Goal: Information Seeking & Learning: Learn about a topic

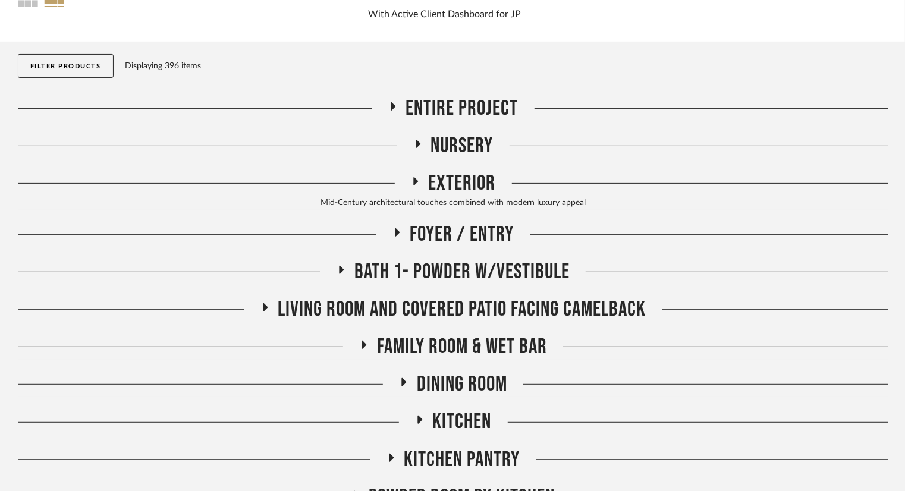
scroll to position [119, 0]
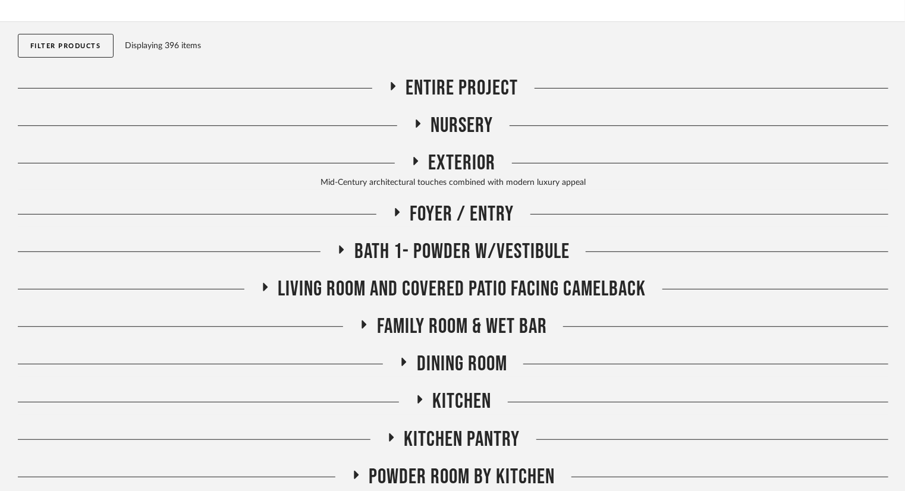
click at [474, 161] on span "Exterior" at bounding box center [462, 163] width 67 height 26
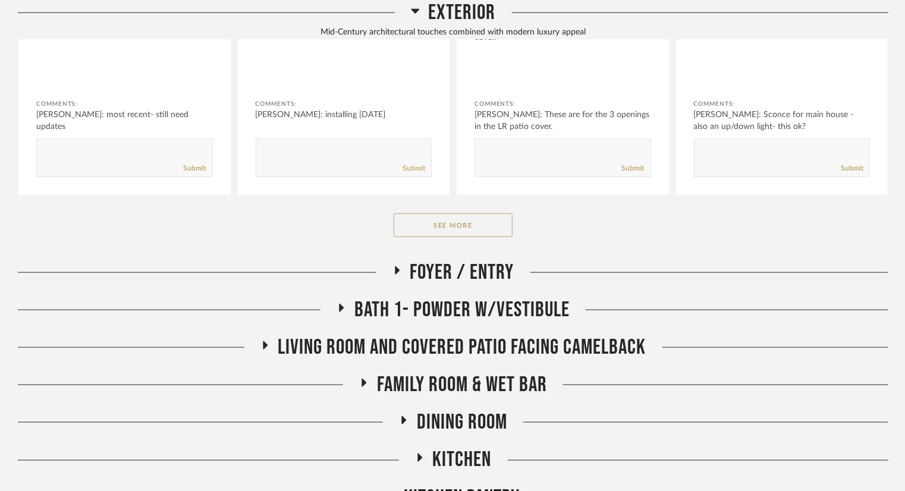
scroll to position [535, 0]
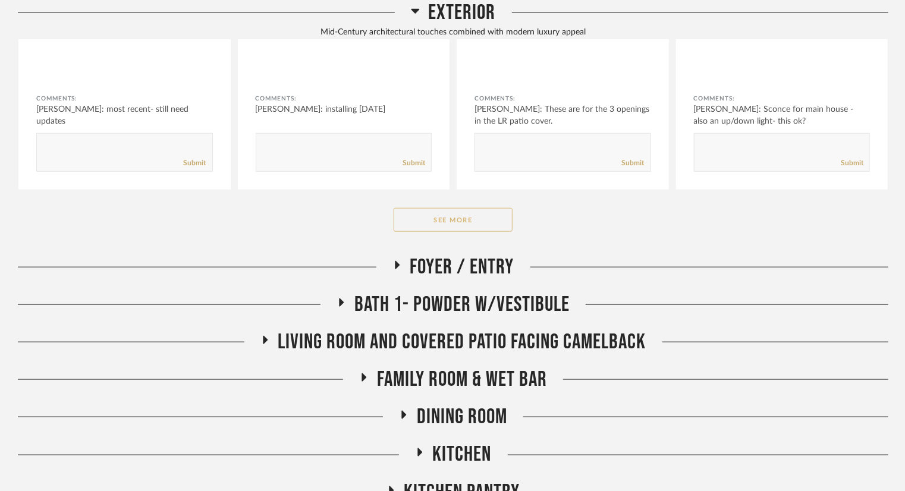
click at [475, 227] on button "See More" at bounding box center [453, 220] width 119 height 24
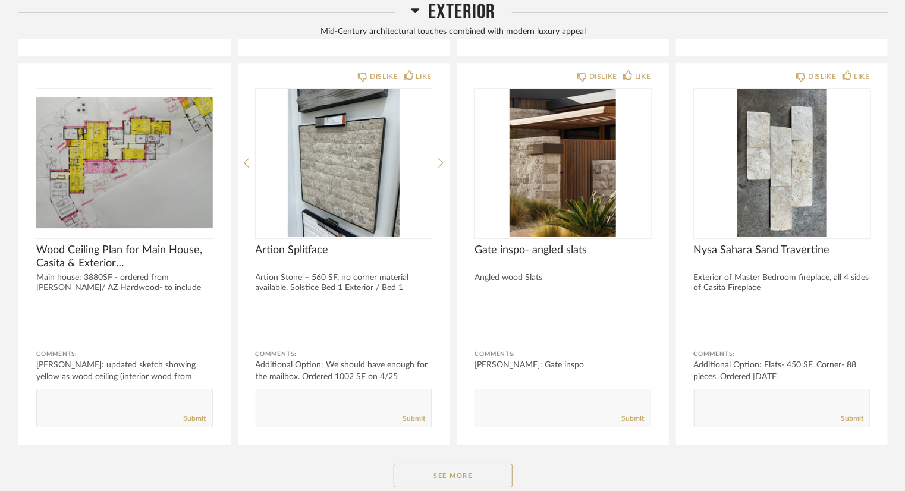
scroll to position [1903, 0]
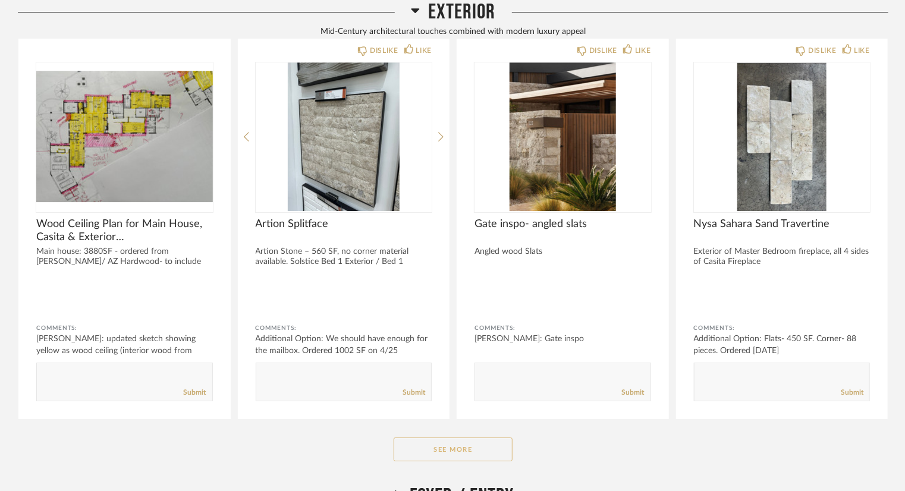
click at [476, 457] on button "See More" at bounding box center [453, 450] width 119 height 24
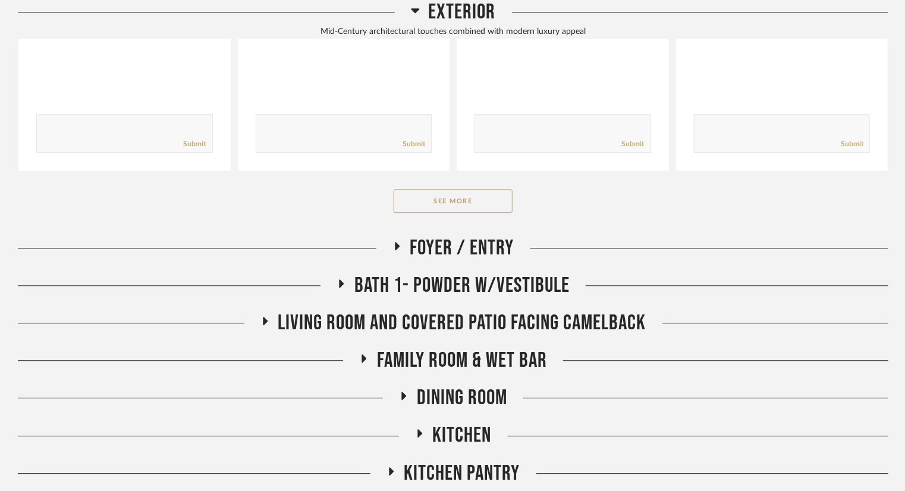
scroll to position [3746, 0]
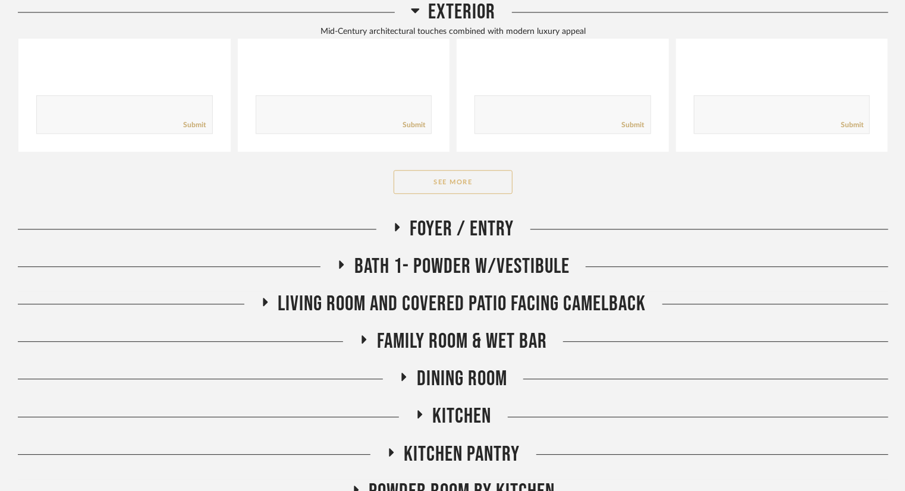
click at [492, 189] on button "See More" at bounding box center [453, 182] width 119 height 24
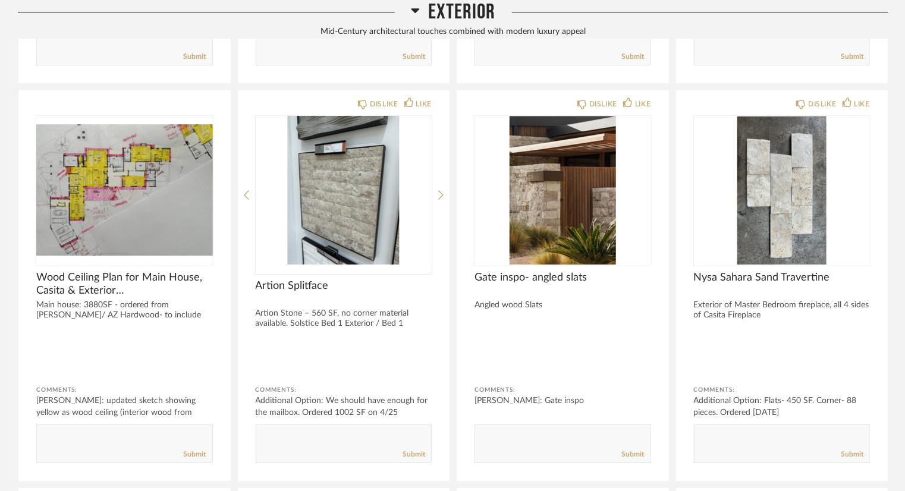
scroll to position [1843, 0]
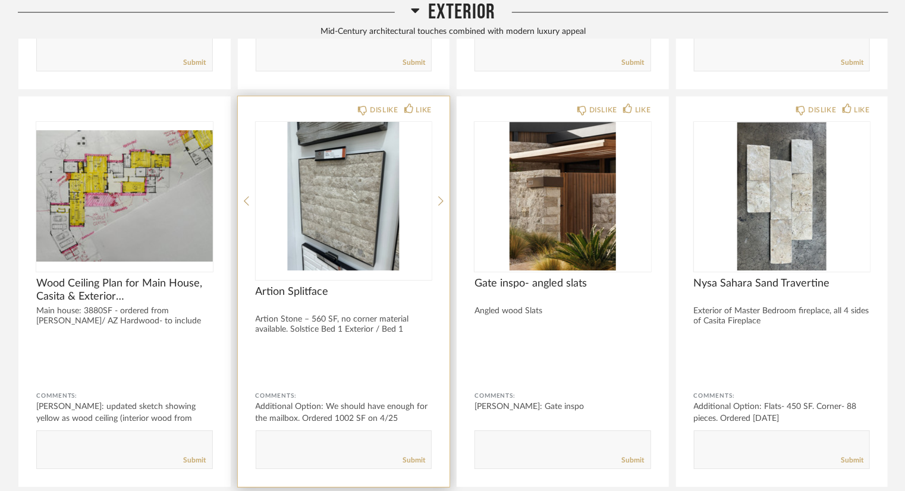
click at [344, 257] on img "0" at bounding box center [344, 196] width 177 height 149
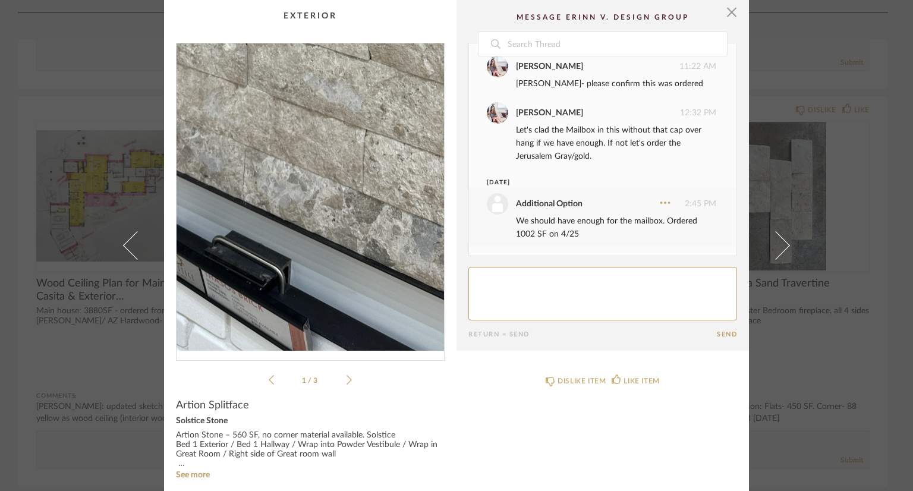
scroll to position [11, 0]
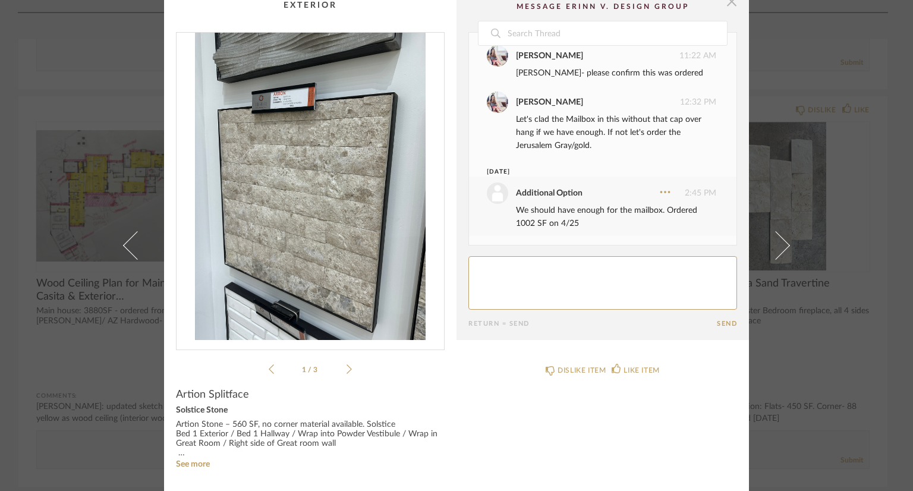
click at [727, 6] on span "button" at bounding box center [732, 1] width 24 height 24
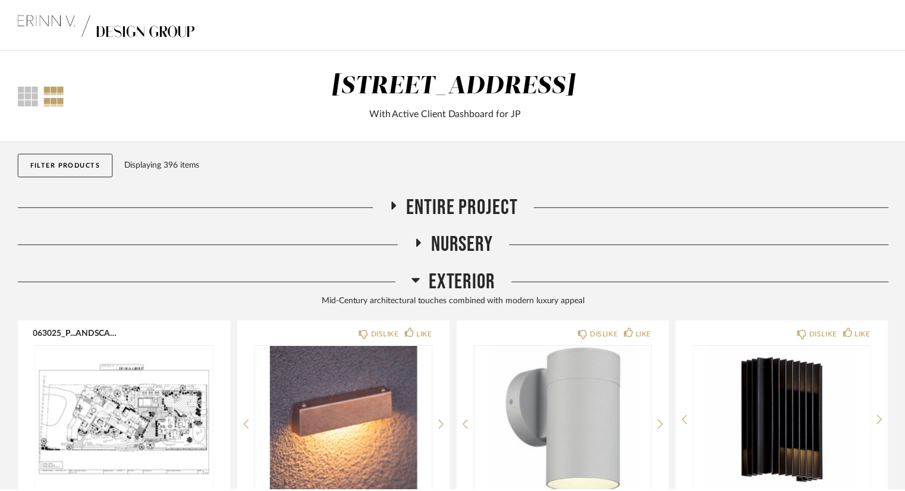
scroll to position [1843, 0]
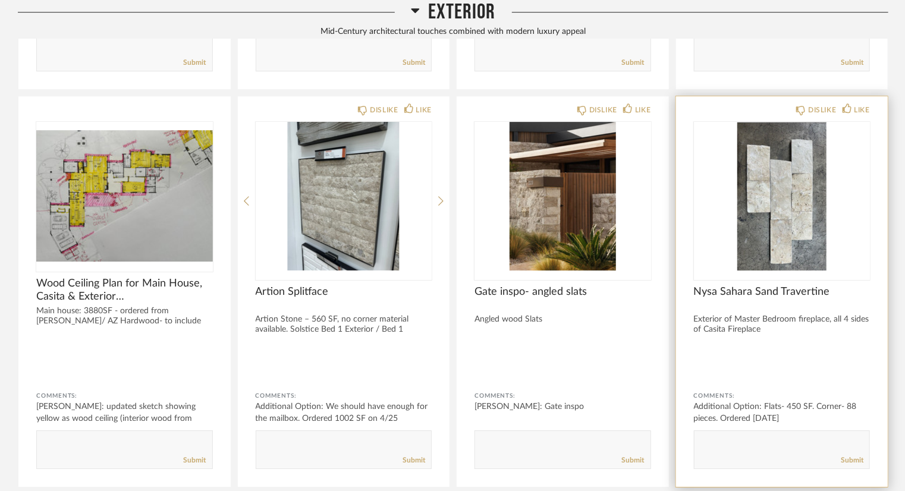
click at [796, 189] on img "0" at bounding box center [782, 196] width 177 height 149
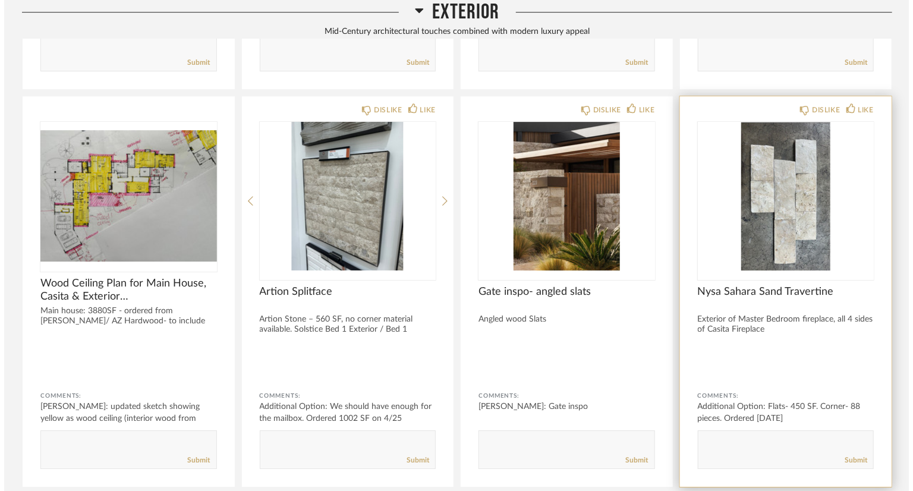
scroll to position [0, 0]
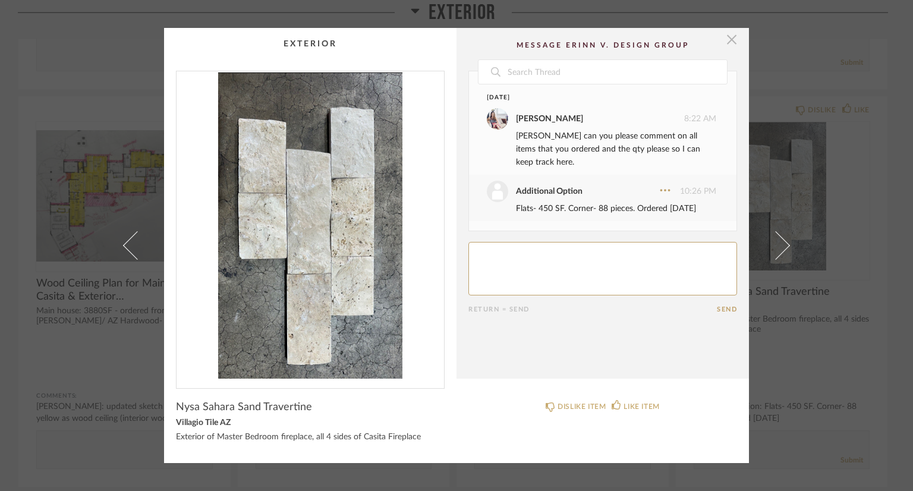
click at [730, 39] on span "button" at bounding box center [732, 40] width 24 height 24
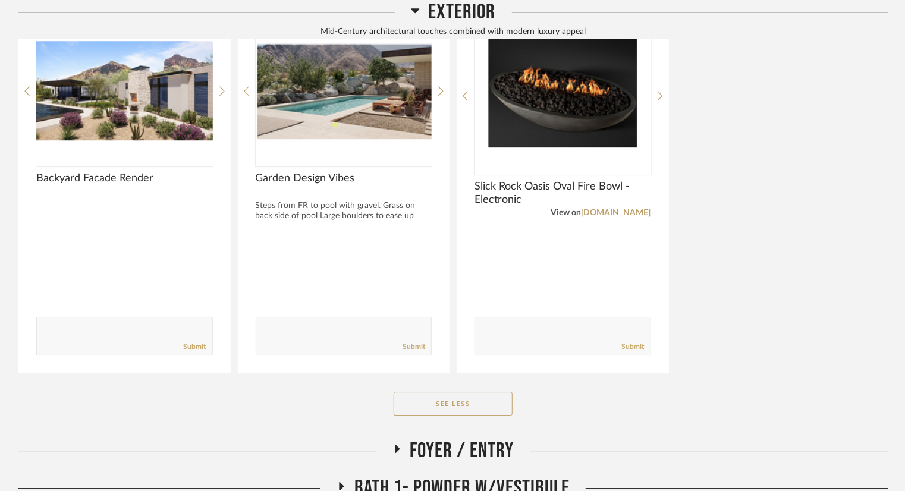
scroll to position [4103, 0]
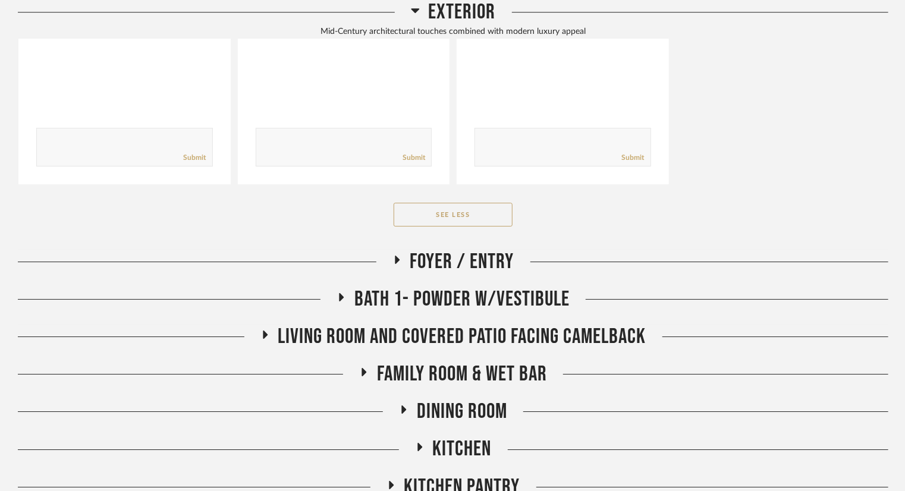
click at [464, 262] on span "Foyer / Entry" at bounding box center [462, 262] width 104 height 26
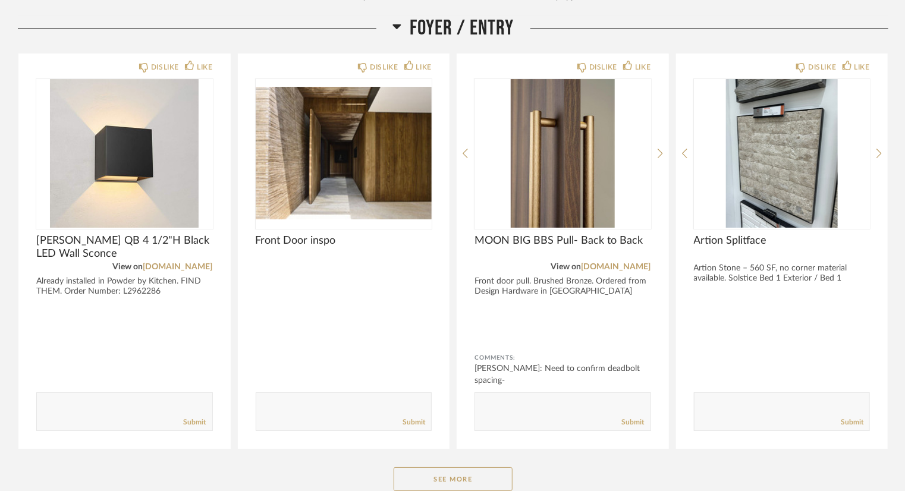
scroll to position [4341, 0]
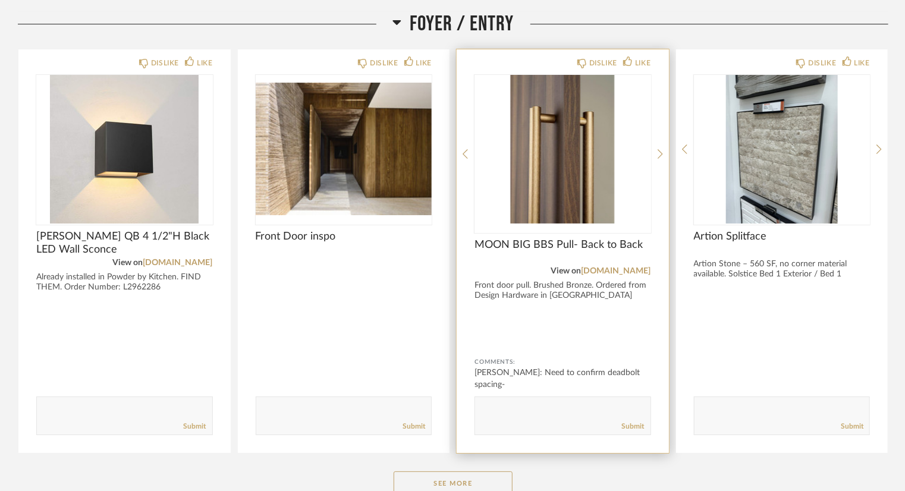
click at [548, 177] on img "0" at bounding box center [563, 149] width 177 height 149
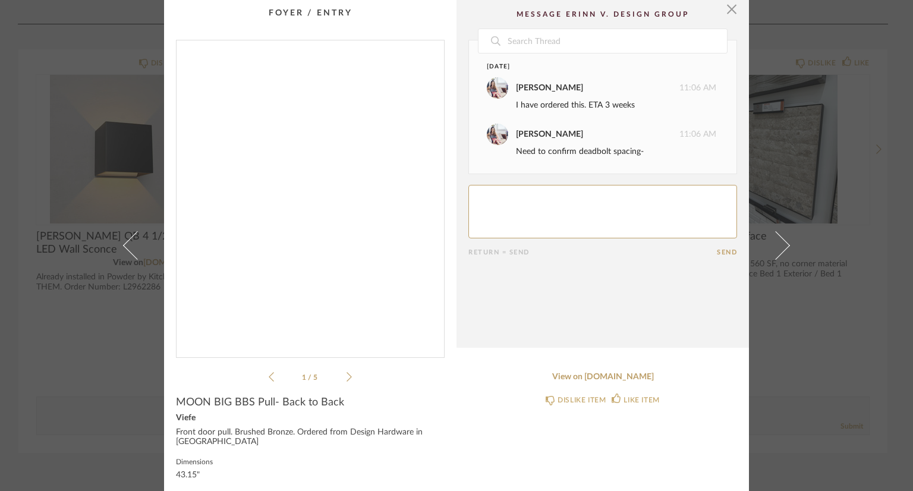
scroll to position [4, 0]
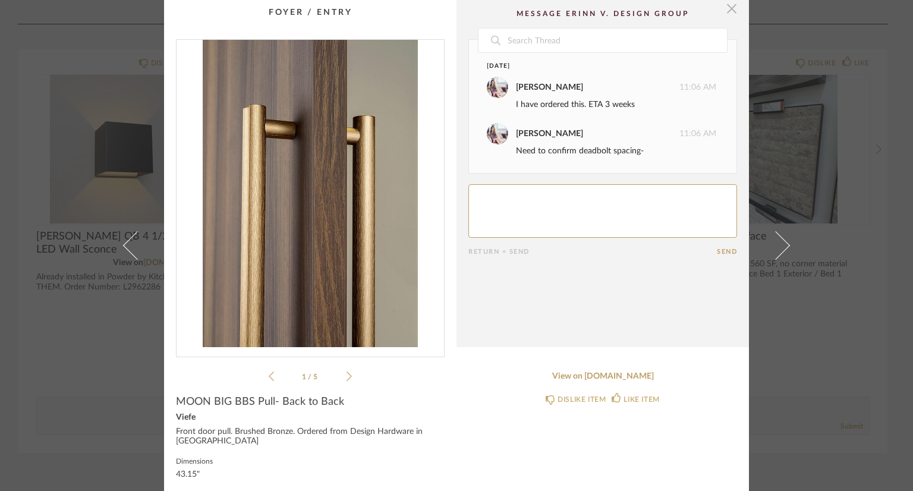
click at [725, 7] on span "button" at bounding box center [732, 8] width 24 height 24
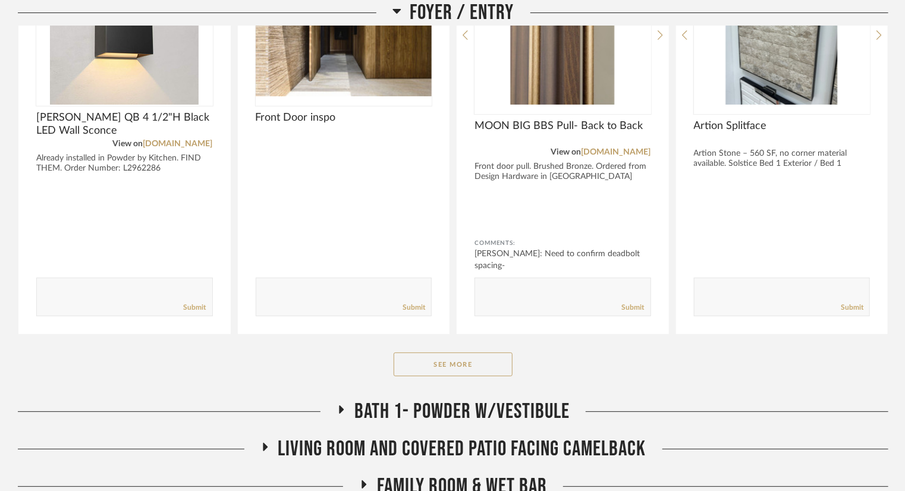
scroll to position [4519, 0]
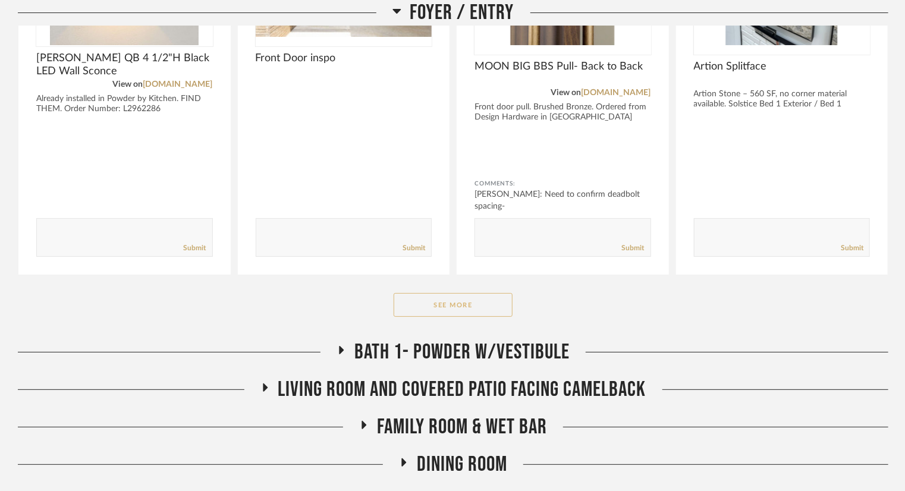
click at [484, 304] on button "See More" at bounding box center [453, 305] width 119 height 24
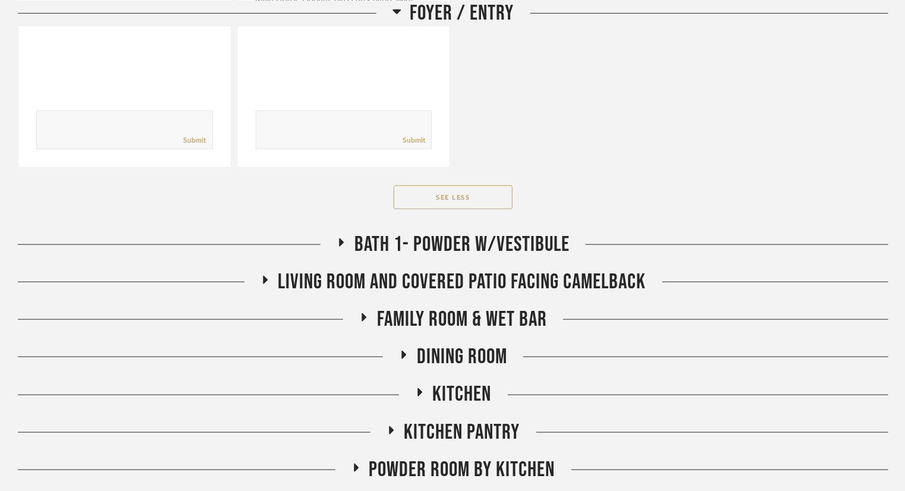
scroll to position [5055, 0]
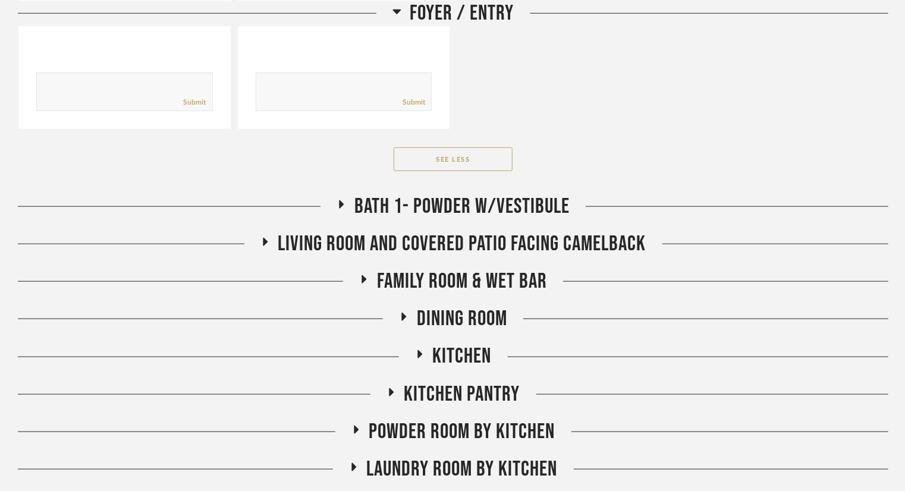
click at [461, 207] on span "Bath 1- Powder w/Vestibule" at bounding box center [461, 207] width 215 height 26
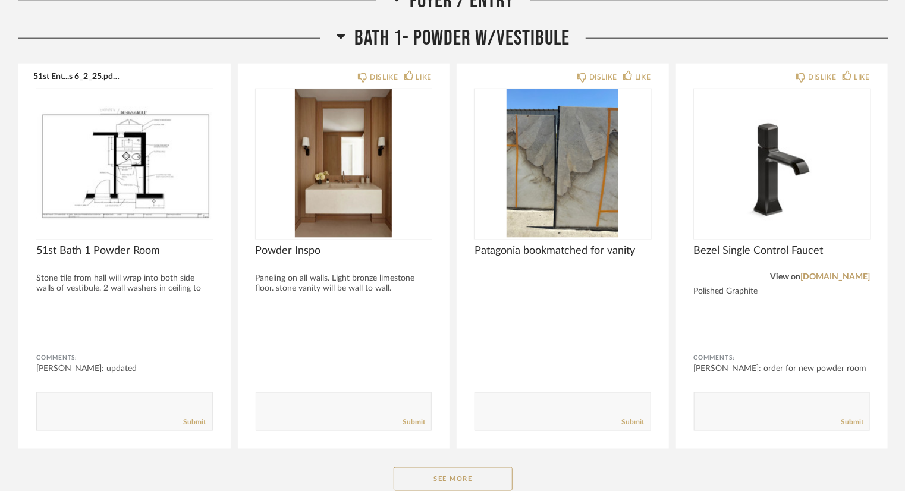
scroll to position [5233, 0]
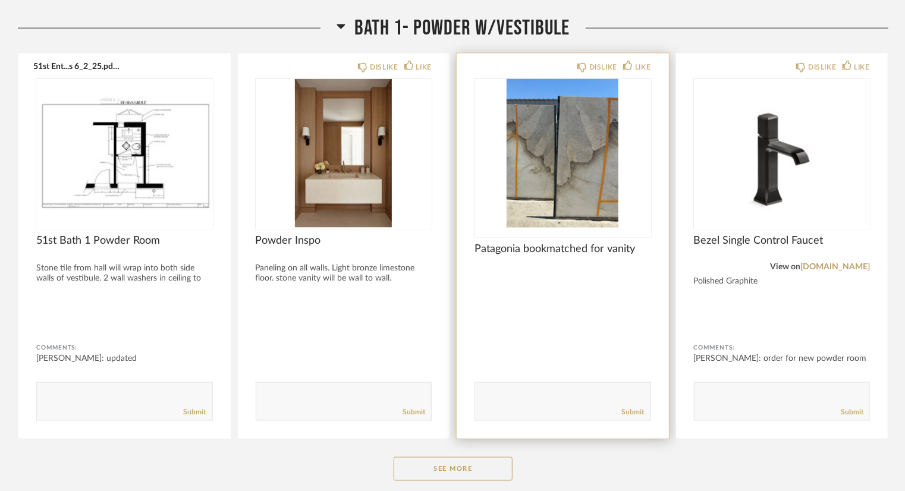
click at [546, 205] on div at bounding box center [563, 158] width 177 height 158
click at [546, 205] on img "0" at bounding box center [563, 153] width 177 height 149
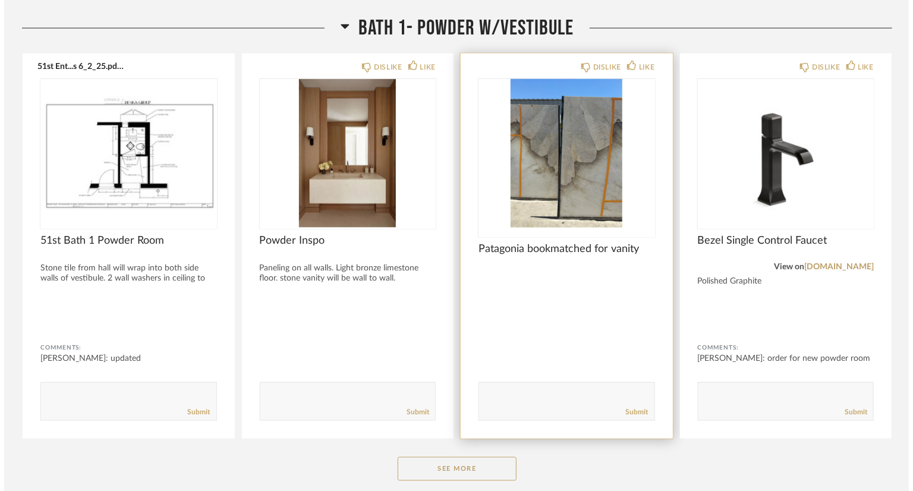
scroll to position [0, 0]
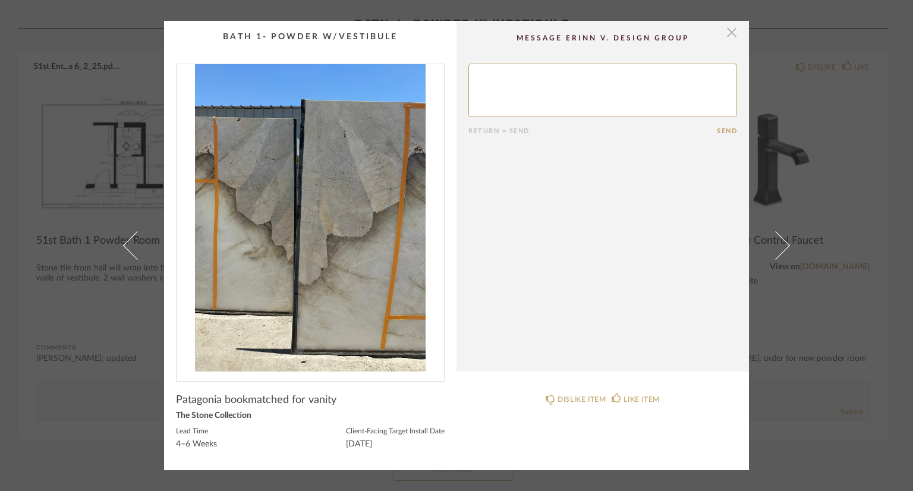
click at [721, 32] on span "button" at bounding box center [732, 33] width 24 height 24
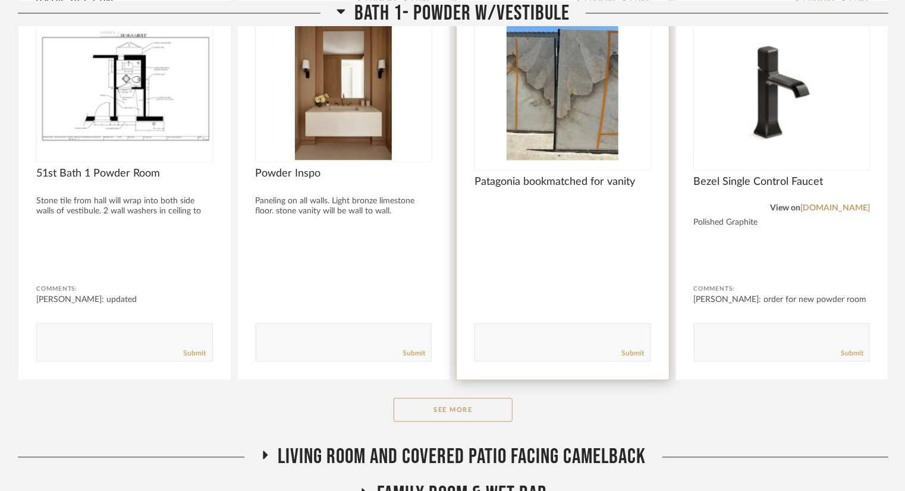
scroll to position [5352, 0]
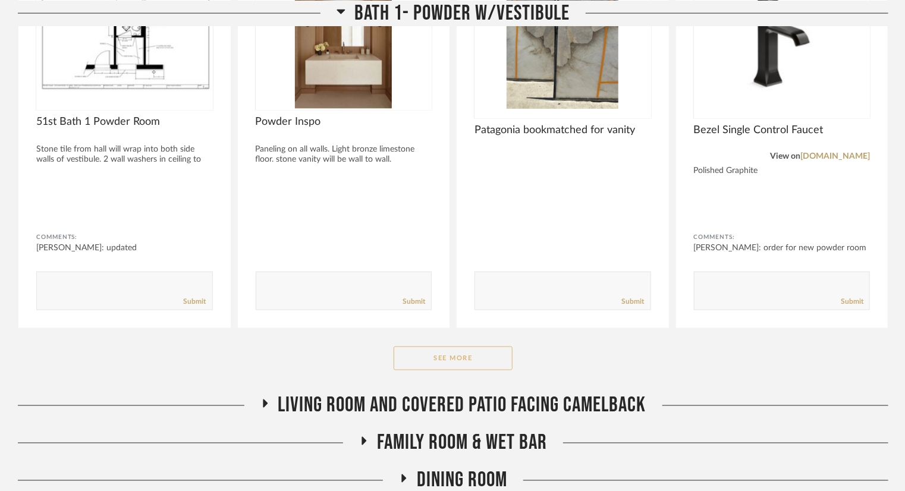
click at [472, 361] on button "See More" at bounding box center [453, 359] width 119 height 24
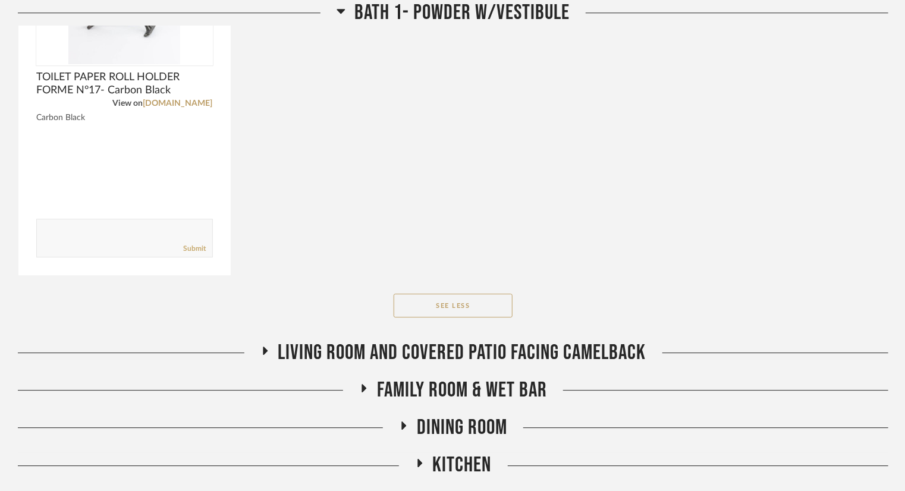
scroll to position [6244, 0]
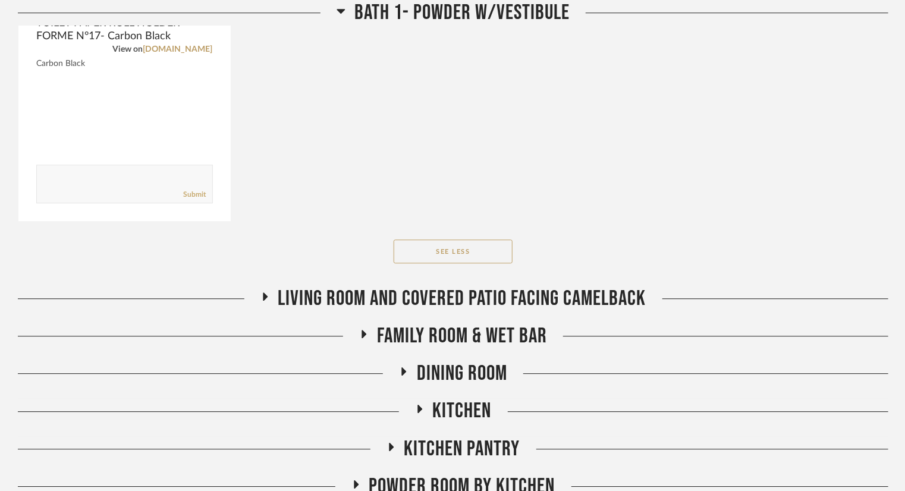
click at [467, 294] on span "Living Room and Covered Patio Facing Camelback" at bounding box center [462, 299] width 368 height 26
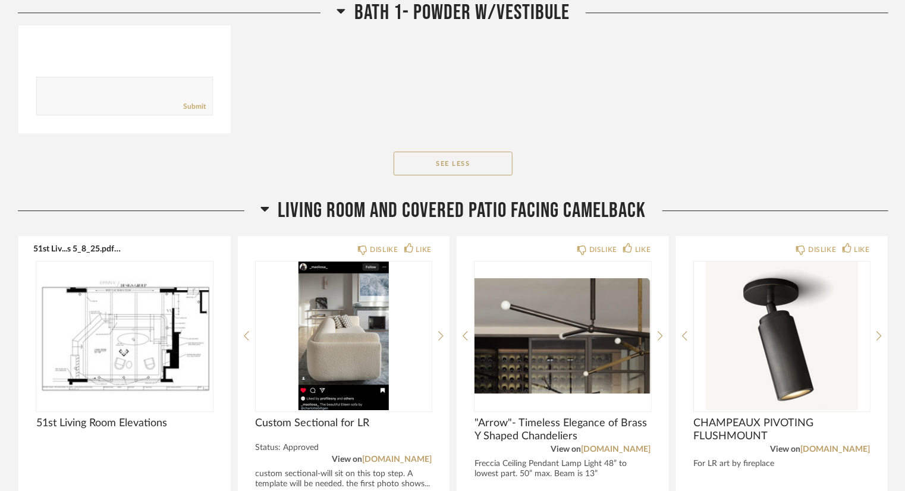
scroll to position [6482, 0]
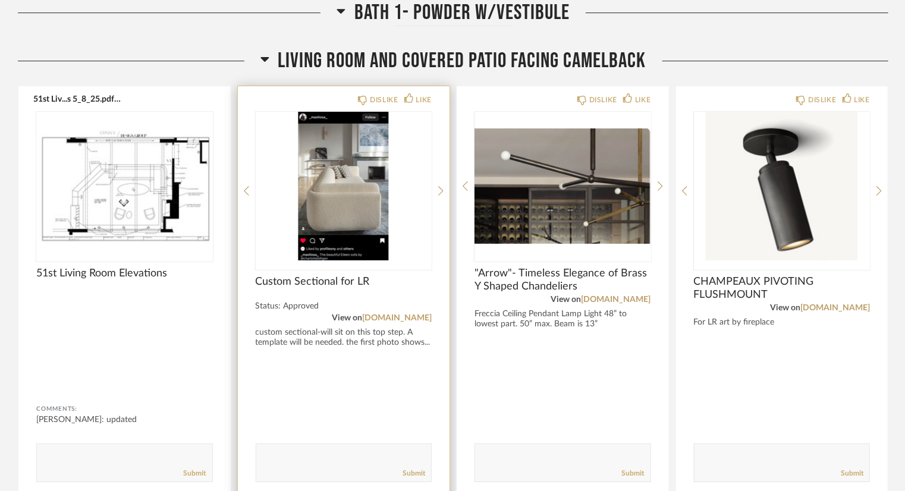
click at [363, 247] on img "0" at bounding box center [344, 186] width 177 height 149
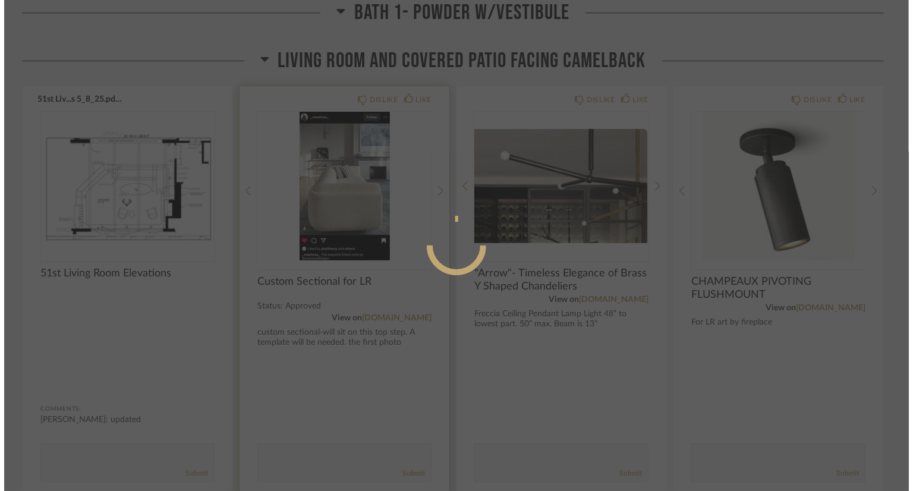
scroll to position [0, 0]
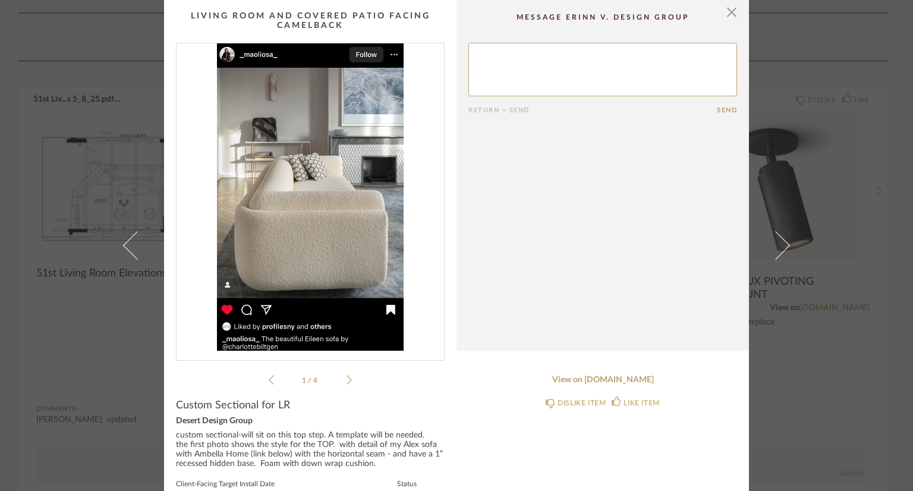
click at [347, 379] on icon at bounding box center [349, 380] width 5 height 11
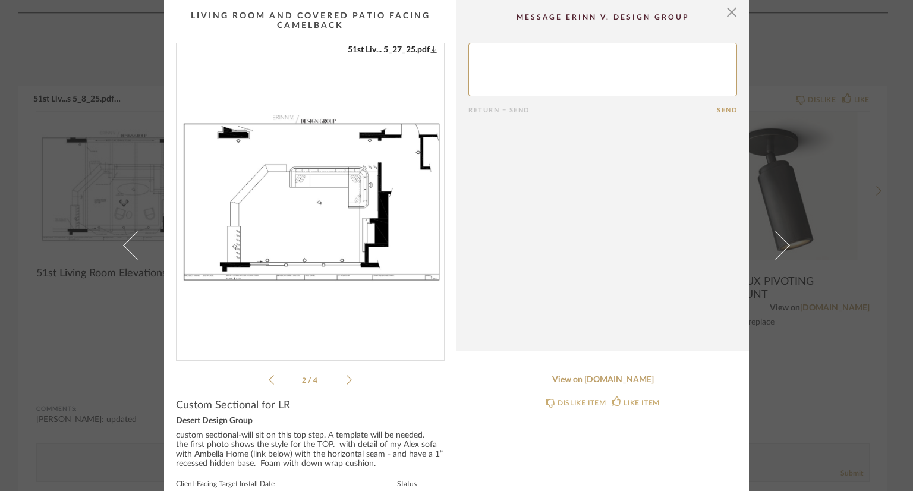
click at [269, 380] on icon at bounding box center [271, 380] width 5 height 11
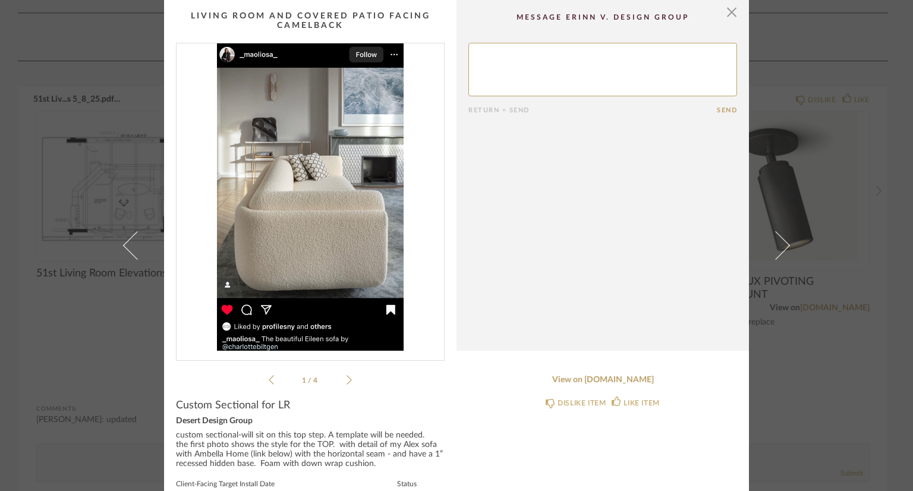
click at [347, 375] on icon at bounding box center [349, 380] width 5 height 11
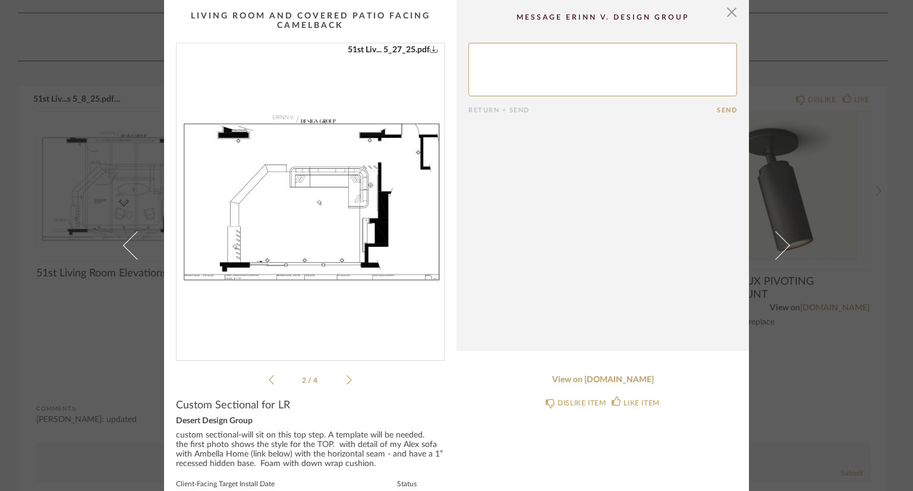
click at [347, 375] on icon at bounding box center [349, 380] width 5 height 11
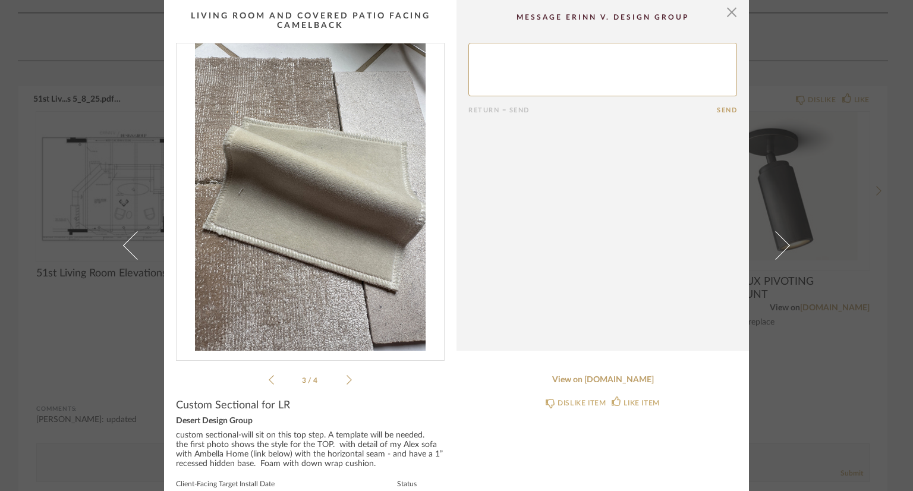
click at [347, 375] on icon at bounding box center [349, 380] width 5 height 11
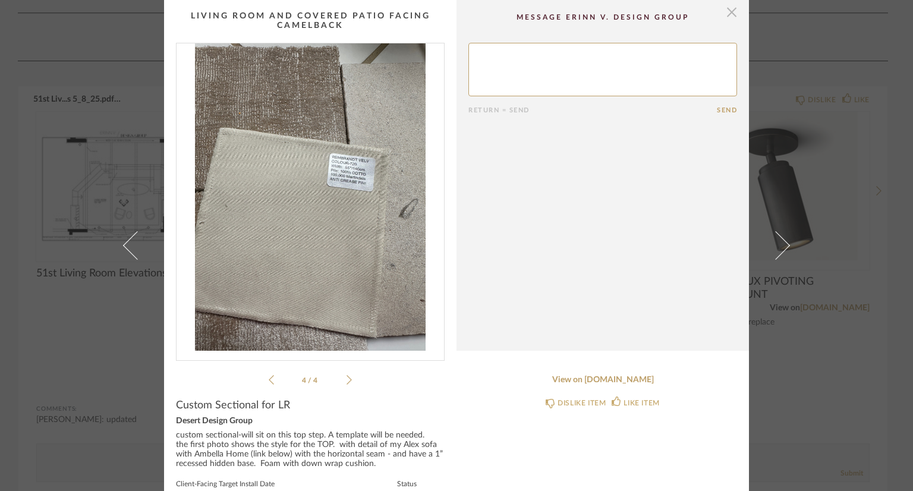
click at [721, 17] on span "button" at bounding box center [732, 12] width 24 height 24
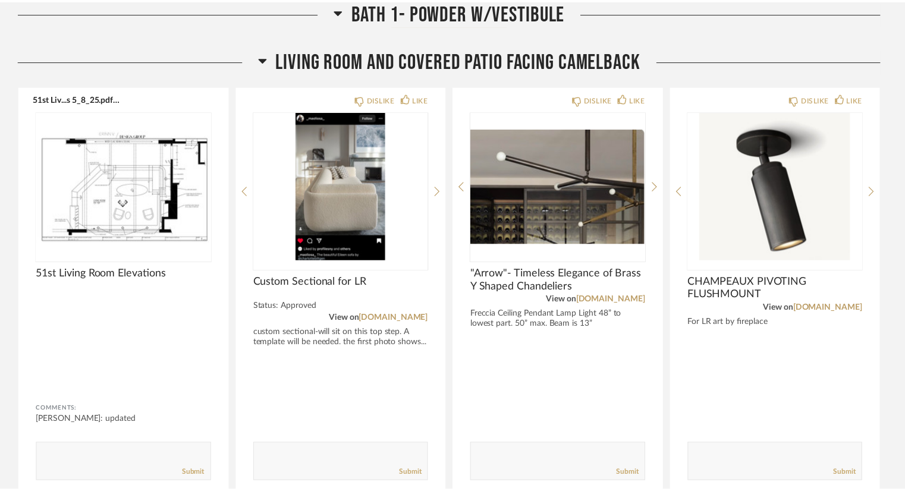
scroll to position [6482, 0]
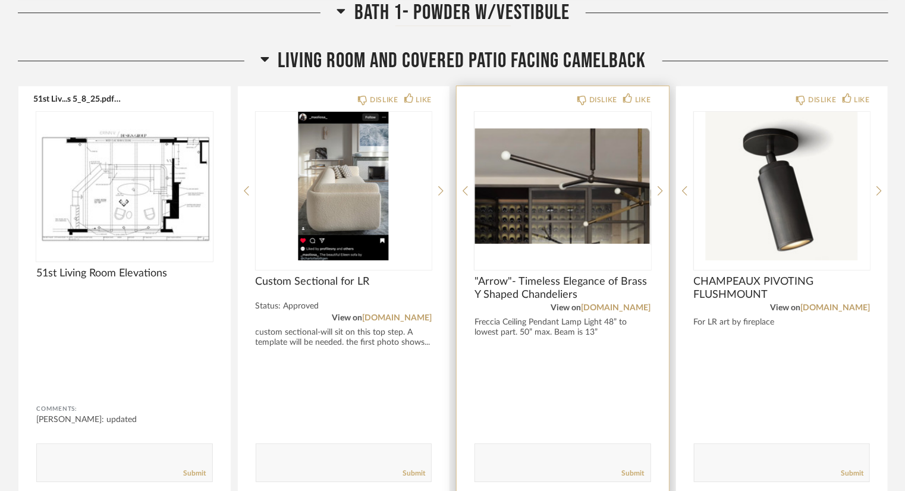
click at [0, 0] on img at bounding box center [0, 0] width 0 height 0
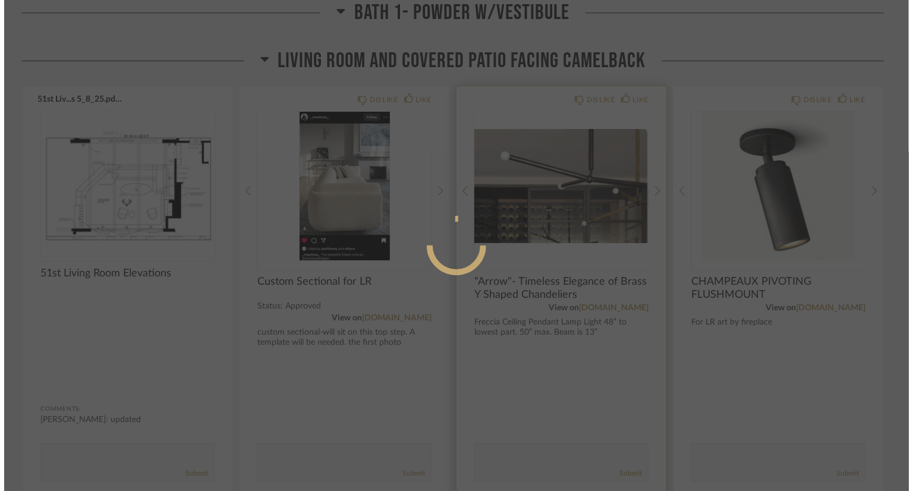
scroll to position [0, 0]
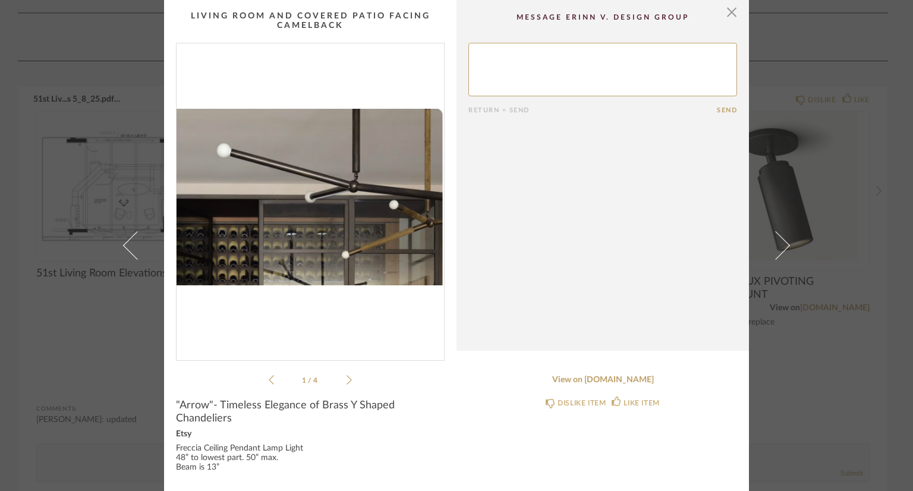
click at [347, 376] on icon at bounding box center [349, 380] width 5 height 11
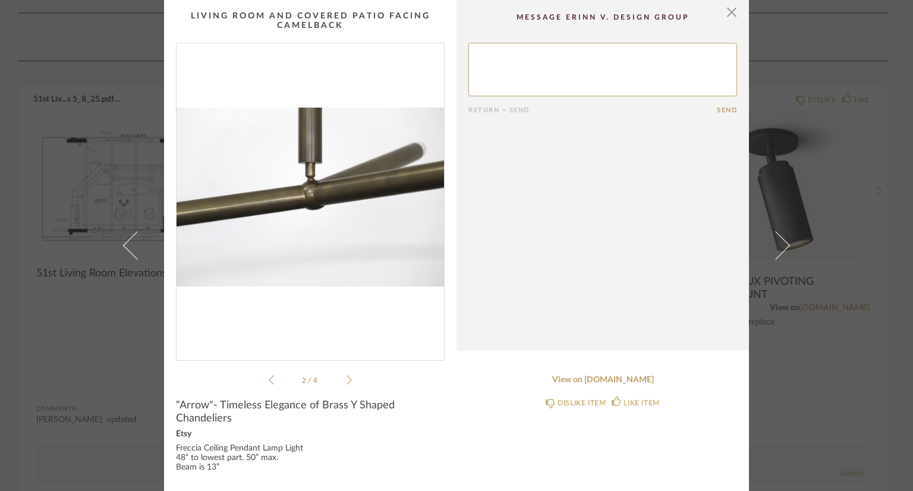
click at [347, 376] on icon at bounding box center [349, 380] width 5 height 11
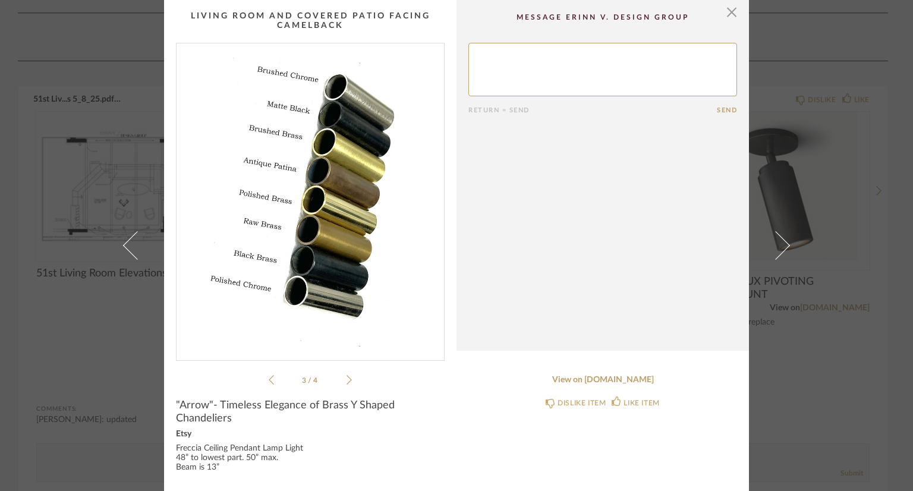
click at [347, 376] on icon at bounding box center [349, 380] width 5 height 11
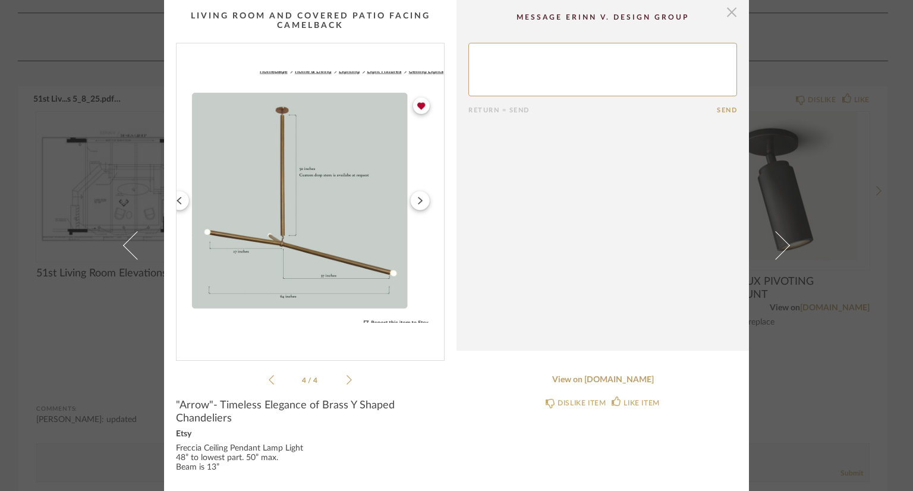
click at [724, 14] on span "button" at bounding box center [732, 12] width 24 height 24
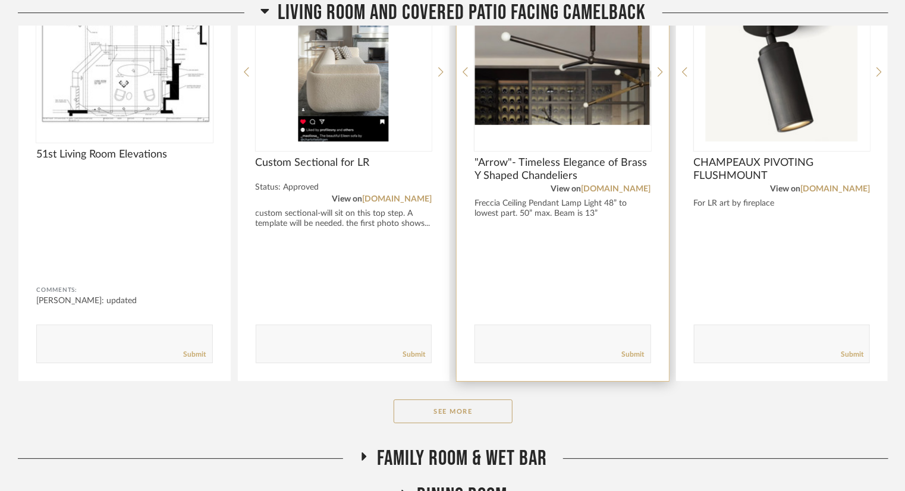
scroll to position [6660, 0]
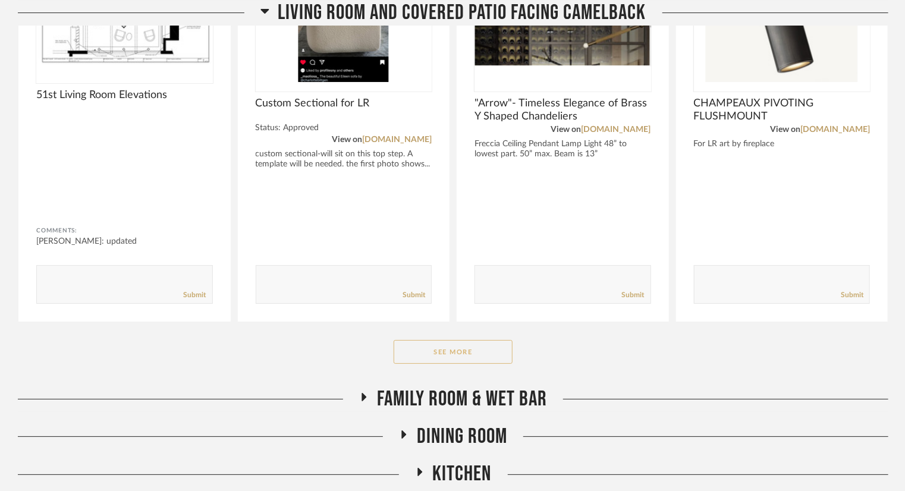
click at [476, 359] on button "See More" at bounding box center [453, 352] width 119 height 24
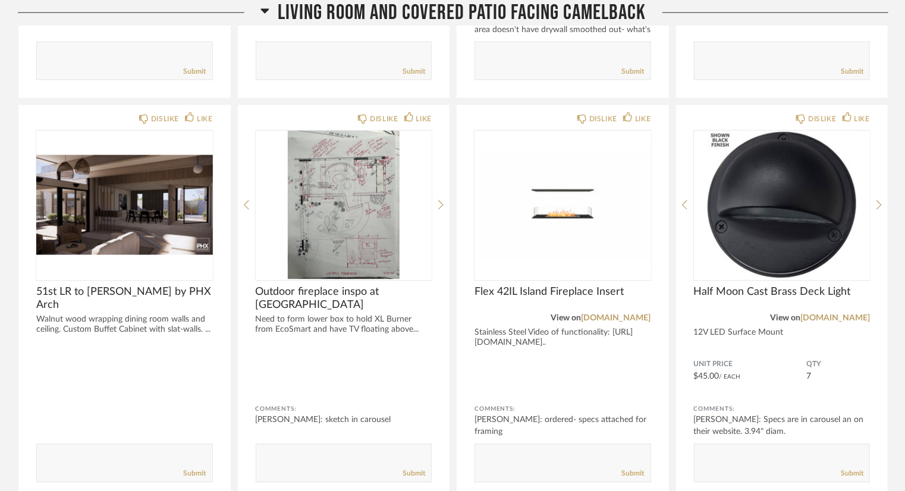
scroll to position [7731, 0]
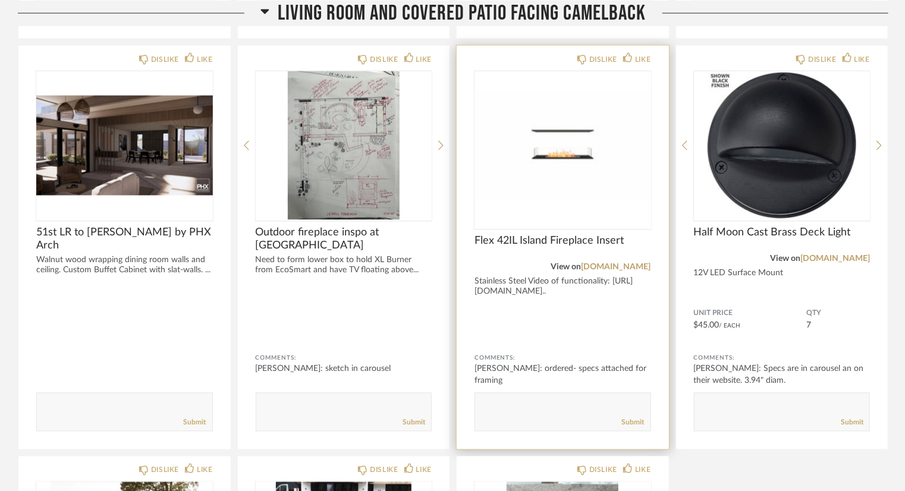
click at [564, 165] on img "0" at bounding box center [563, 145] width 177 height 149
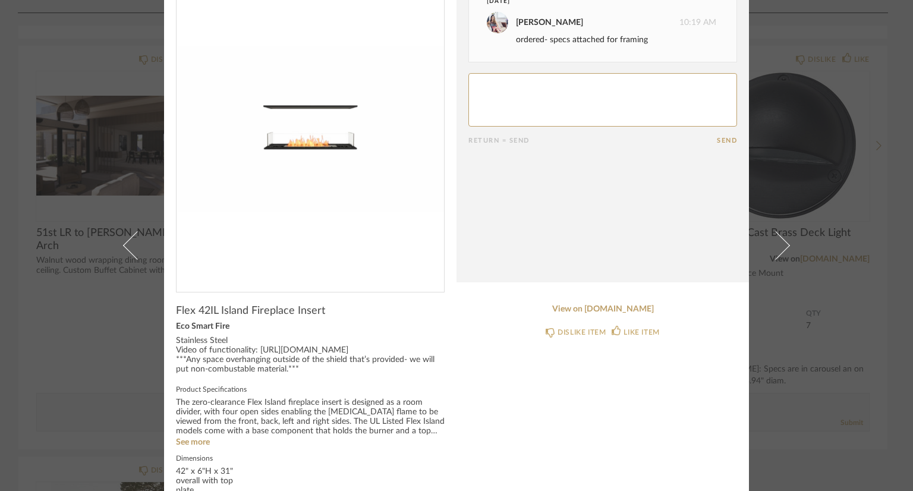
scroll to position [94, 0]
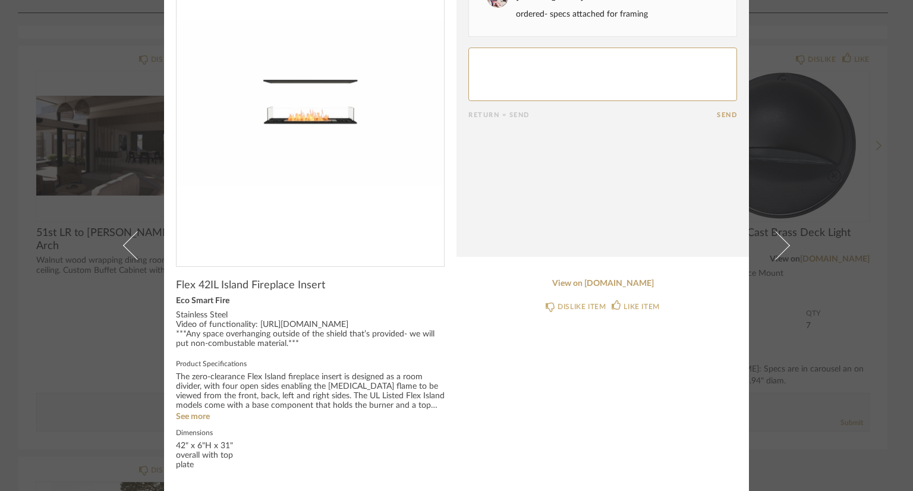
click at [189, 409] on div "The zero-clearance Flex Island fireplace insert is designed as a room divider, …" at bounding box center [310, 392] width 269 height 38
click at [188, 416] on link "See more" at bounding box center [193, 417] width 34 height 8
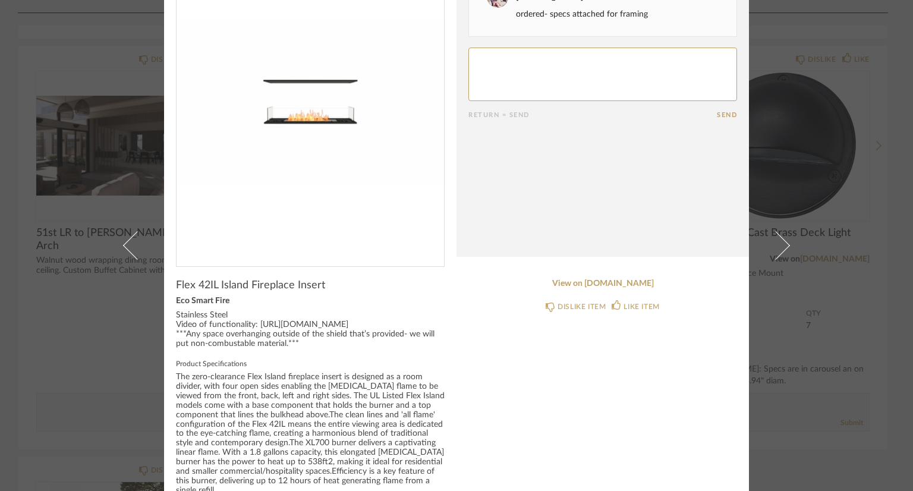
click at [440, 381] on div "The zero-clearance Flex Island fireplace insert is designed as a room divider, …" at bounding box center [310, 434] width 269 height 123
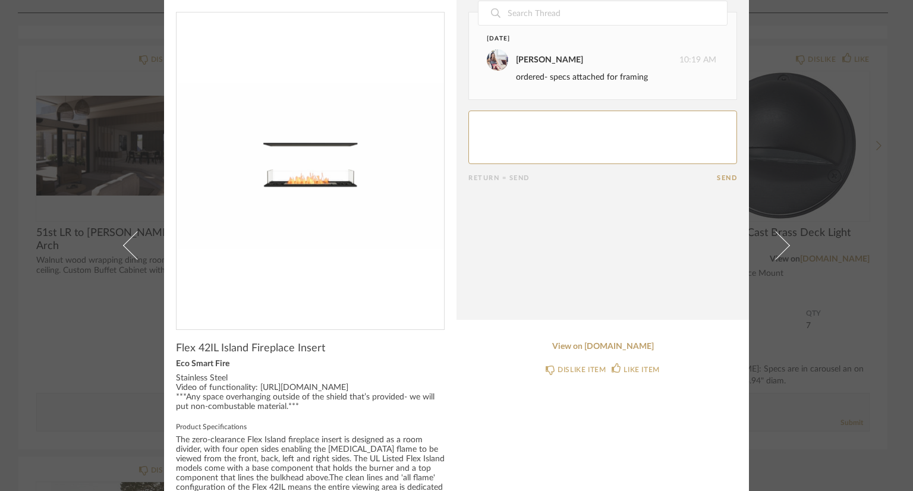
scroll to position [0, 0]
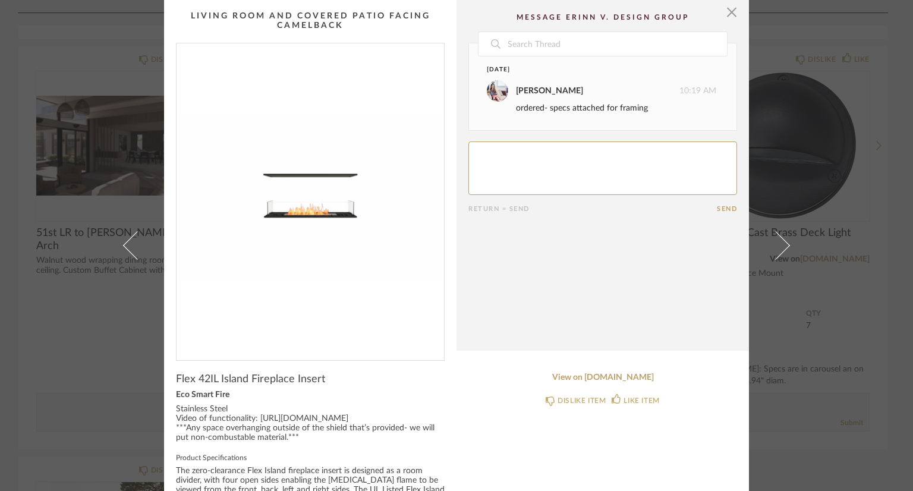
click at [731, 8] on span "button" at bounding box center [732, 12] width 24 height 24
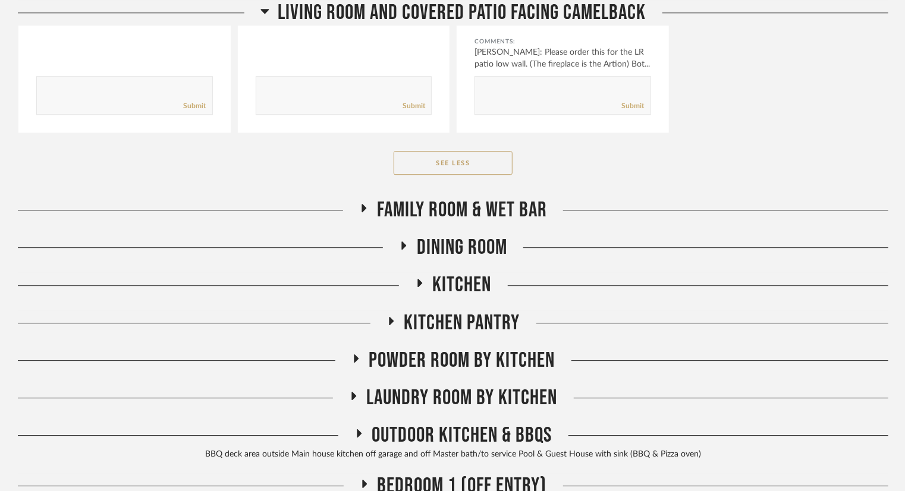
scroll to position [8444, 0]
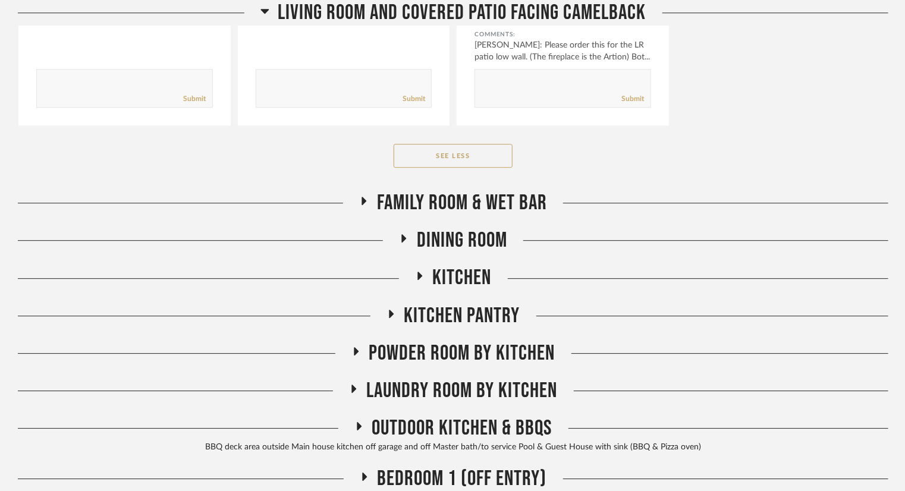
click at [507, 200] on span "Family Room & Wet Bar" at bounding box center [462, 203] width 170 height 26
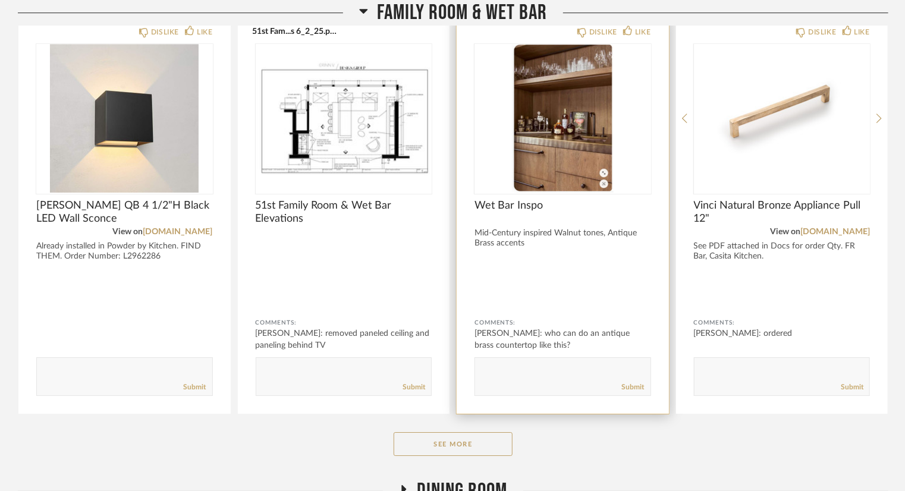
scroll to position [8682, 0]
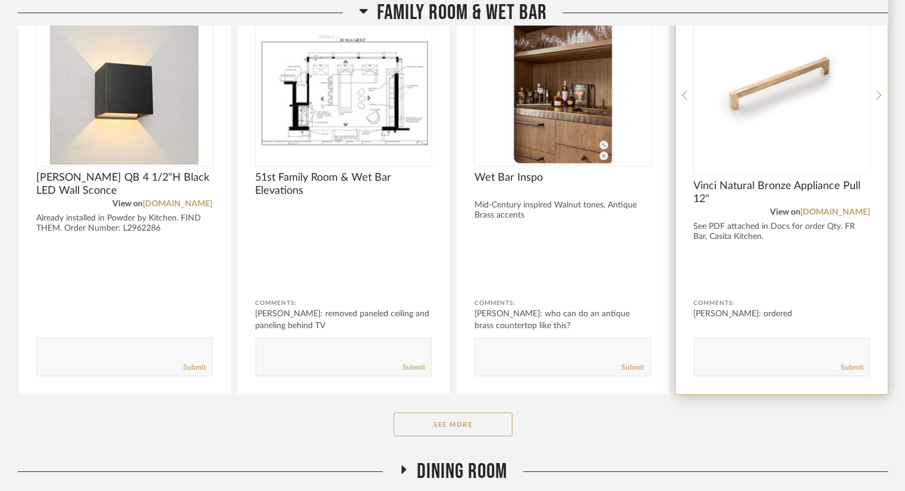
click at [0, 0] on img at bounding box center [0, 0] width 0 height 0
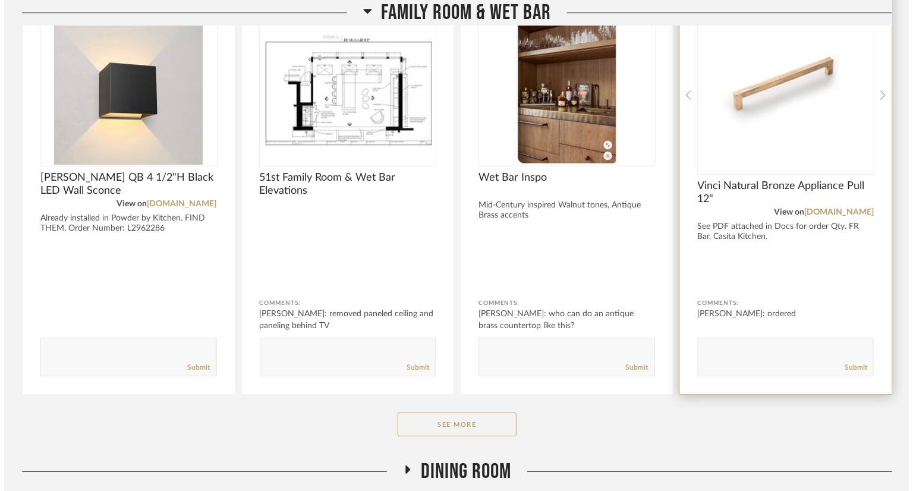
scroll to position [0, 0]
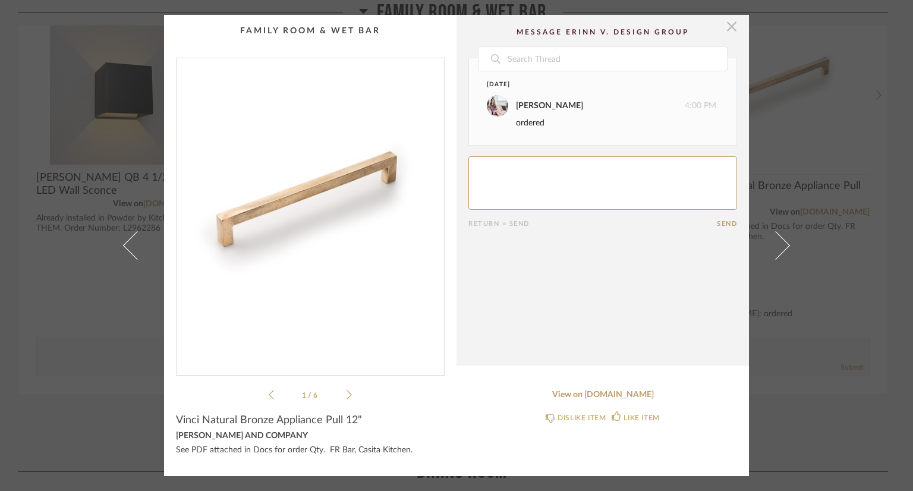
drag, startPoint x: 731, startPoint y: 31, endPoint x: 699, endPoint y: 96, distance: 72.6
click at [731, 30] on span "button" at bounding box center [732, 27] width 24 height 24
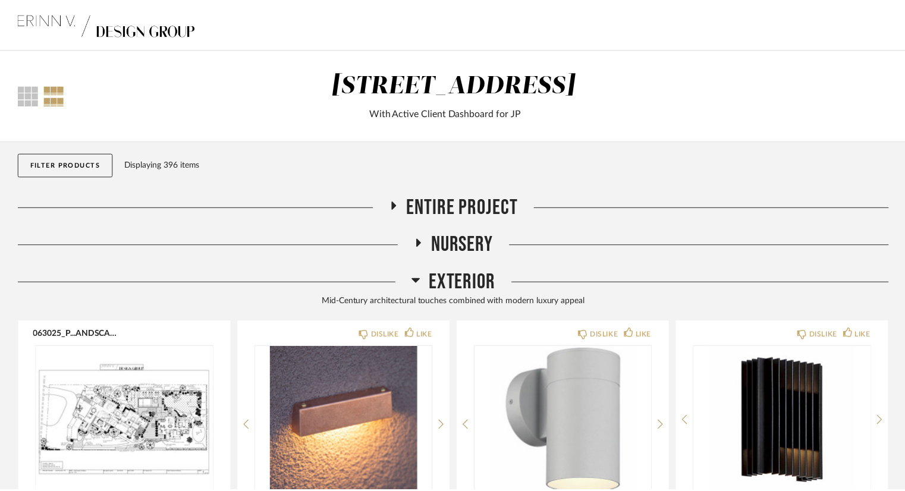
scroll to position [8682, 0]
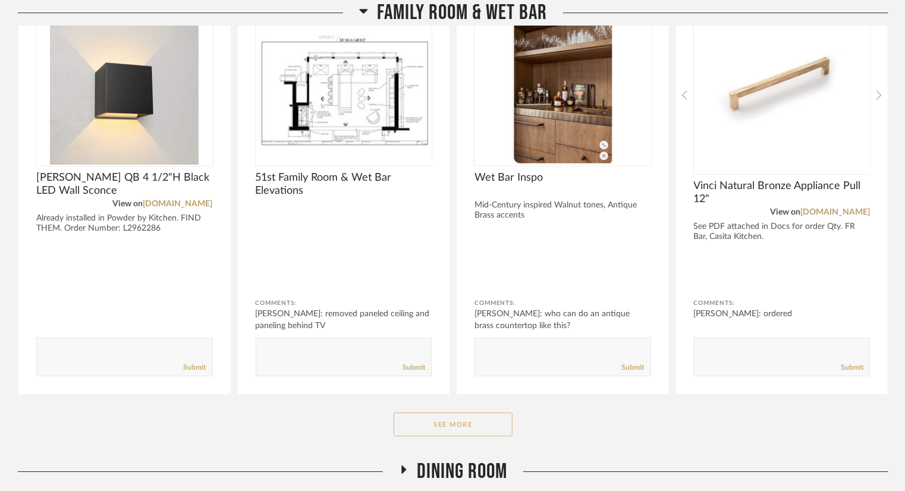
click at [502, 419] on button "See More" at bounding box center [453, 425] width 119 height 24
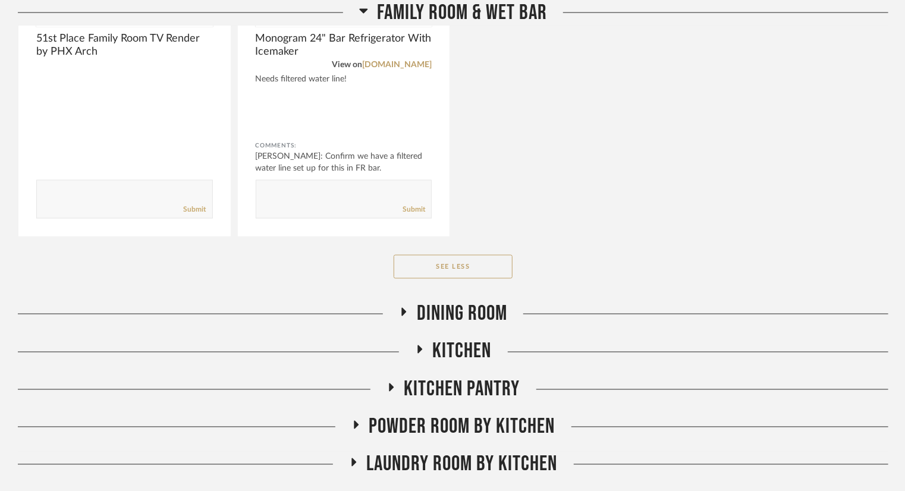
scroll to position [10050, 0]
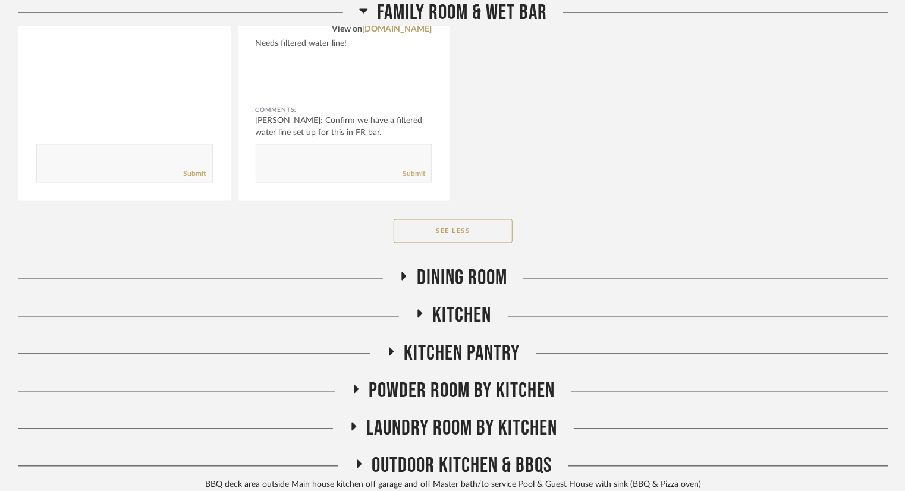
click at [467, 287] on span "Dining Room" at bounding box center [462, 279] width 90 height 26
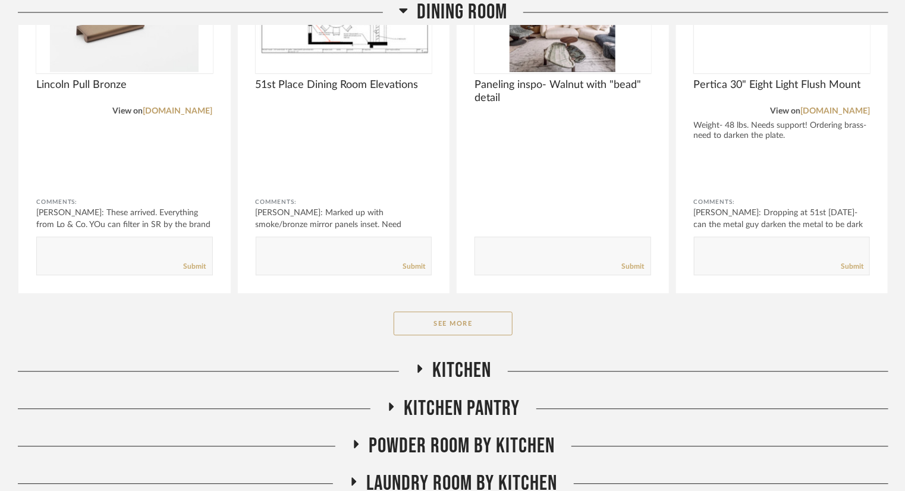
scroll to position [10466, 0]
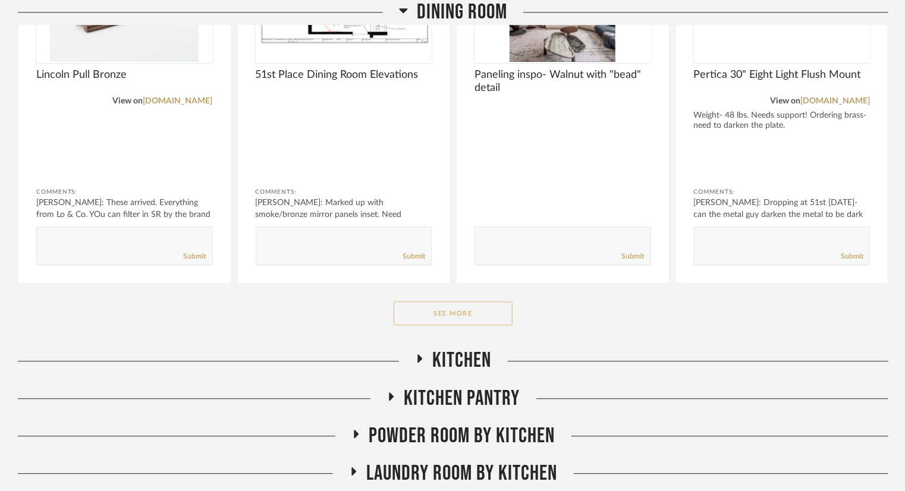
click at [479, 309] on button "See More" at bounding box center [453, 313] width 119 height 24
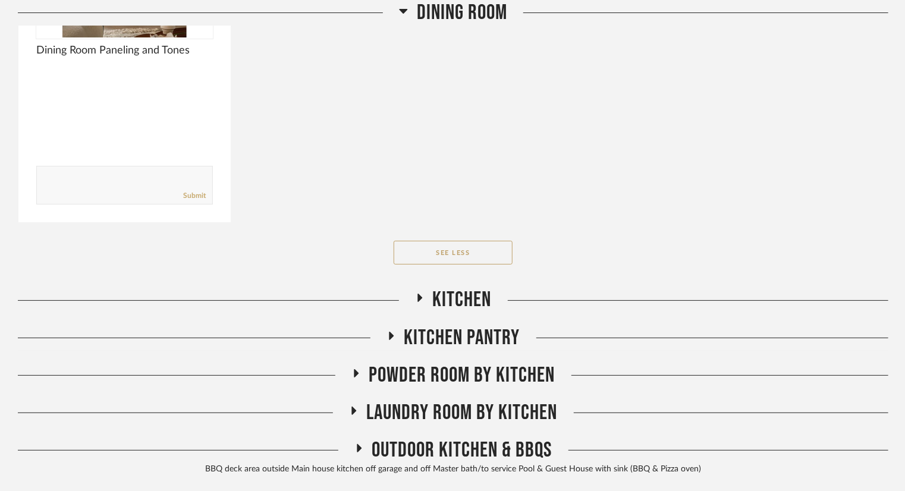
scroll to position [11298, 0]
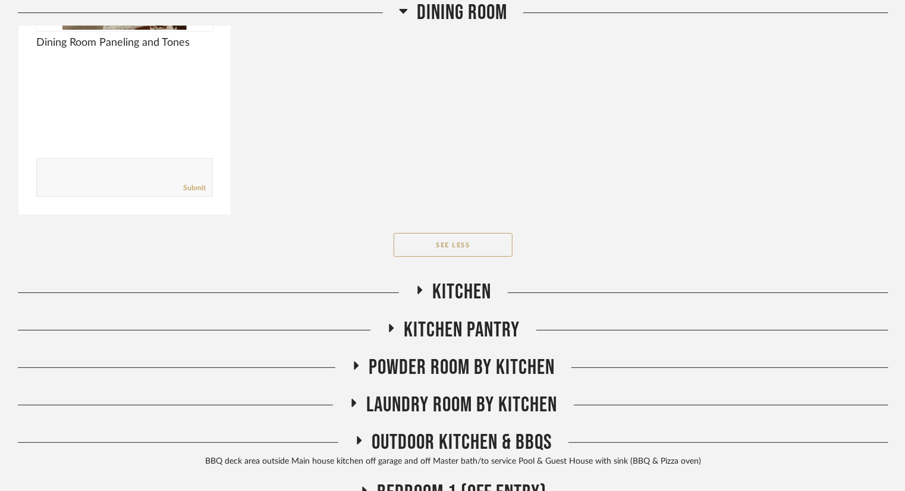
click at [442, 288] on span "Kitchen" at bounding box center [462, 292] width 59 height 26
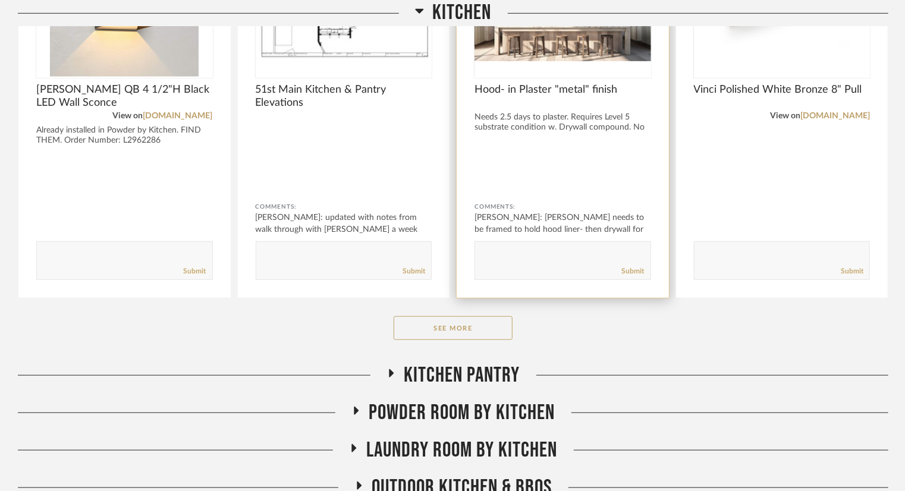
scroll to position [11715, 0]
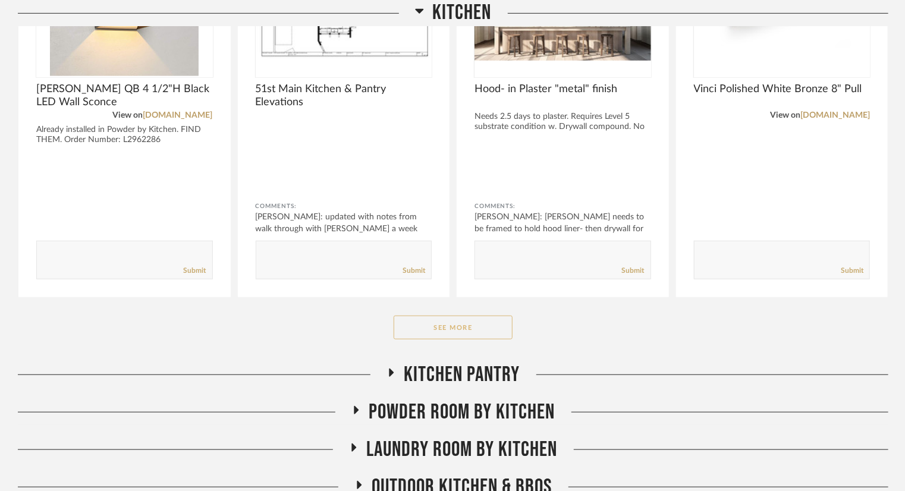
click at [442, 328] on button "See More" at bounding box center [453, 328] width 119 height 24
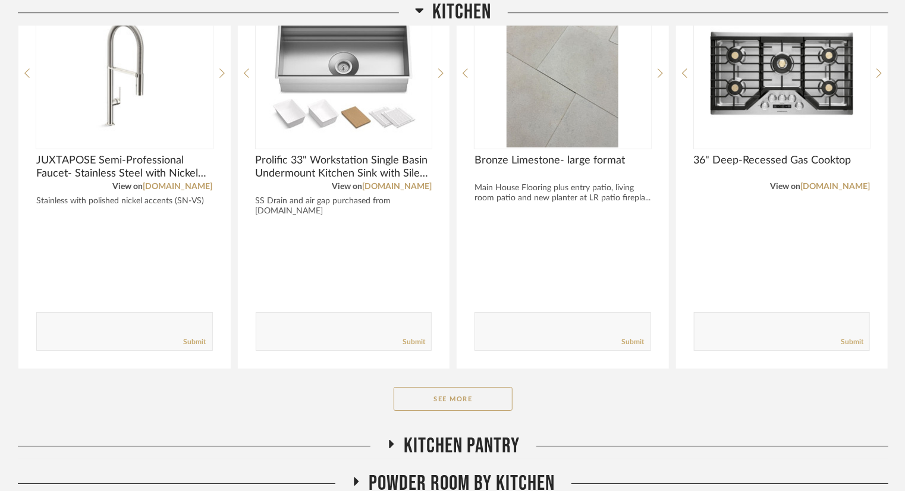
scroll to position [13261, 0]
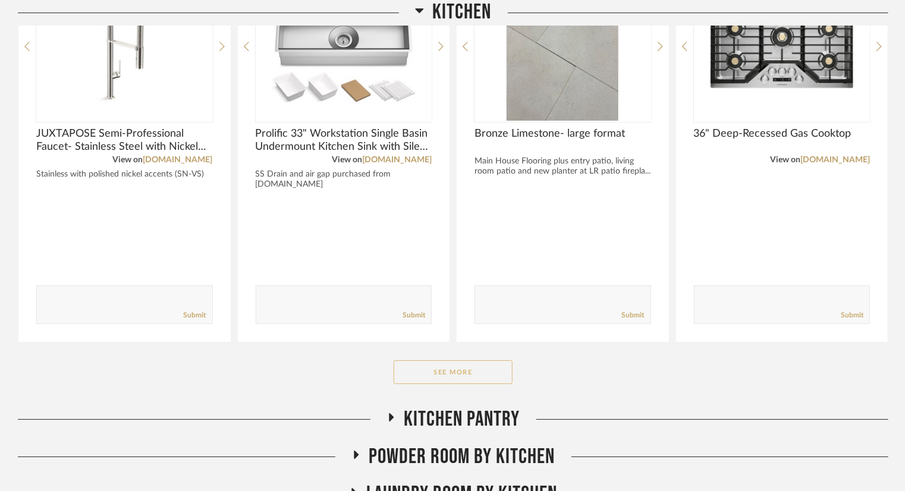
click at [468, 360] on button "See More" at bounding box center [453, 372] width 119 height 24
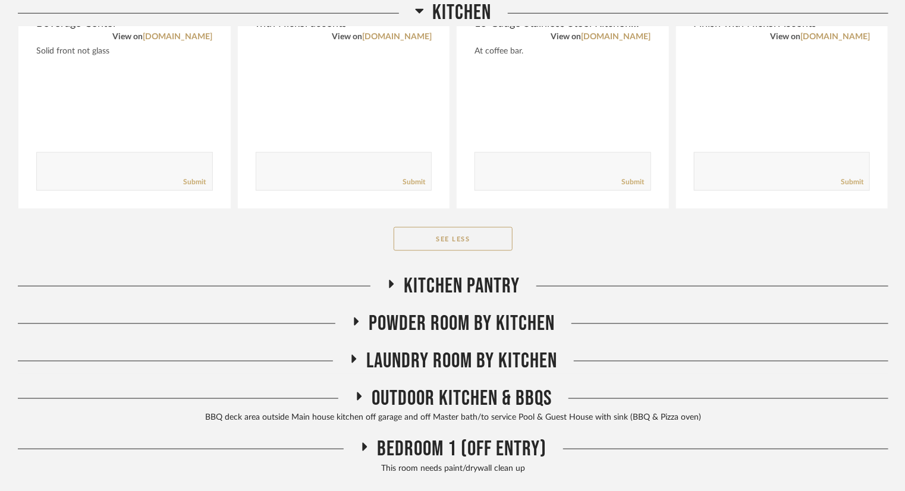
scroll to position [14272, 0]
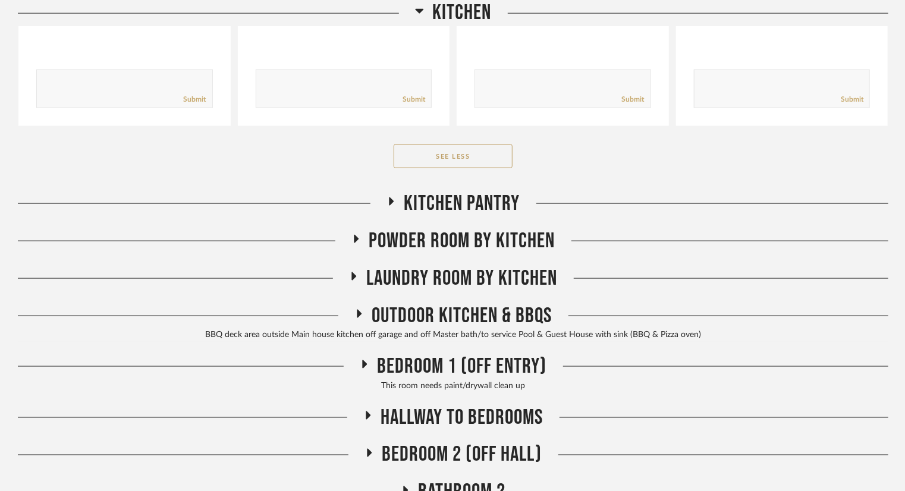
click at [485, 191] on span "Kitchen Pantry" at bounding box center [462, 204] width 116 height 26
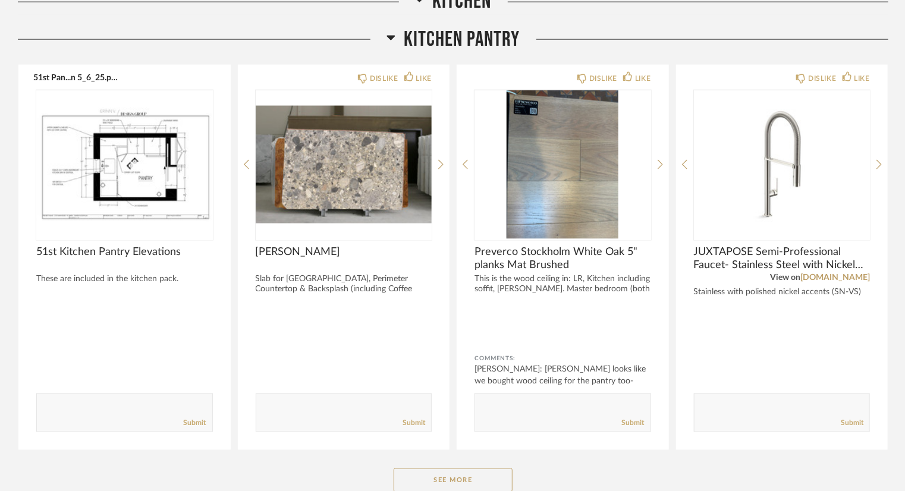
scroll to position [14450, 0]
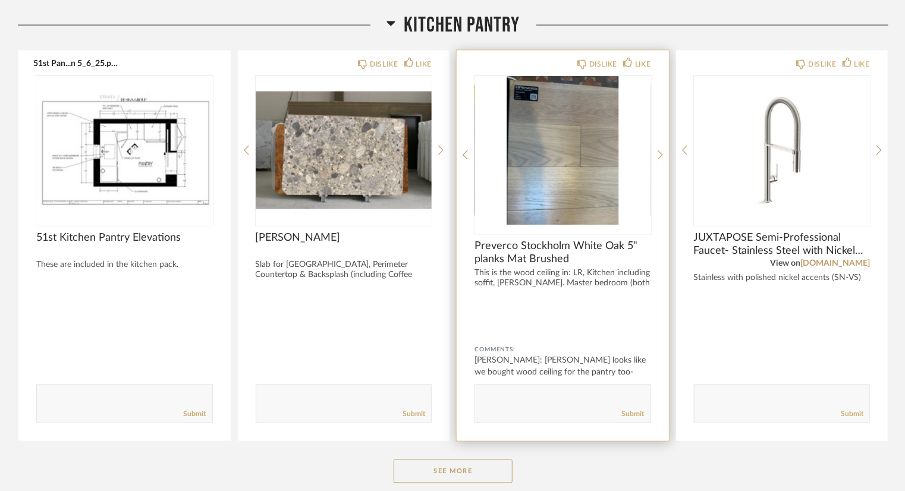
click at [554, 162] on img "0" at bounding box center [563, 150] width 177 height 149
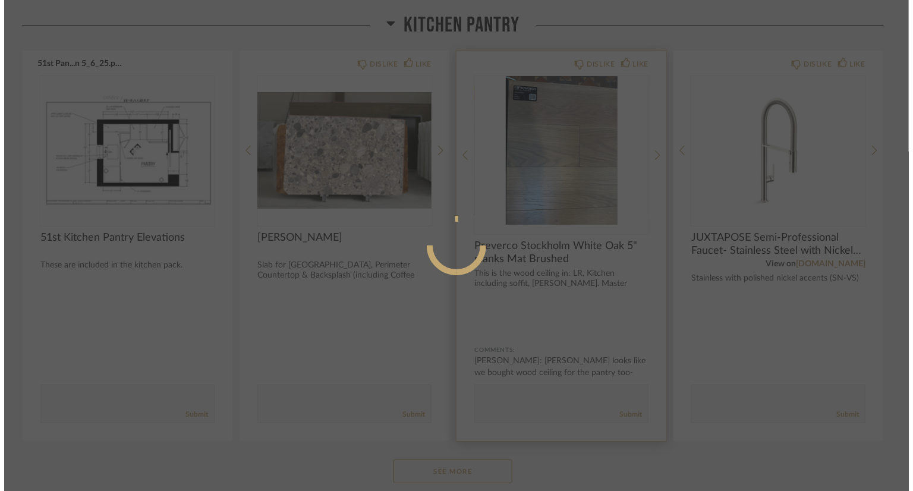
scroll to position [0, 0]
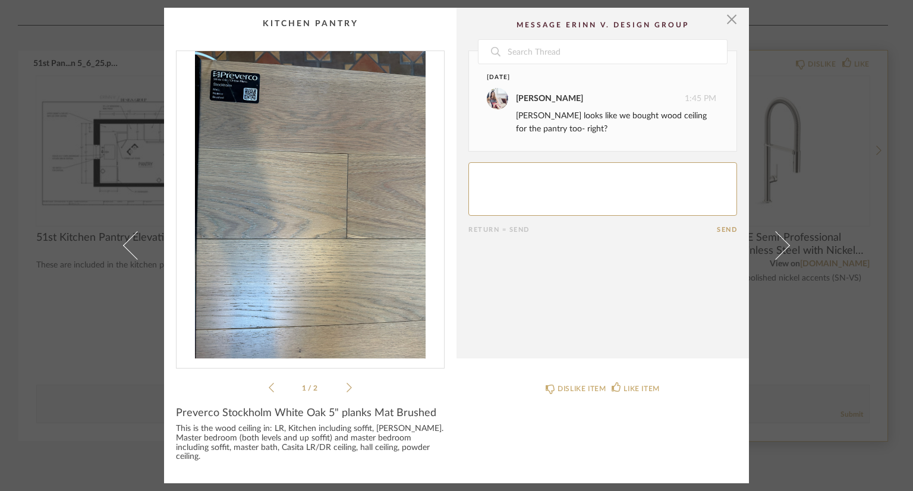
drag, startPoint x: 730, startPoint y: 21, endPoint x: 725, endPoint y: 74, distance: 53.7
click at [730, 21] on span "button" at bounding box center [732, 20] width 24 height 24
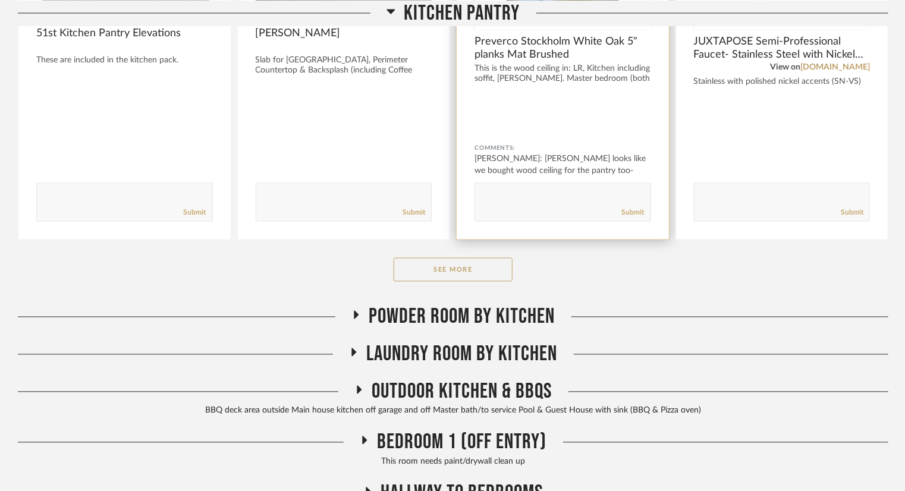
scroll to position [14688, 0]
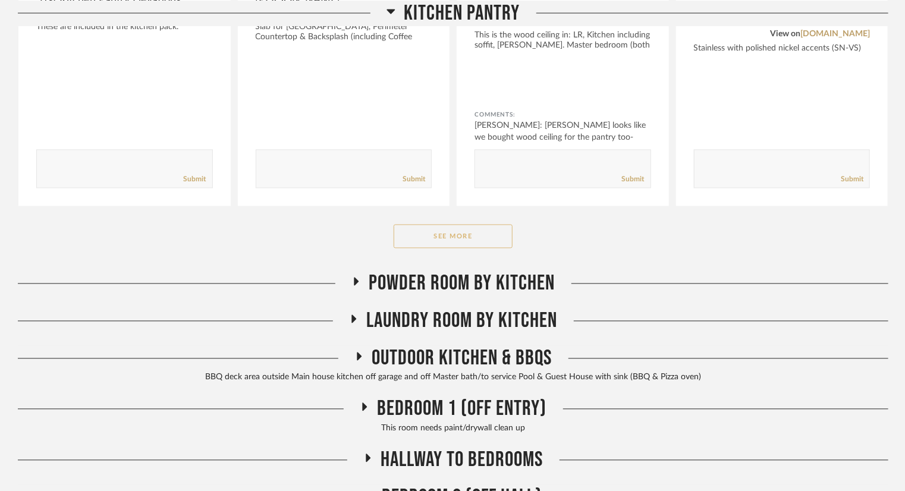
click at [457, 229] on button "See More" at bounding box center [453, 237] width 119 height 24
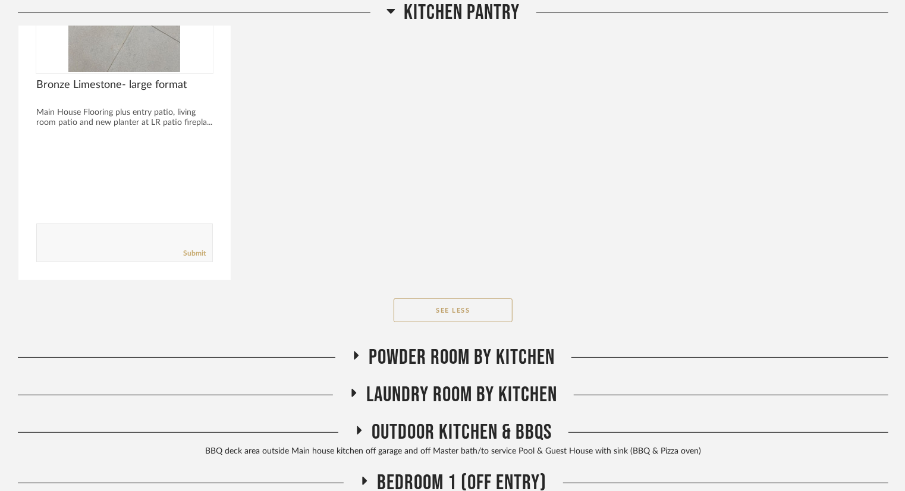
scroll to position [15818, 0]
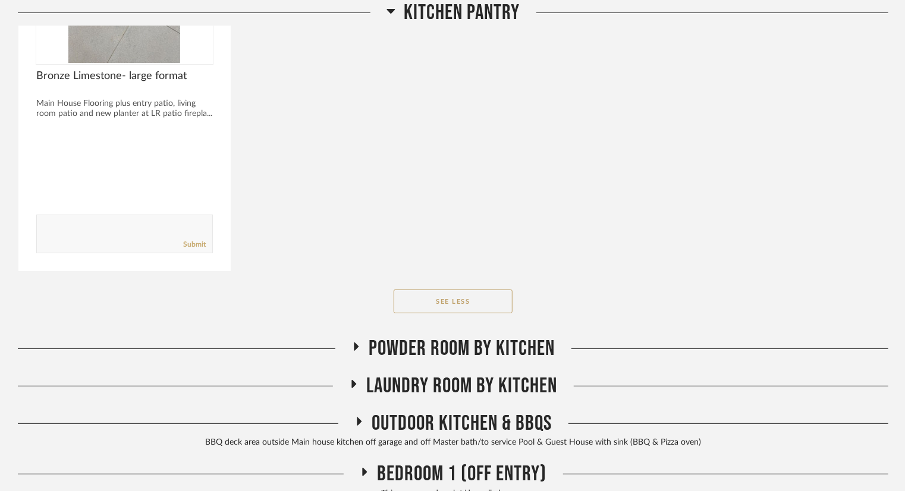
click at [520, 336] on span "Powder Room by Kitchen" at bounding box center [462, 349] width 186 height 26
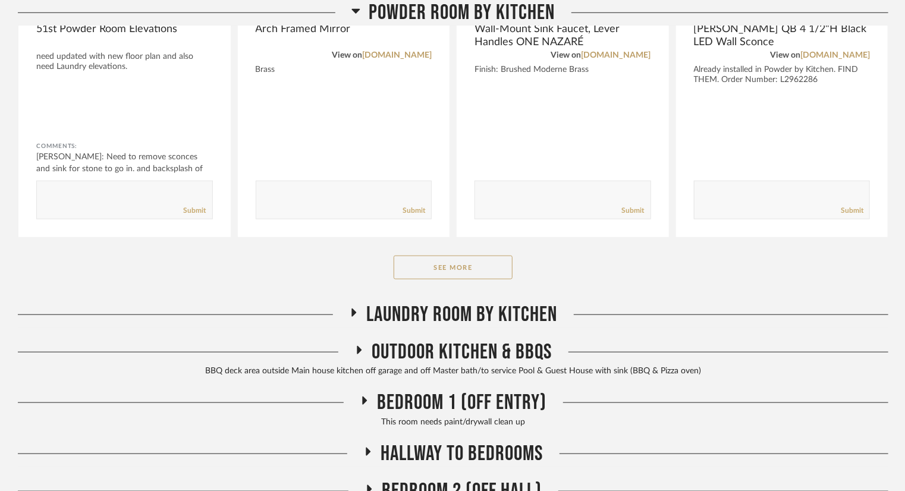
scroll to position [16412, 0]
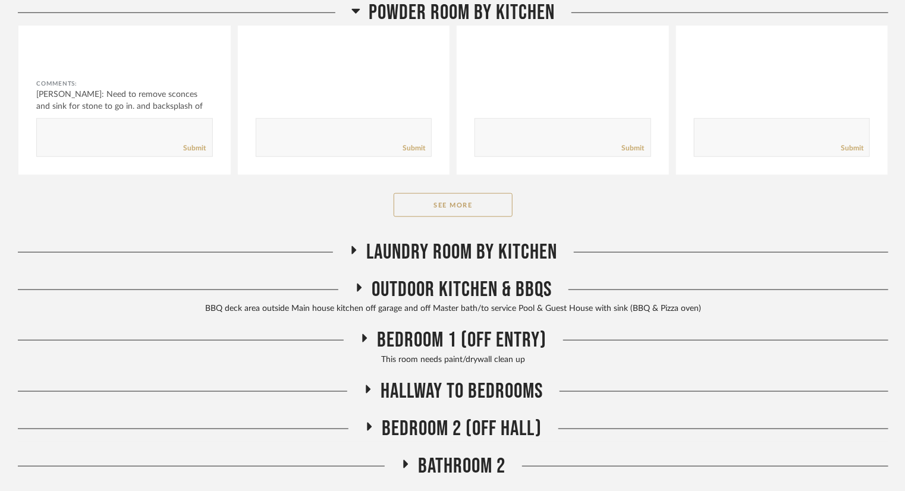
click at [477, 196] on button "See More" at bounding box center [453, 205] width 119 height 24
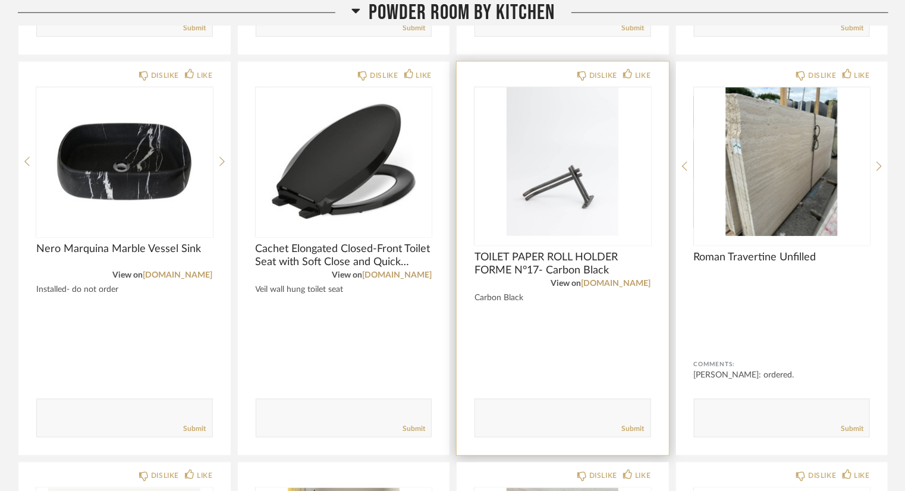
scroll to position [16531, 0]
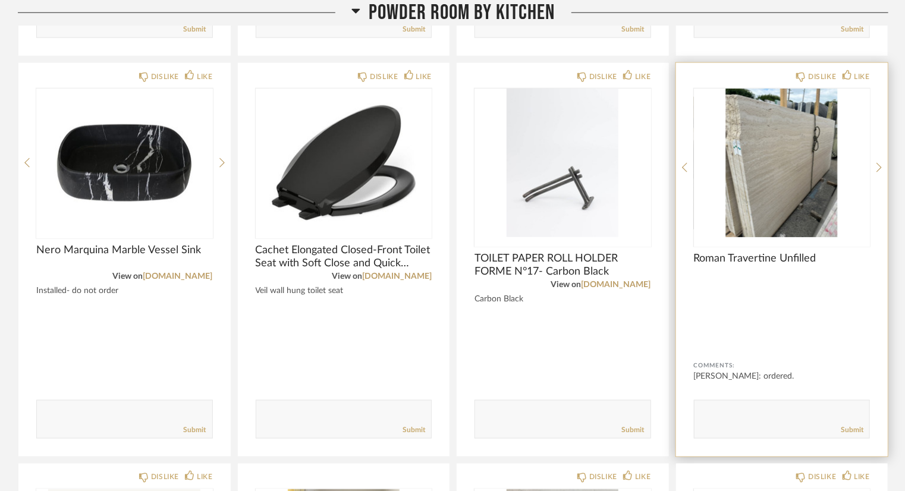
click at [757, 168] on img "0" at bounding box center [782, 163] width 177 height 149
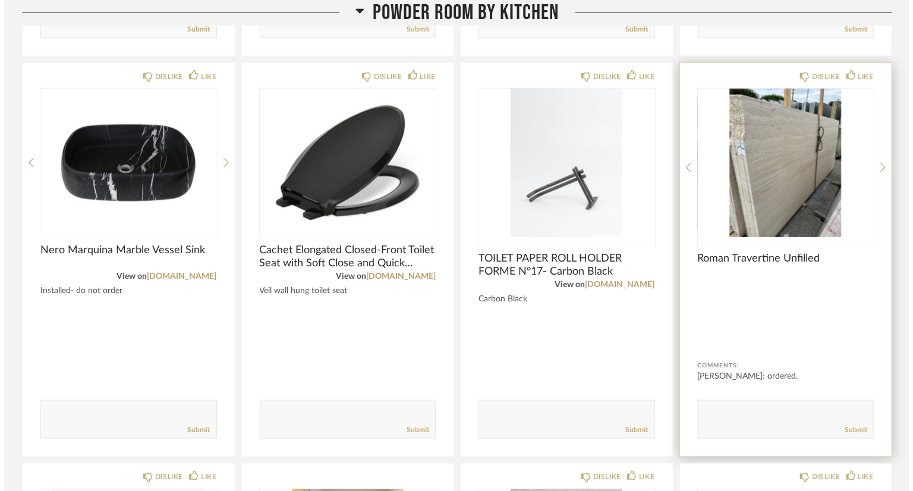
scroll to position [0, 0]
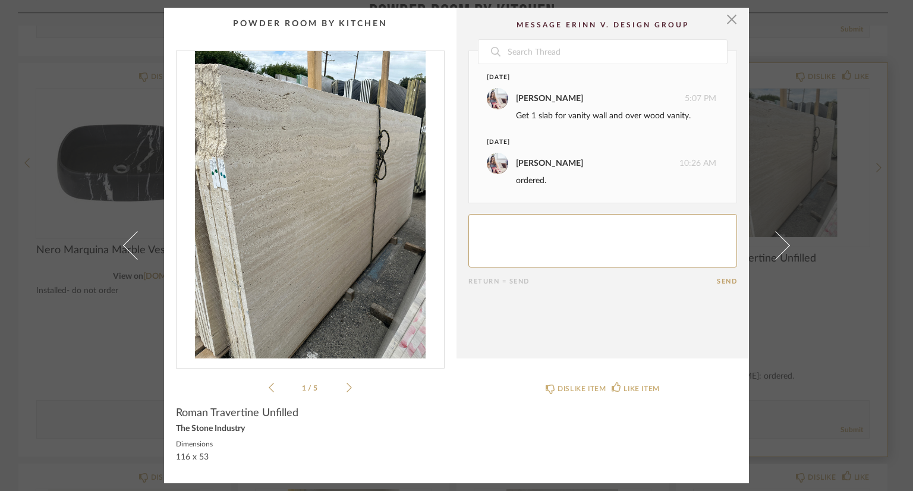
drag, startPoint x: 730, startPoint y: 14, endPoint x: 728, endPoint y: 69, distance: 54.7
click at [730, 14] on span "button" at bounding box center [732, 20] width 24 height 24
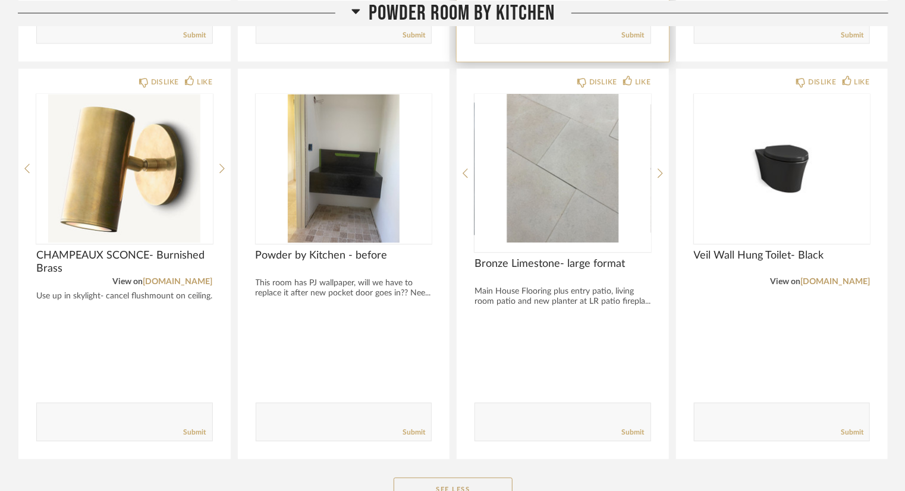
scroll to position [16948, 0]
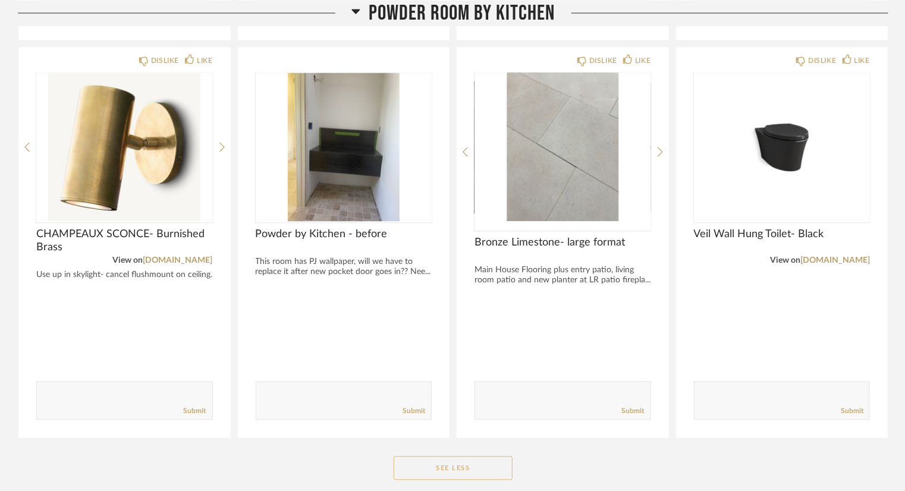
click at [470, 457] on button "See Less" at bounding box center [453, 469] width 119 height 24
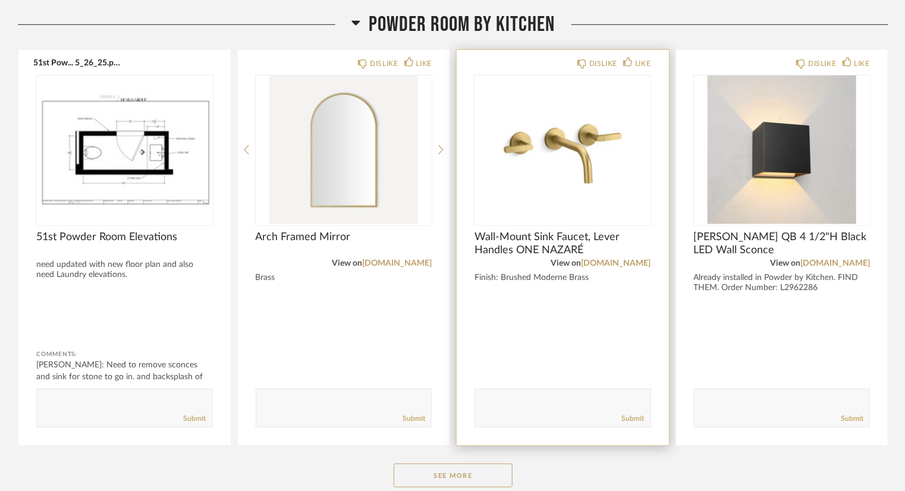
scroll to position [16137, 0]
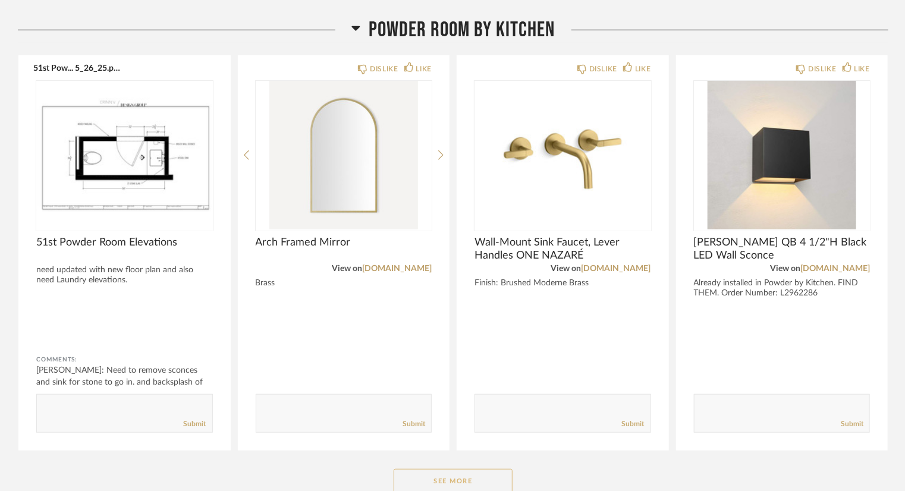
click at [490, 469] on button "See More" at bounding box center [453, 481] width 119 height 24
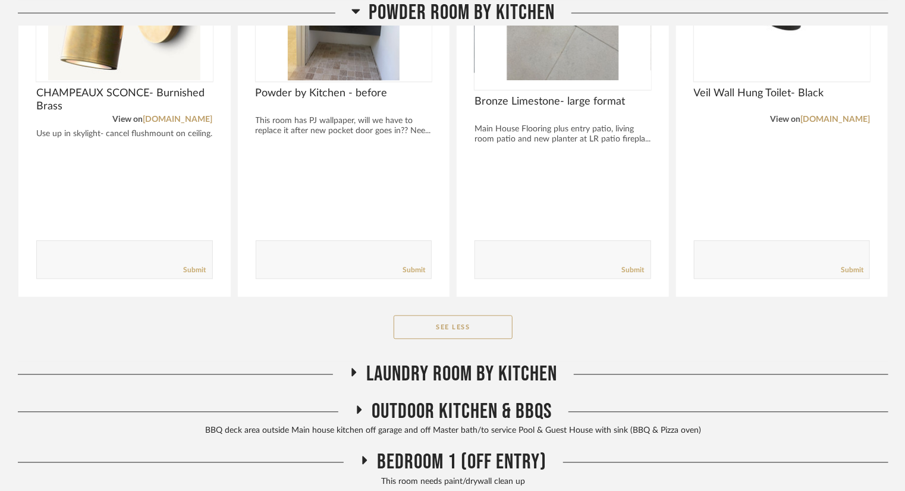
scroll to position [17088, 0]
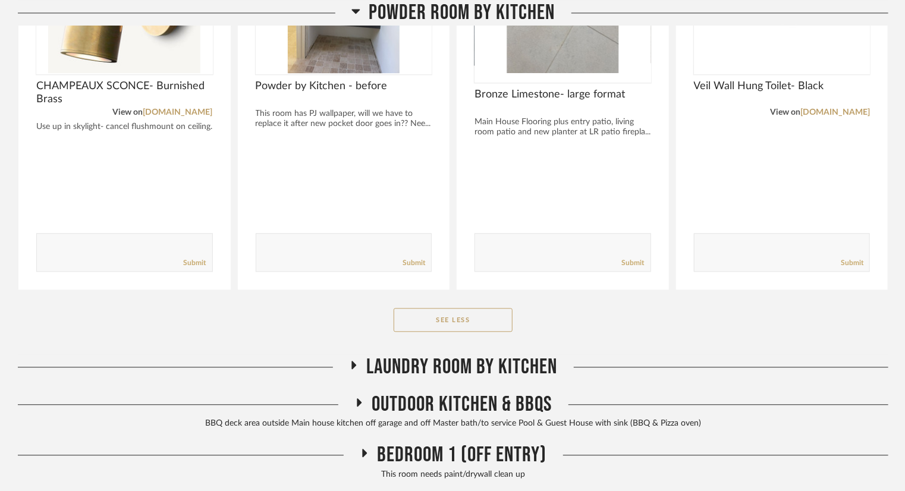
click at [535, 356] on span "Laundry Room by Kitchen" at bounding box center [462, 367] width 191 height 26
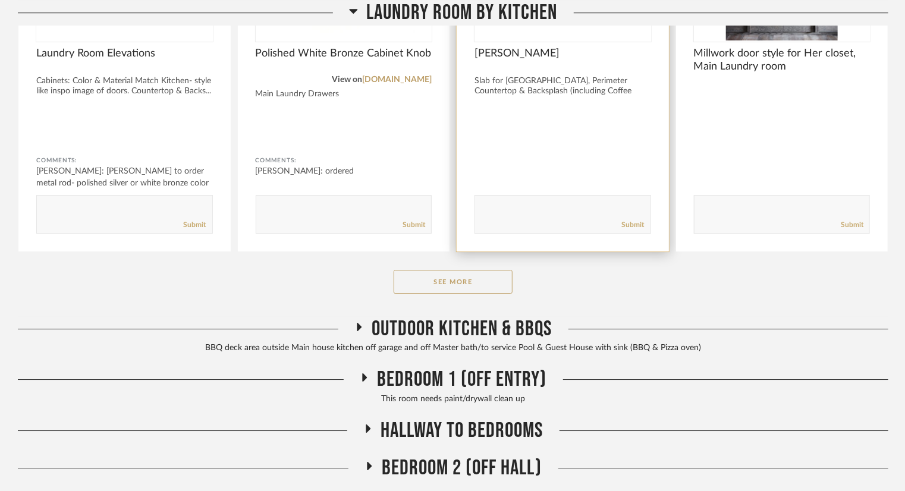
scroll to position [17623, 0]
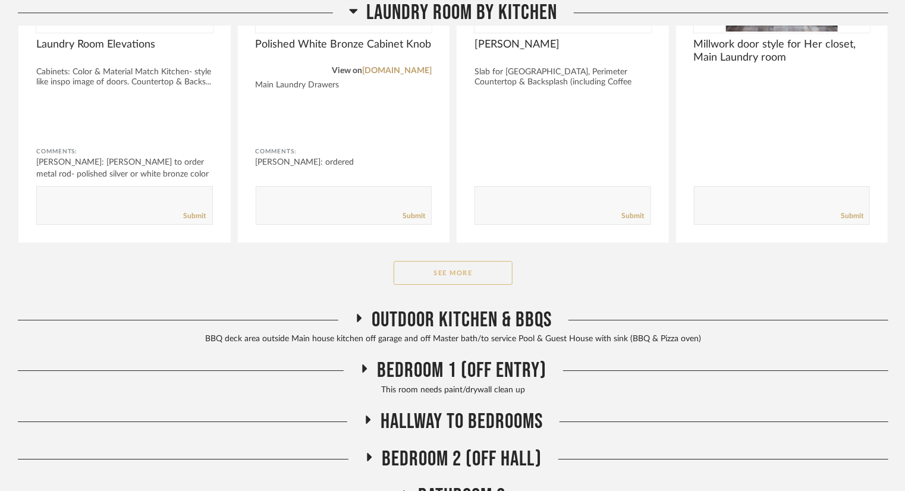
click at [491, 261] on button "See More" at bounding box center [453, 273] width 119 height 24
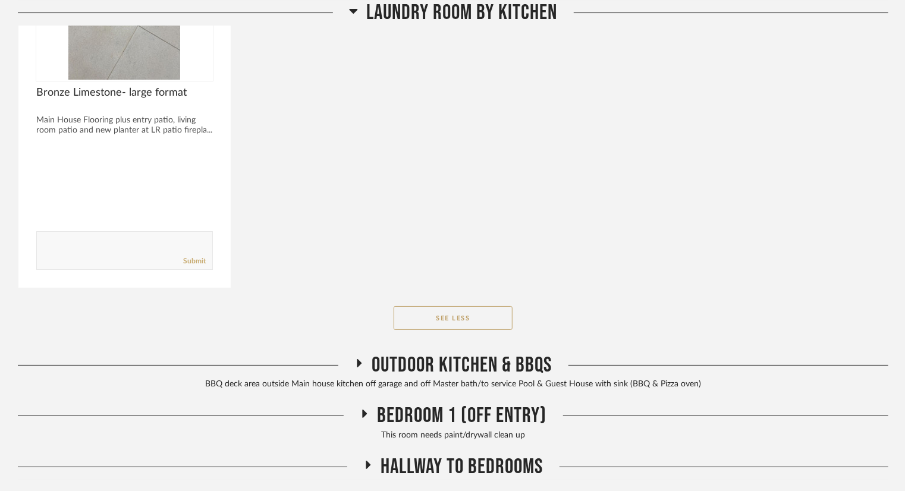
scroll to position [17980, 0]
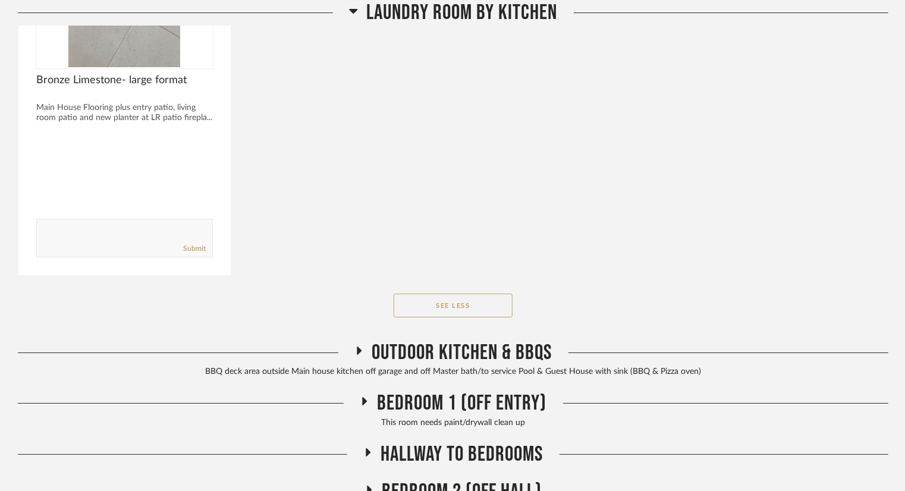
click at [483, 340] on span "Outdoor Kitchen & BBQs" at bounding box center [462, 353] width 180 height 26
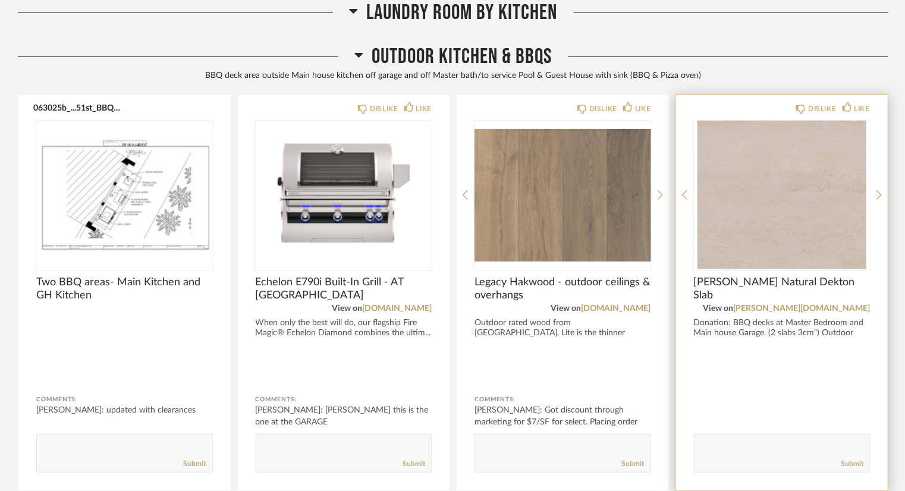
scroll to position [18277, 0]
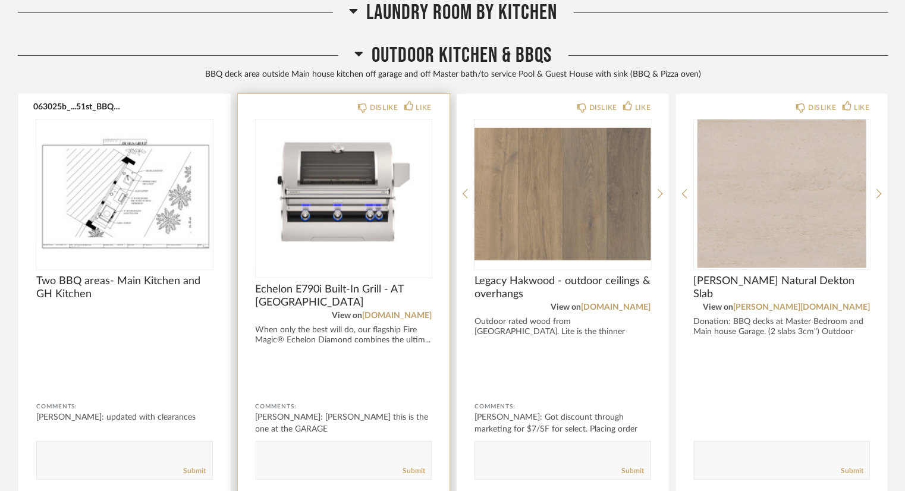
click at [331, 222] on img "0" at bounding box center [344, 194] width 177 height 149
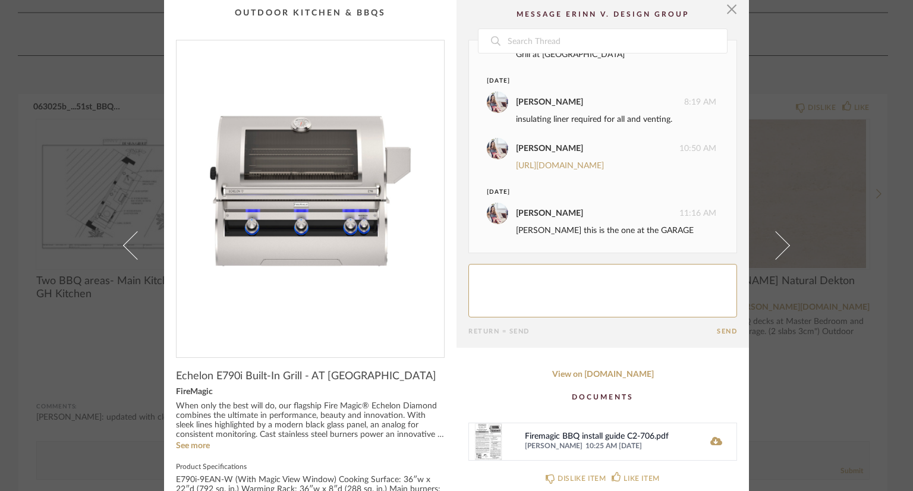
scroll to position [0, 0]
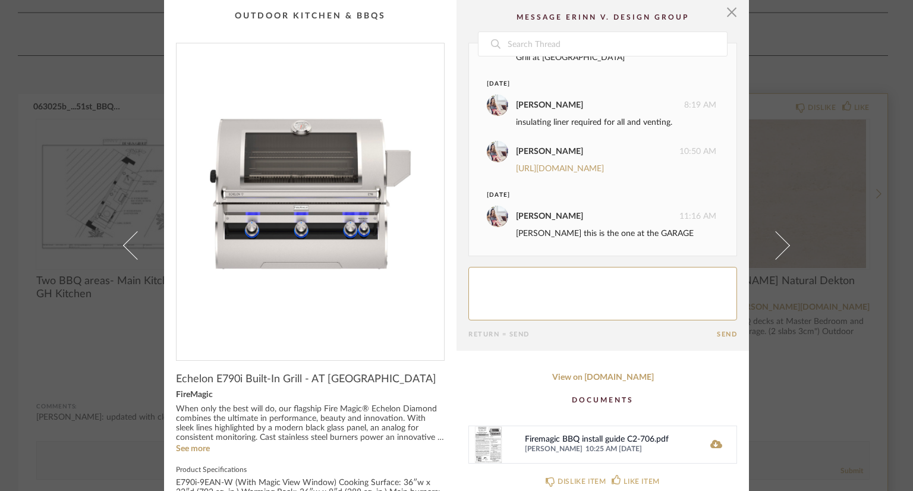
drag, startPoint x: 730, startPoint y: 12, endPoint x: 714, endPoint y: 120, distance: 108.9
click at [730, 12] on span "button" at bounding box center [732, 12] width 24 height 24
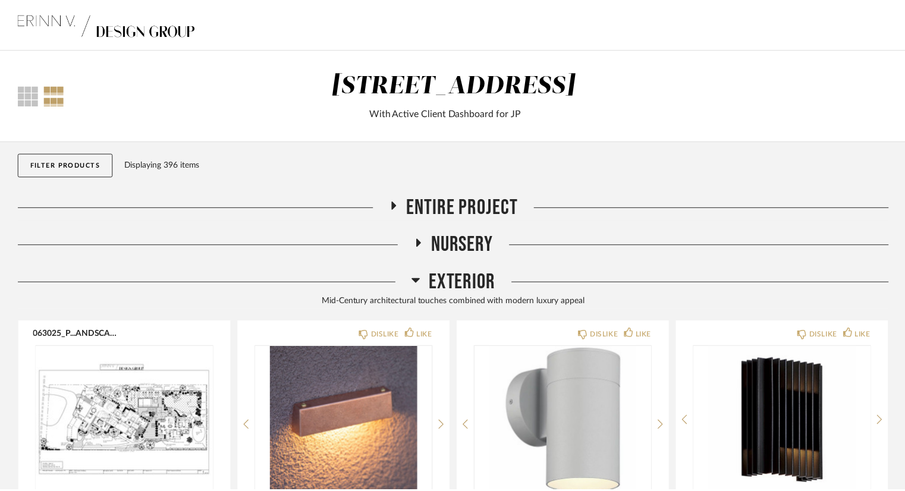
scroll to position [18277, 0]
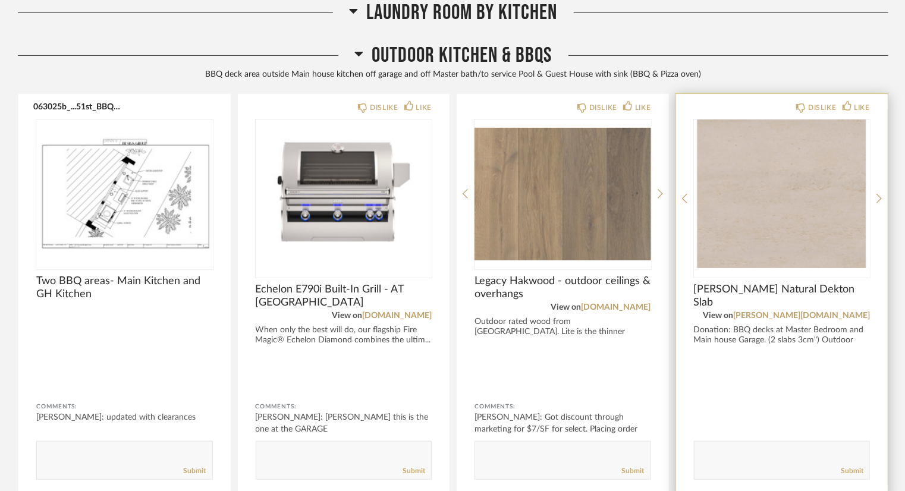
click at [777, 192] on img "0" at bounding box center [782, 194] width 177 height 149
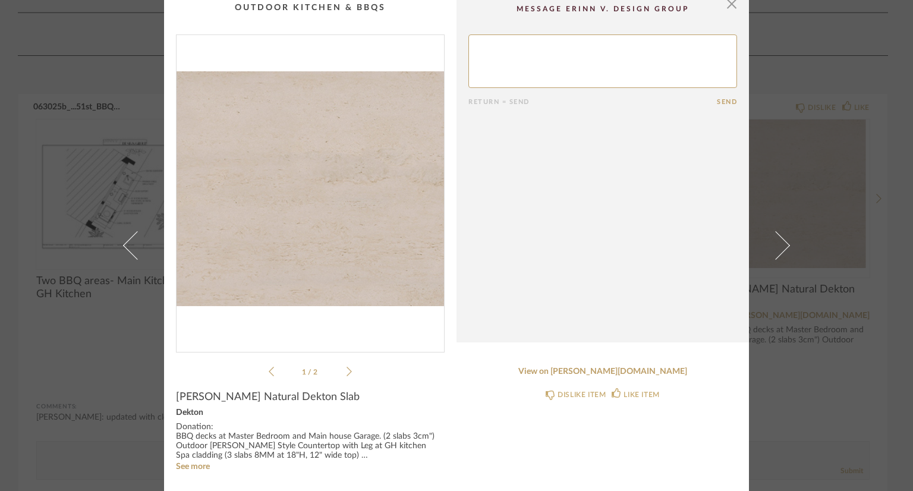
scroll to position [11, 0]
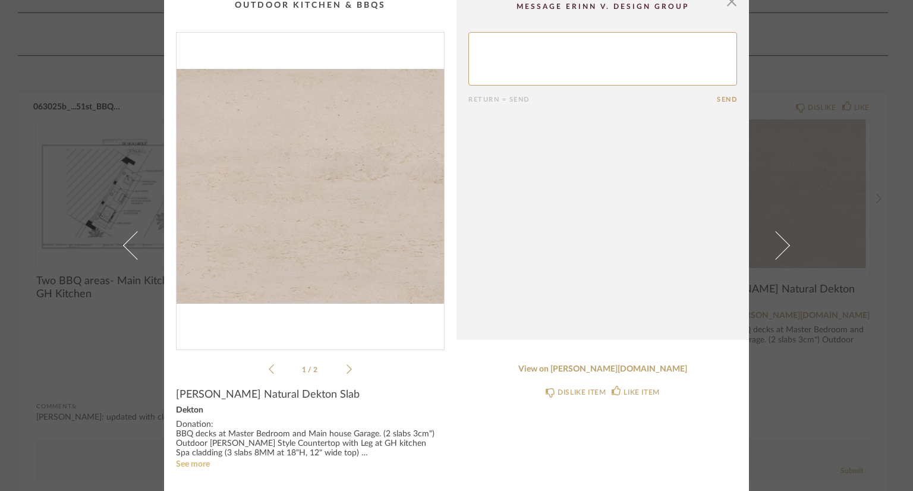
click at [193, 462] on link "See more" at bounding box center [193, 464] width 34 height 8
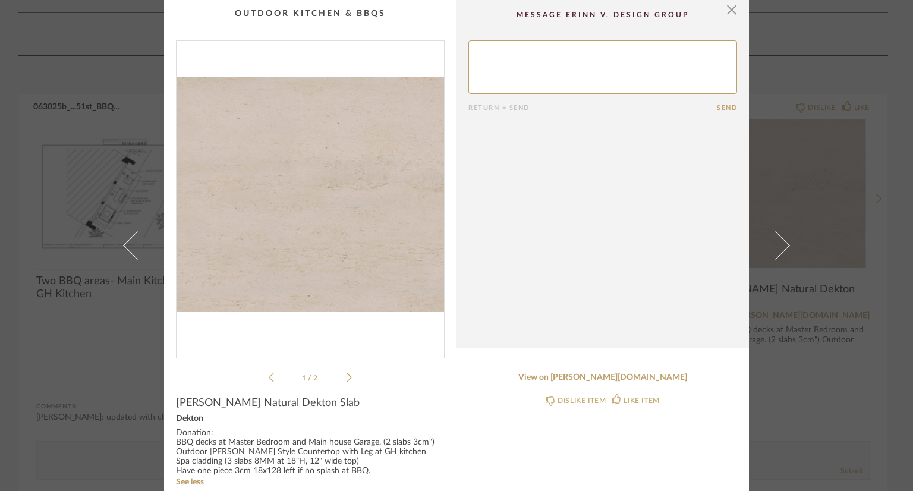
scroll to position [0, 0]
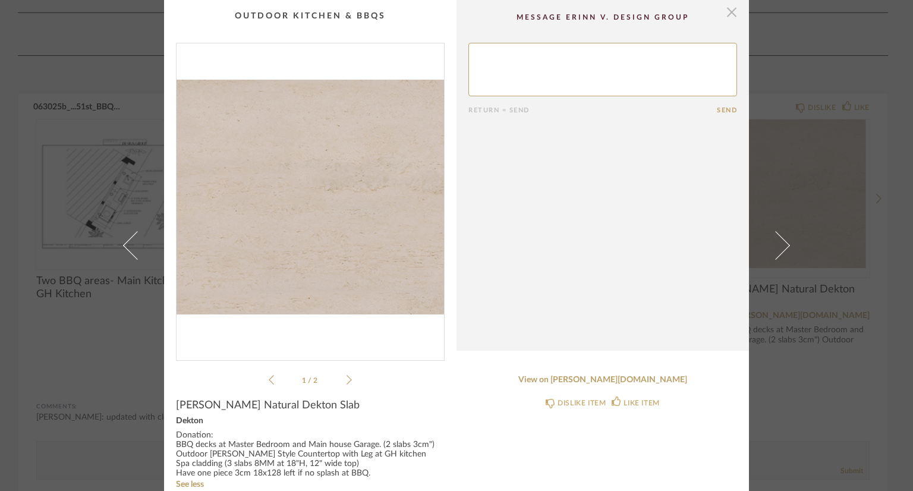
click at [720, 14] on span "button" at bounding box center [732, 12] width 24 height 24
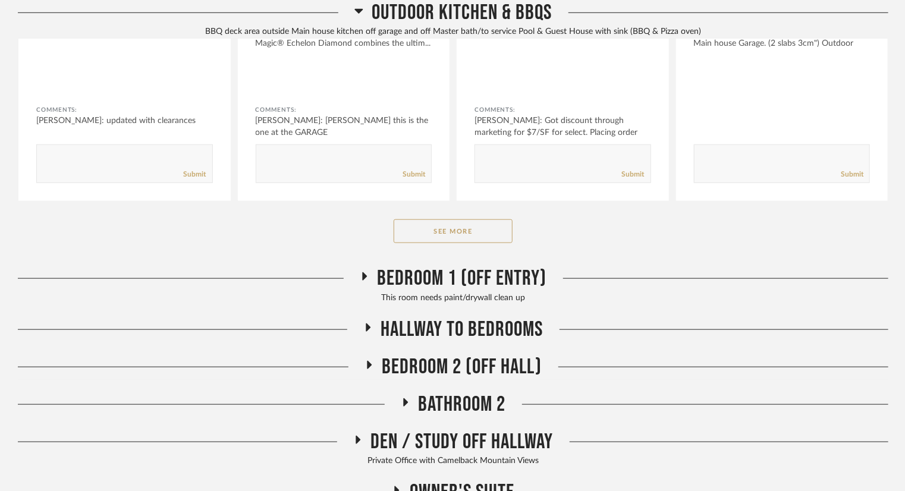
scroll to position [18575, 0]
click at [469, 219] on button "See More" at bounding box center [453, 231] width 119 height 24
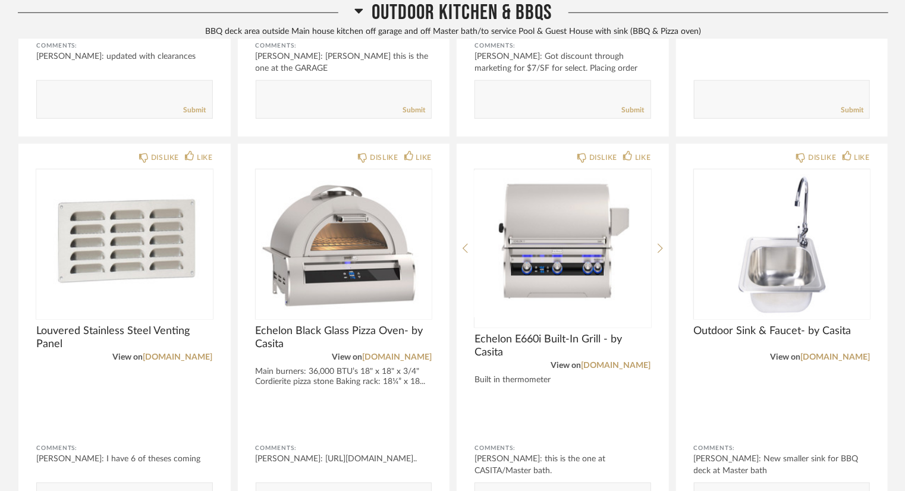
scroll to position [18694, 0]
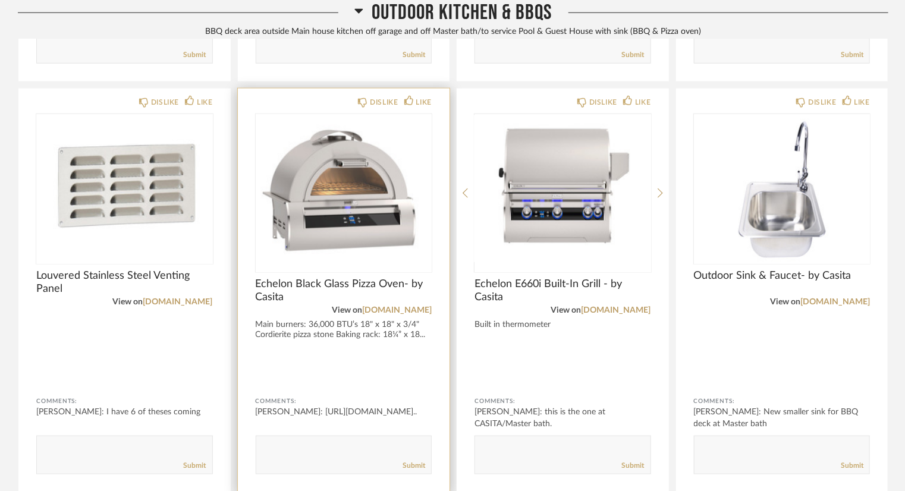
click at [301, 159] on img "0" at bounding box center [344, 188] width 177 height 149
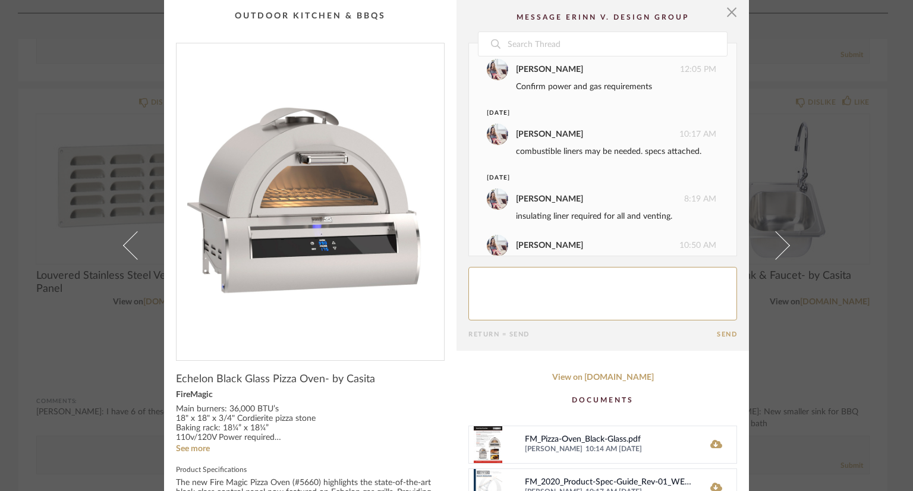
scroll to position [0, 0]
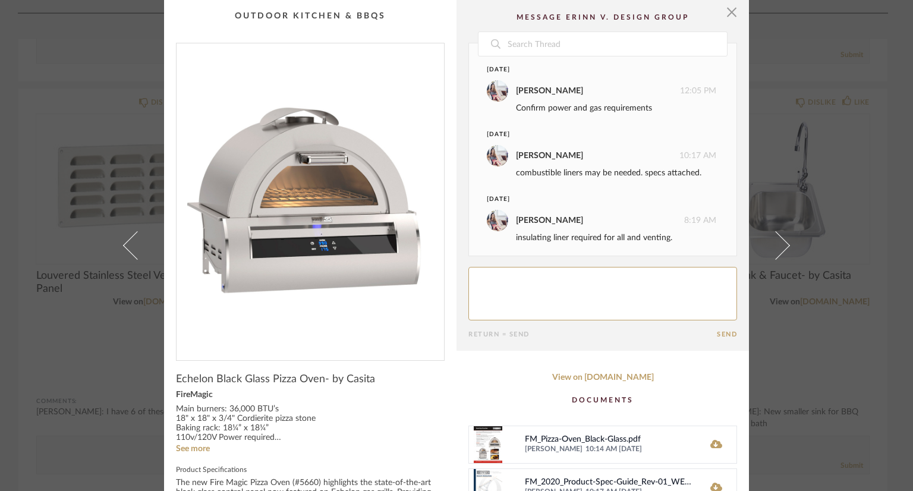
click at [720, 12] on span "button" at bounding box center [732, 12] width 24 height 24
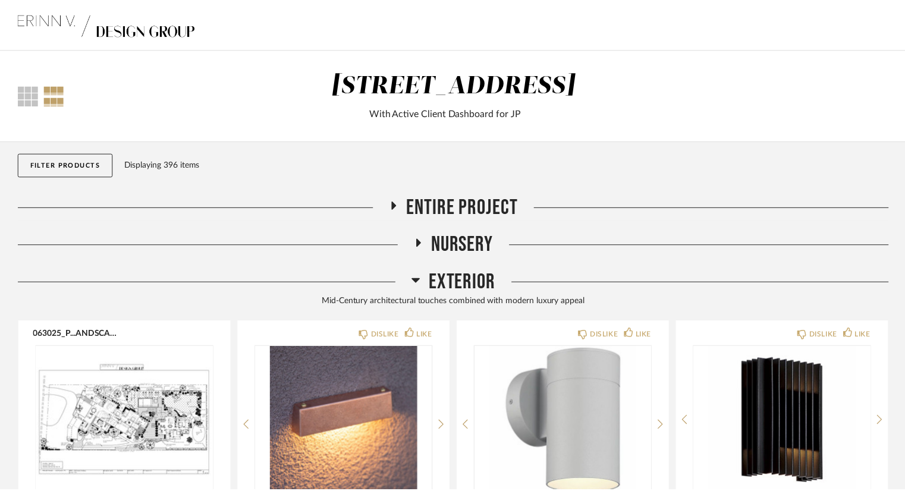
scroll to position [18694, 0]
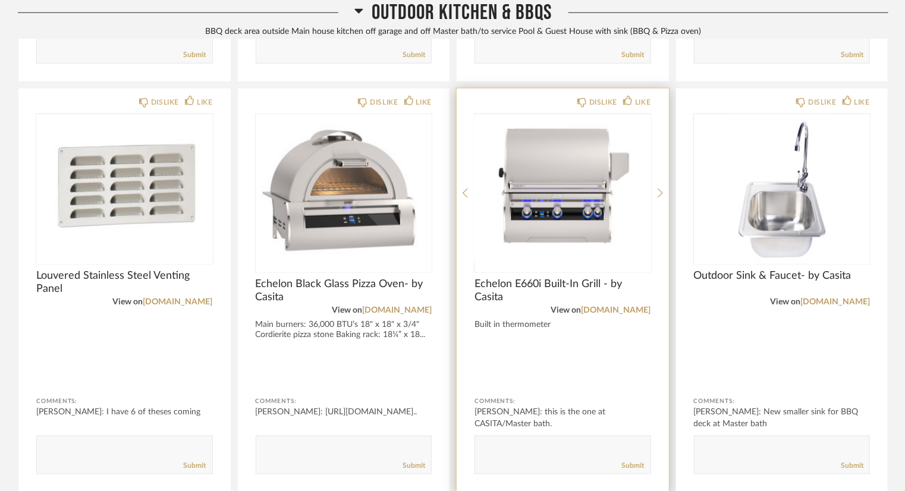
click at [576, 193] on img "0" at bounding box center [563, 188] width 177 height 149
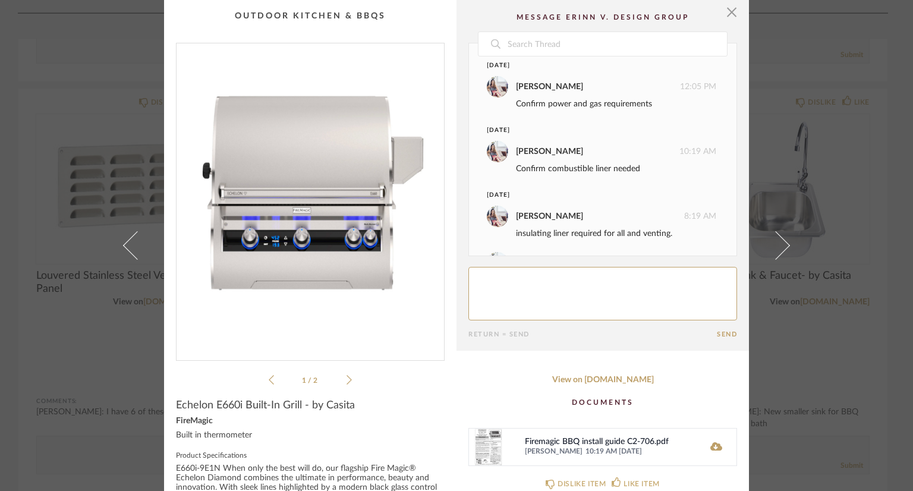
scroll to position [0, 0]
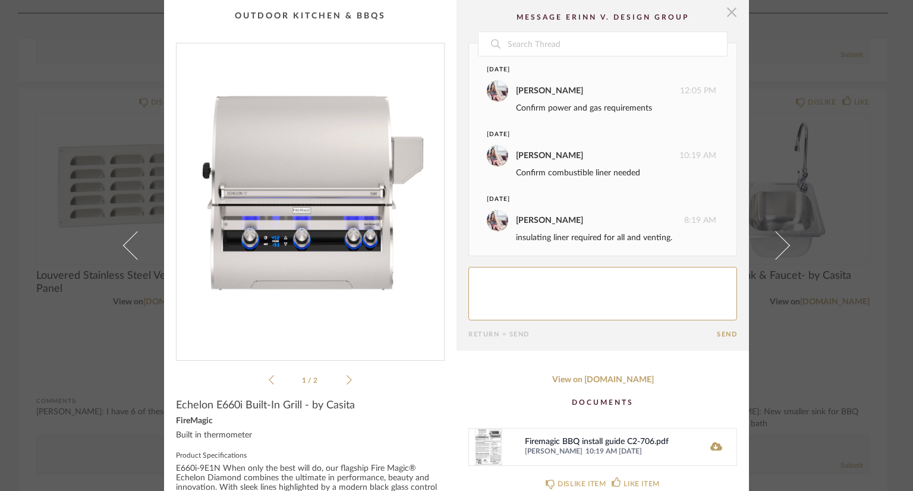
click at [723, 11] on span "button" at bounding box center [732, 12] width 24 height 24
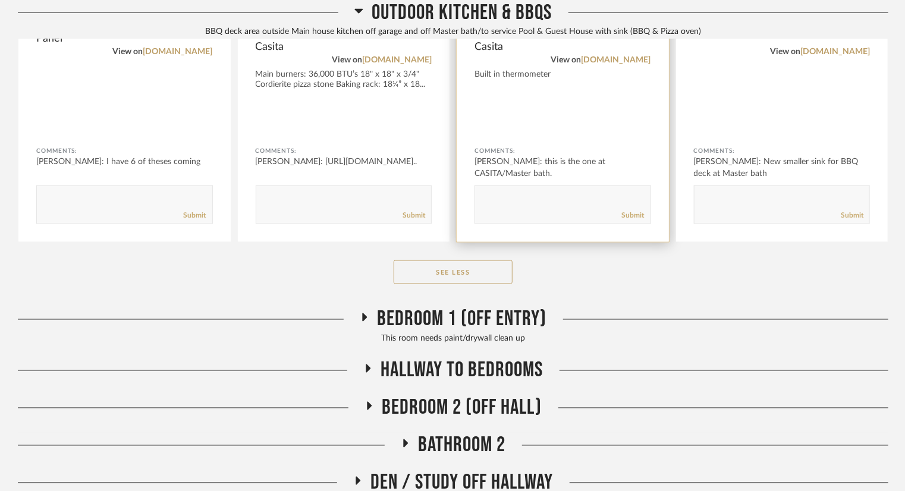
scroll to position [18991, 0]
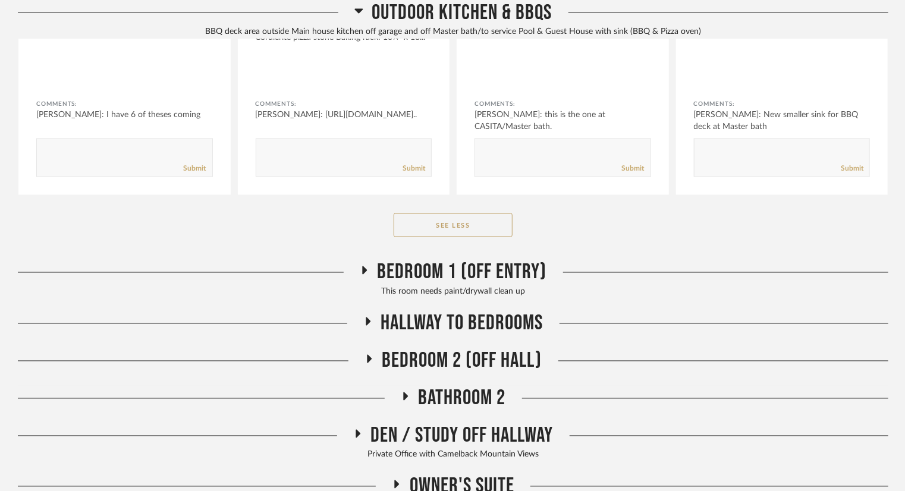
click at [511, 265] on span "Bedroom 1 (Off Entry)" at bounding box center [462, 273] width 169 height 26
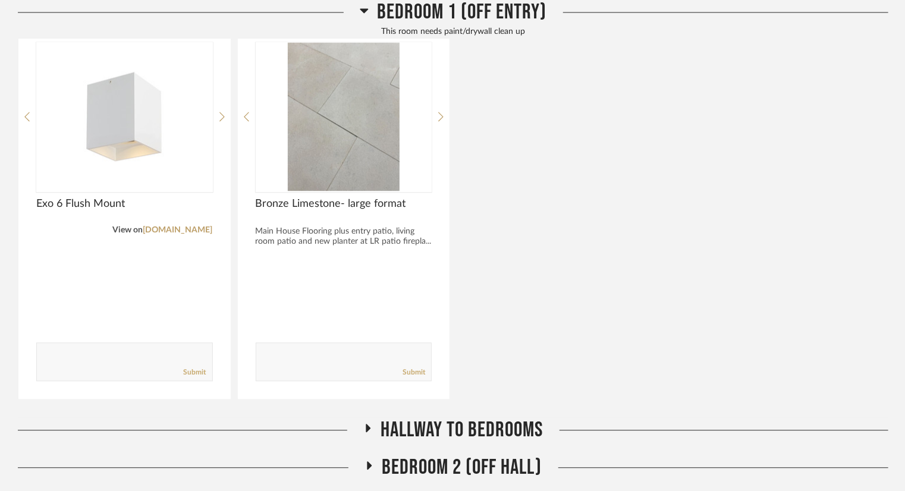
scroll to position [19288, 0]
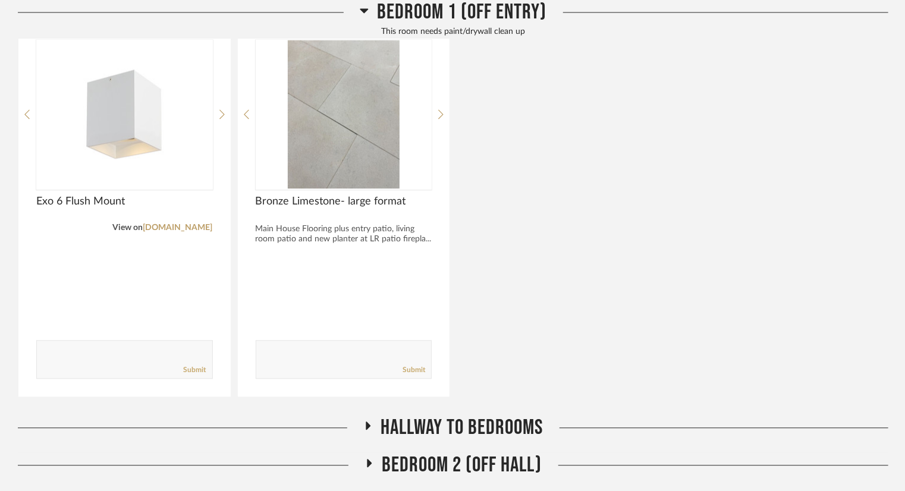
click at [498, 415] on span "Hallway to Bedrooms" at bounding box center [462, 428] width 162 height 26
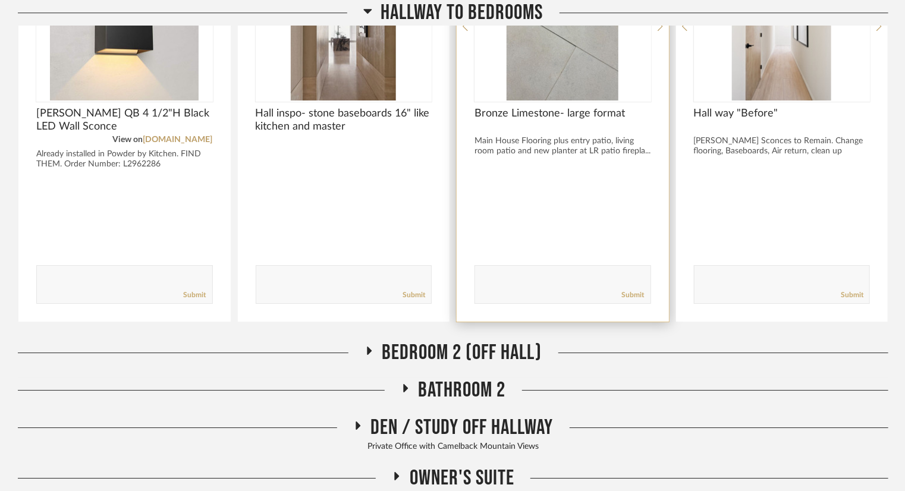
scroll to position [19823, 0]
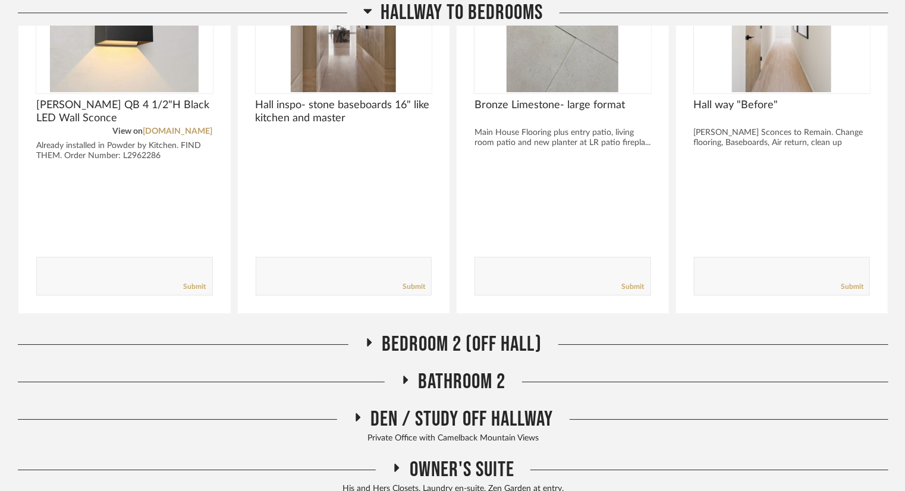
click at [489, 332] on span "Bedroom 2 (Off Hall)" at bounding box center [462, 345] width 160 height 26
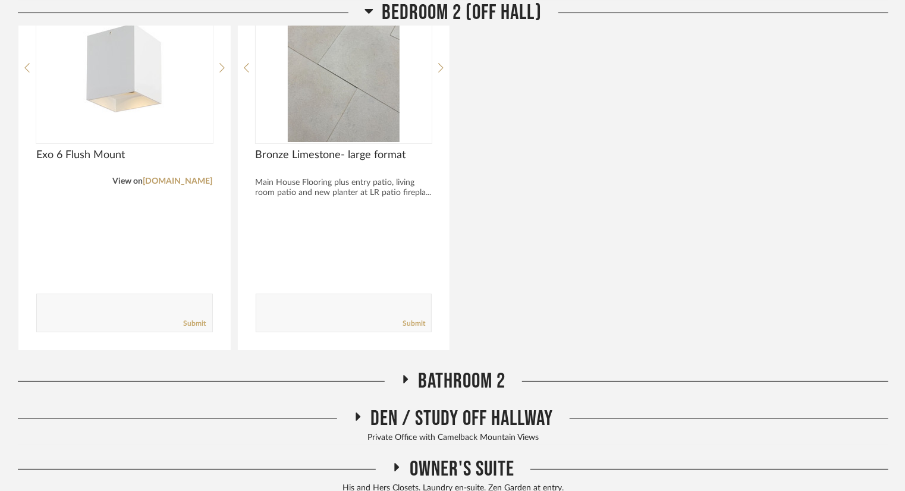
scroll to position [20240, 0]
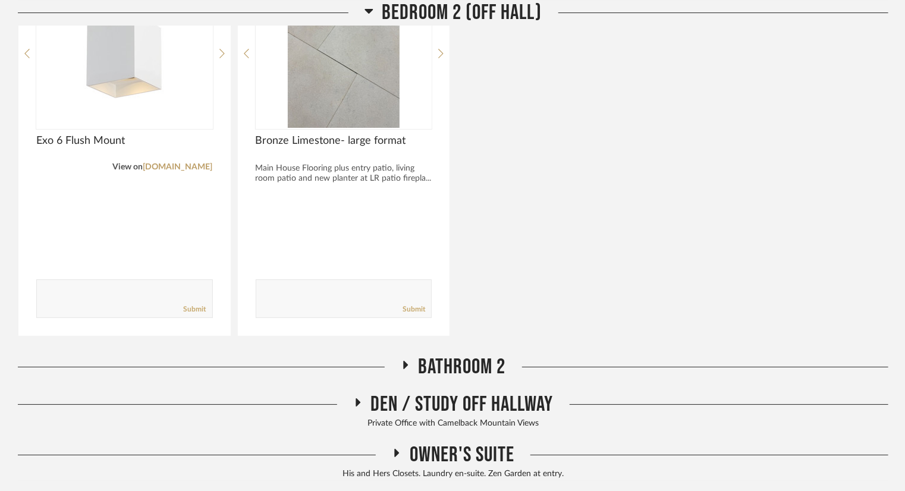
click at [452, 354] on span "Bathroom 2" at bounding box center [462, 367] width 87 height 26
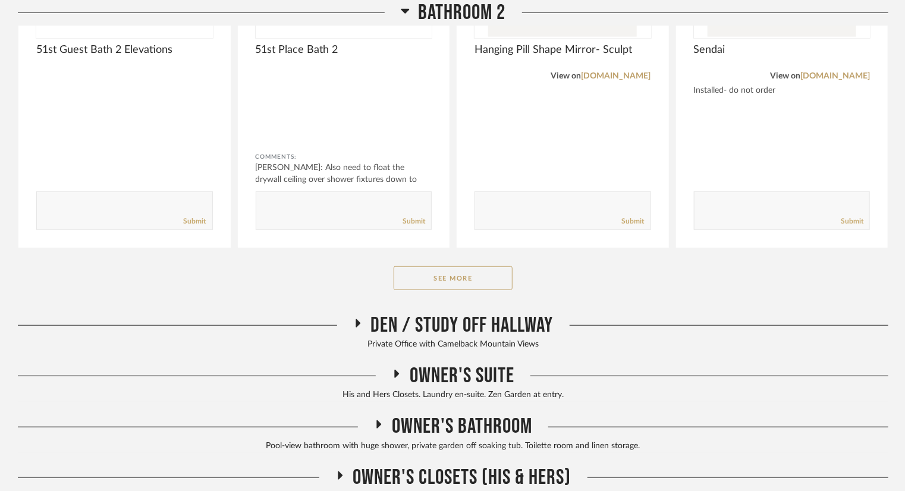
scroll to position [20775, 0]
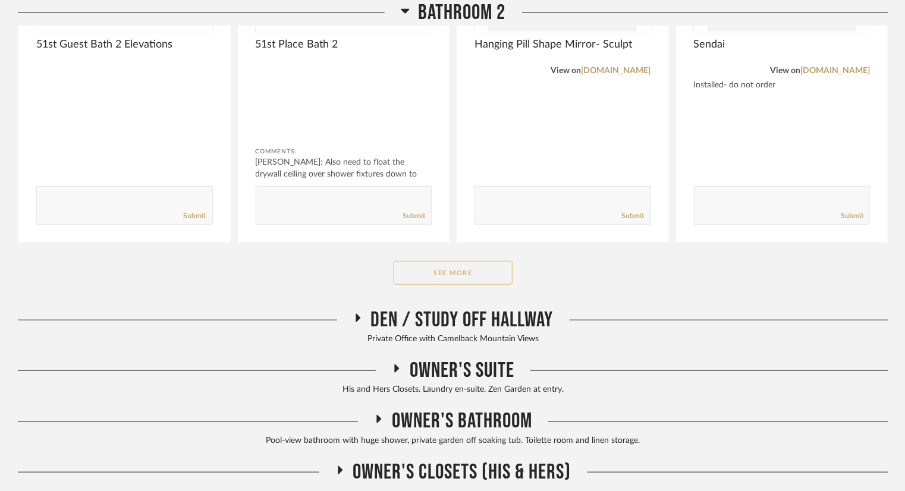
click at [447, 261] on button "See More" at bounding box center [453, 273] width 119 height 24
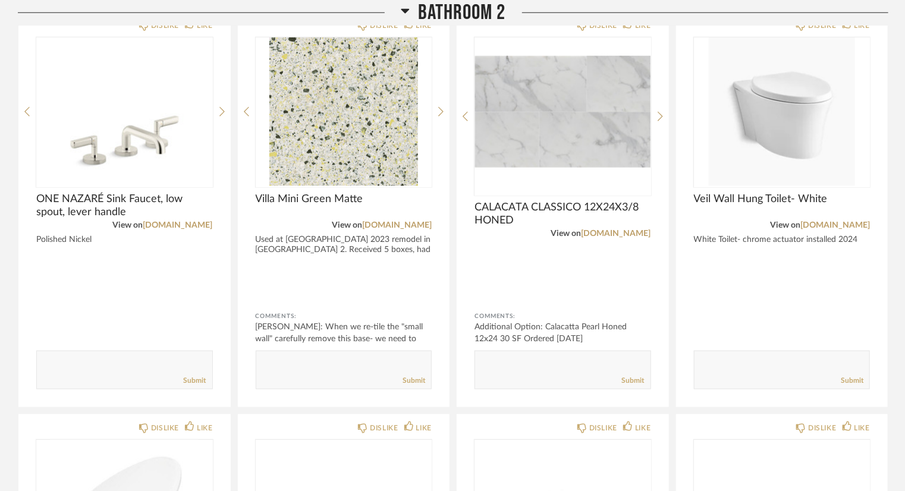
scroll to position [21013, 0]
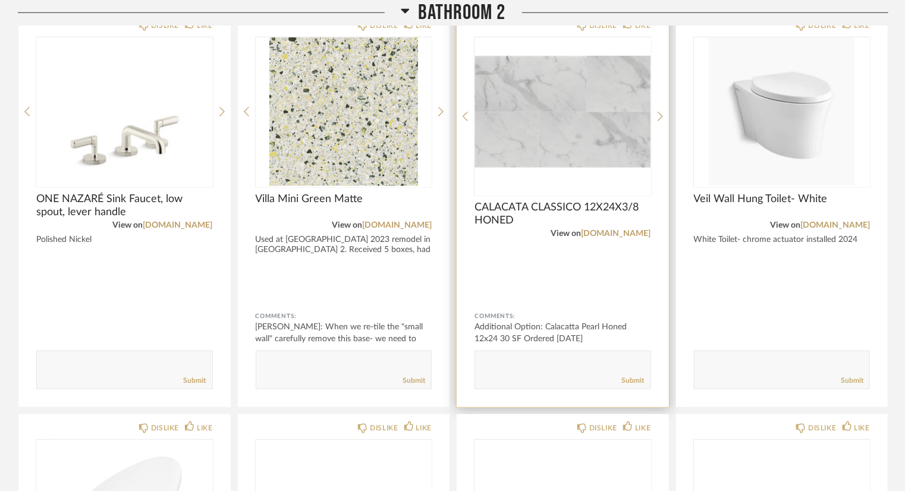
click at [580, 80] on img "0" at bounding box center [563, 111] width 177 height 149
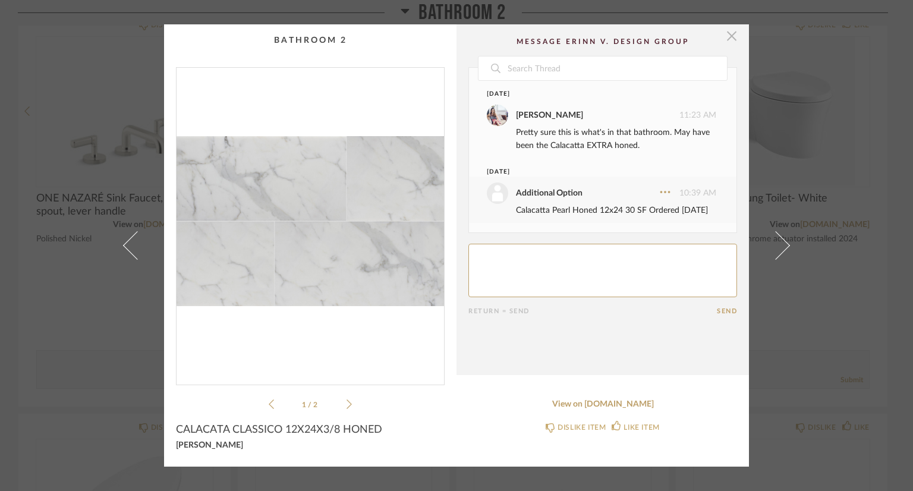
click at [728, 30] on span "button" at bounding box center [732, 36] width 24 height 24
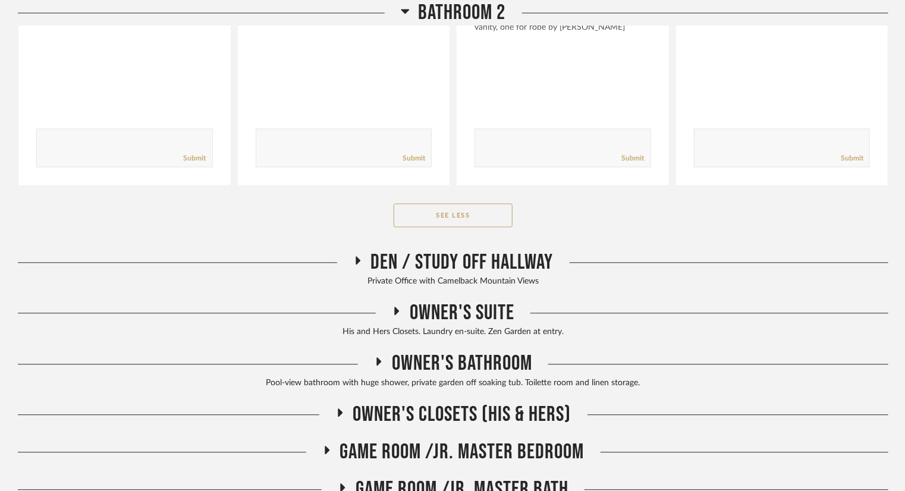
scroll to position [21667, 0]
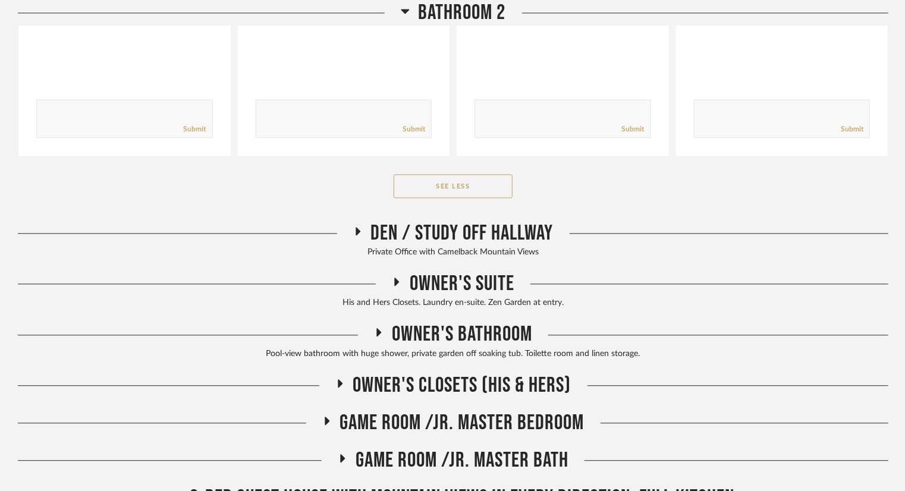
click at [525, 221] on span "Den / Study off Hallway" at bounding box center [462, 234] width 183 height 26
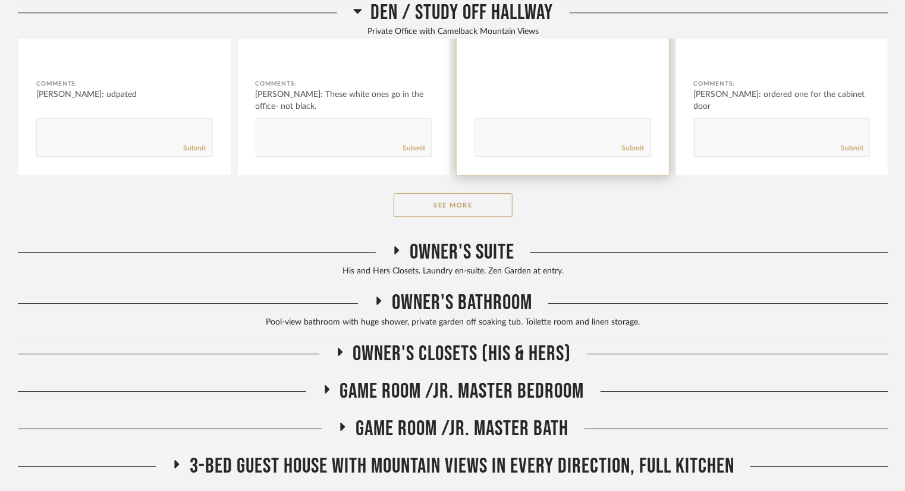
scroll to position [22143, 0]
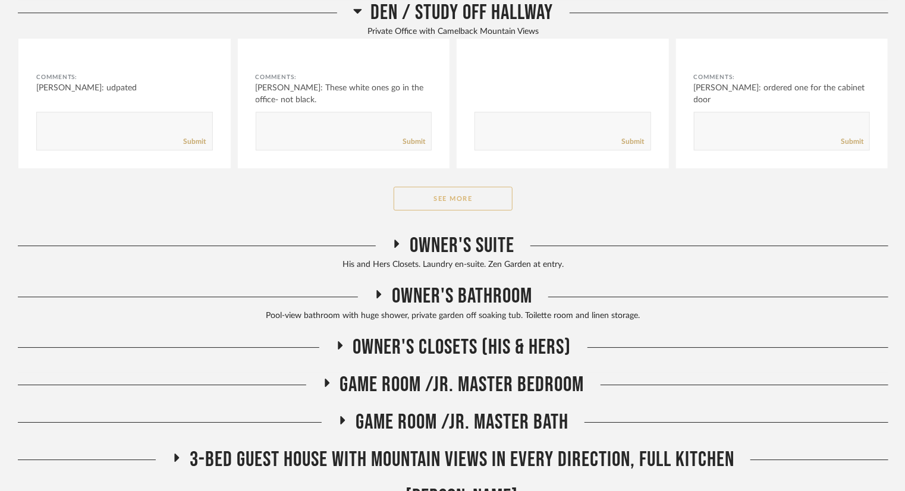
click at [498, 187] on button "See More" at bounding box center [453, 199] width 119 height 24
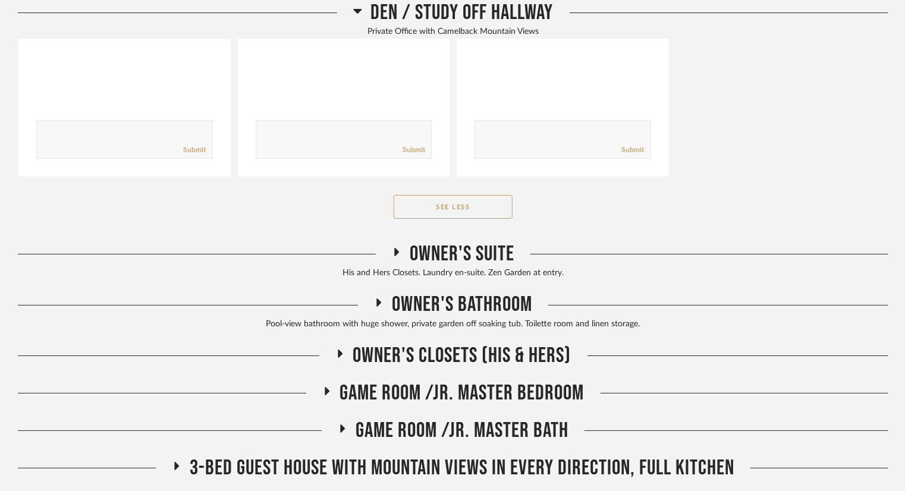
scroll to position [22559, 0]
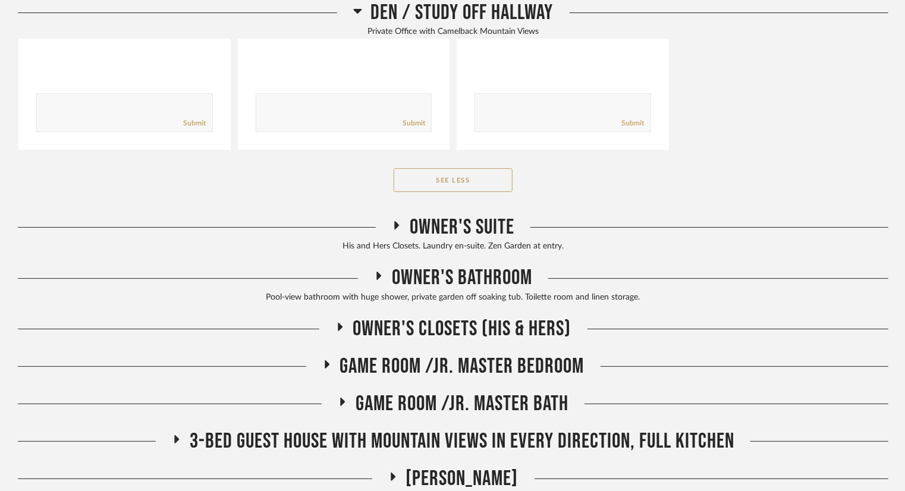
click at [491, 215] on span "Owner's Suite" at bounding box center [462, 228] width 105 height 26
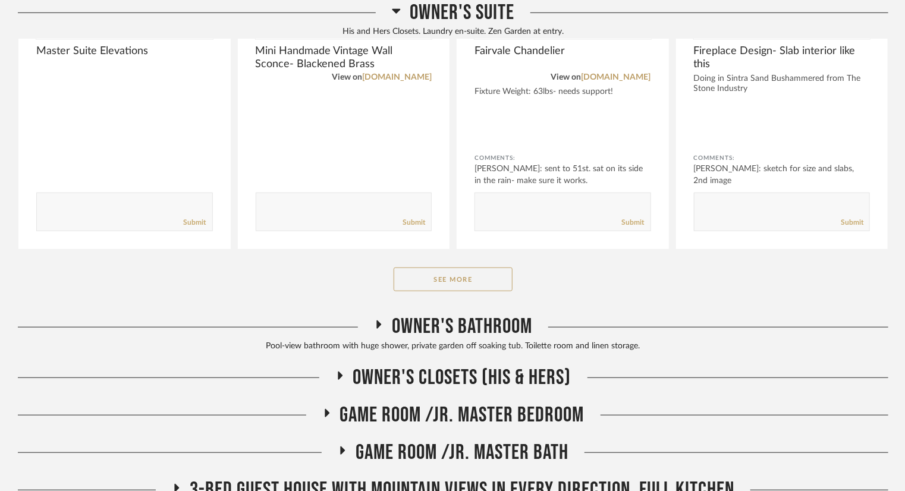
scroll to position [22975, 0]
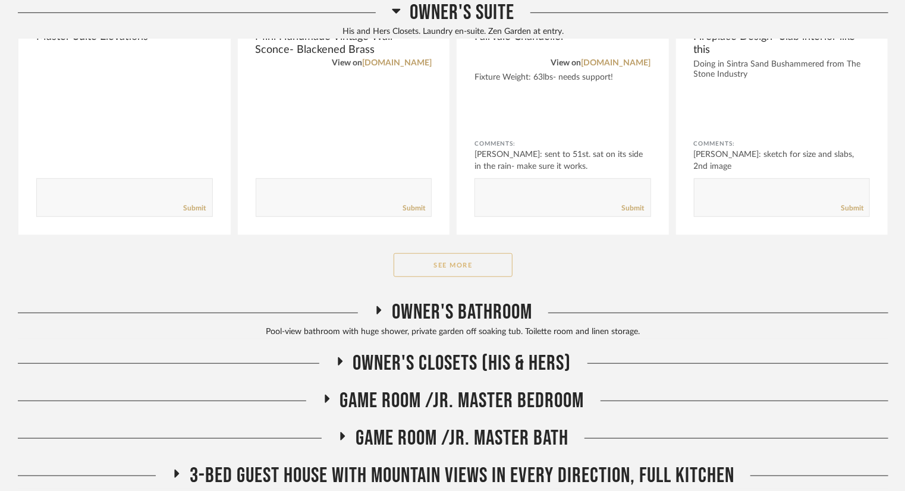
click at [486, 253] on button "See More" at bounding box center [453, 265] width 119 height 24
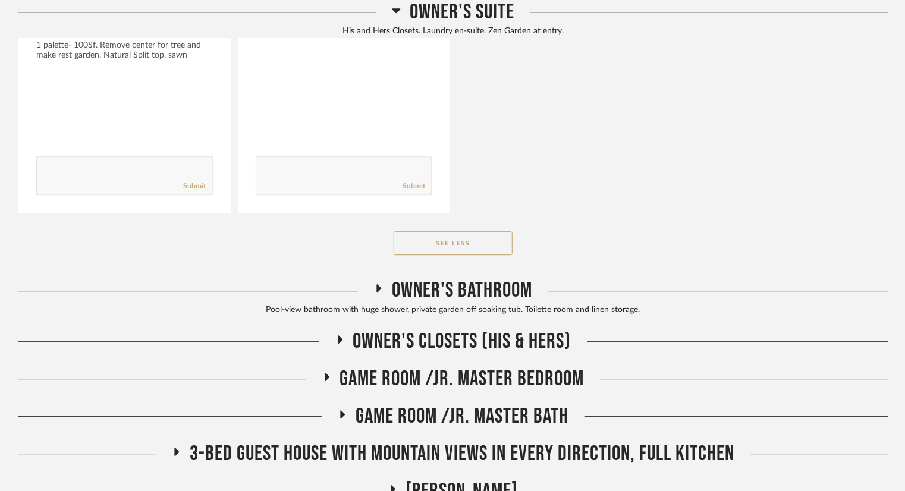
scroll to position [24224, 0]
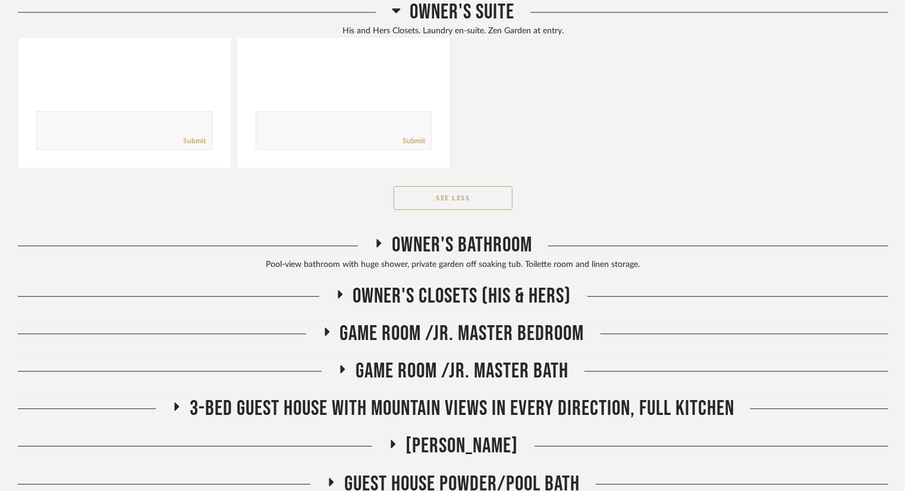
click at [464, 233] on span "Owner's Bathroom" at bounding box center [462, 246] width 140 height 26
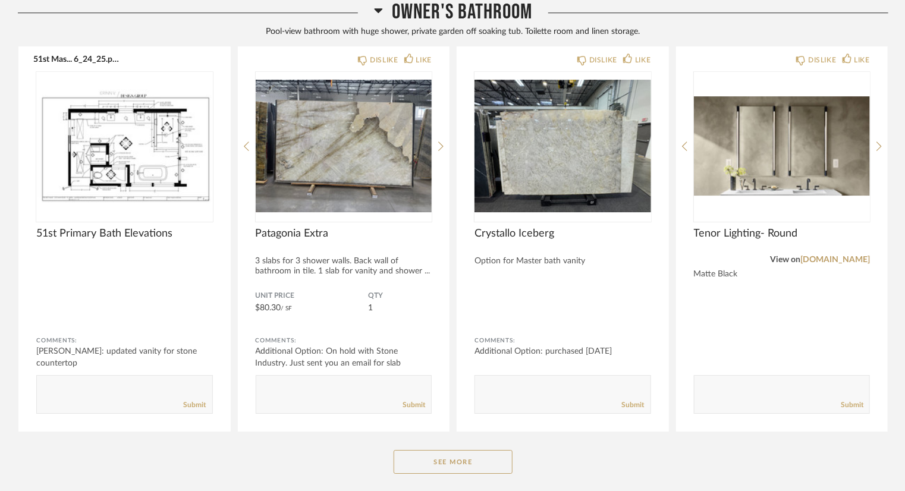
scroll to position [24402, 0]
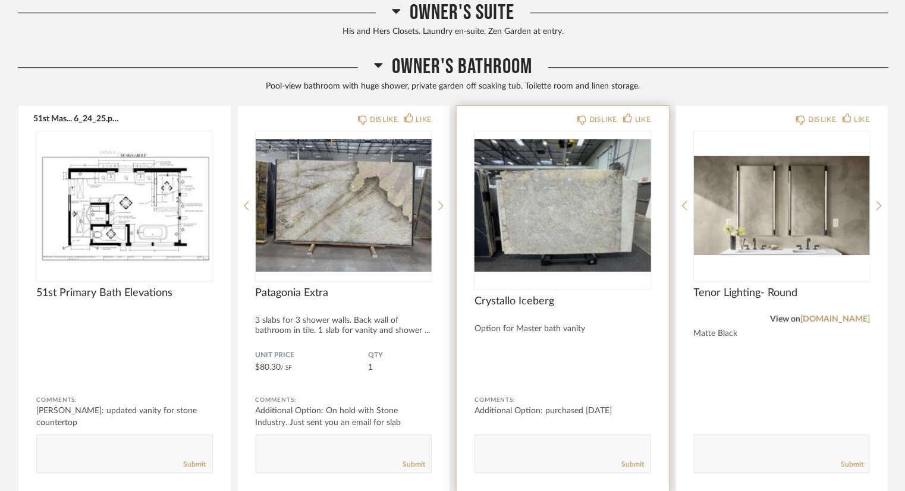
click at [586, 203] on img "0" at bounding box center [563, 205] width 177 height 149
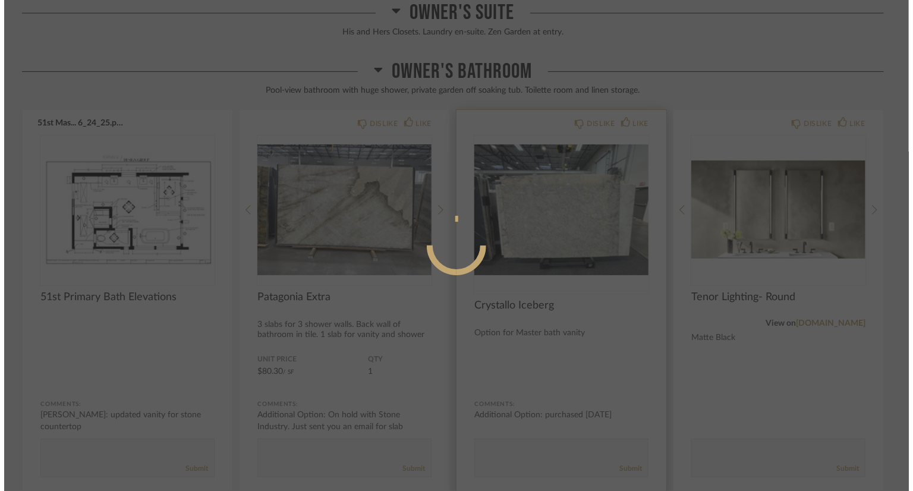
scroll to position [0, 0]
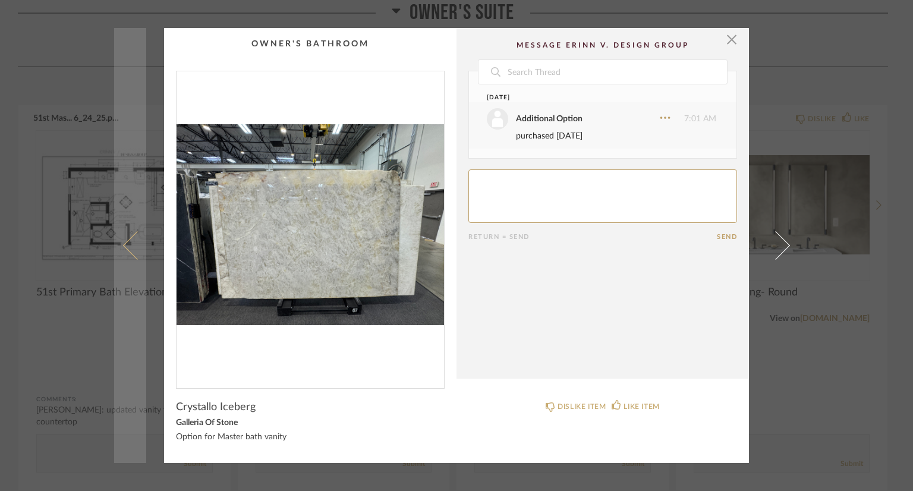
click at [123, 245] on span at bounding box center [137, 245] width 29 height 29
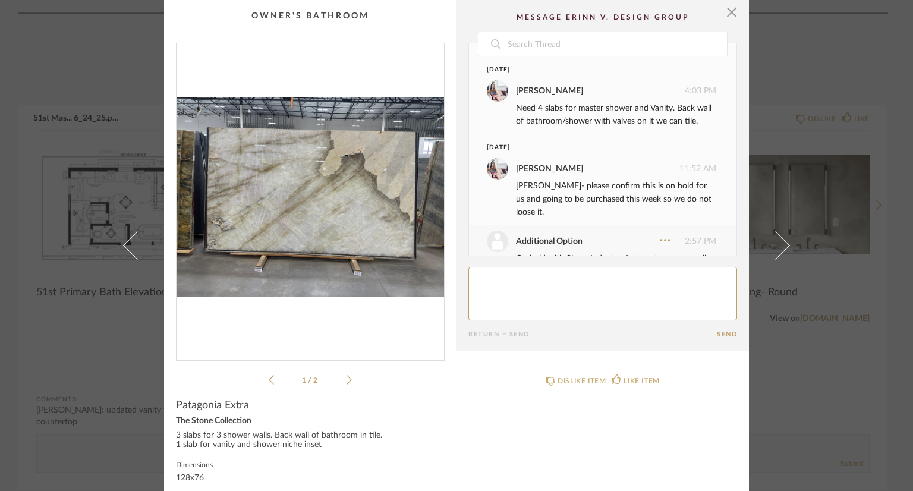
scroll to position [38, 0]
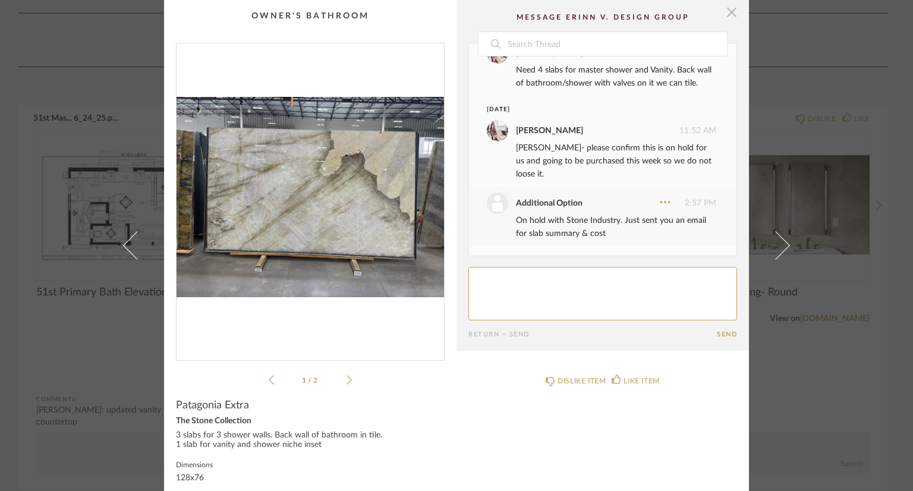
click at [720, 15] on span "button" at bounding box center [732, 12] width 24 height 24
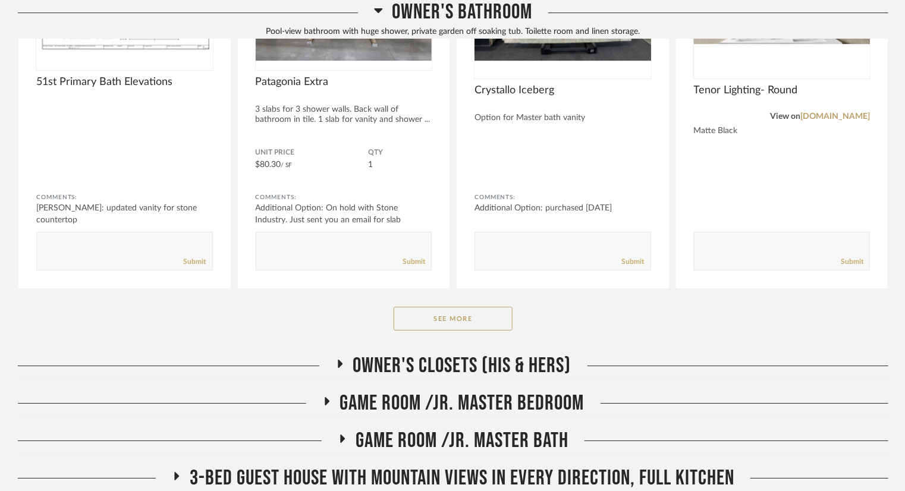
scroll to position [24640, 0]
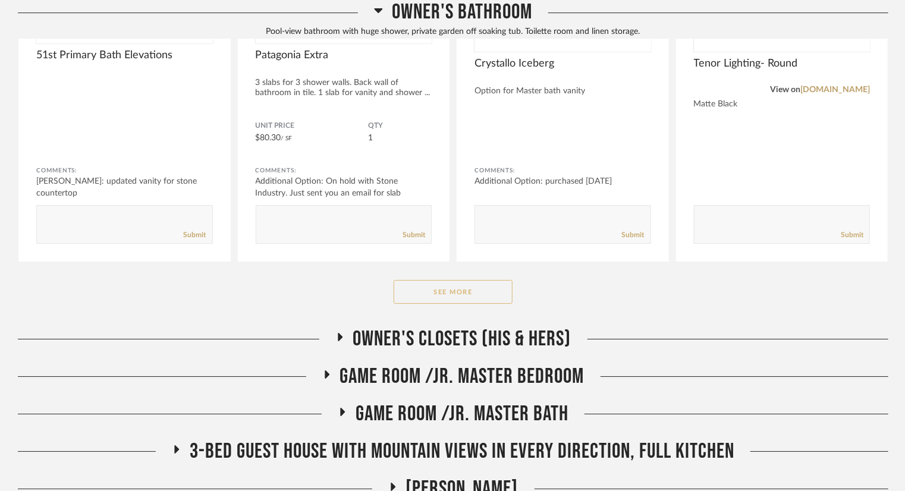
click at [490, 280] on button "See More" at bounding box center [453, 292] width 119 height 24
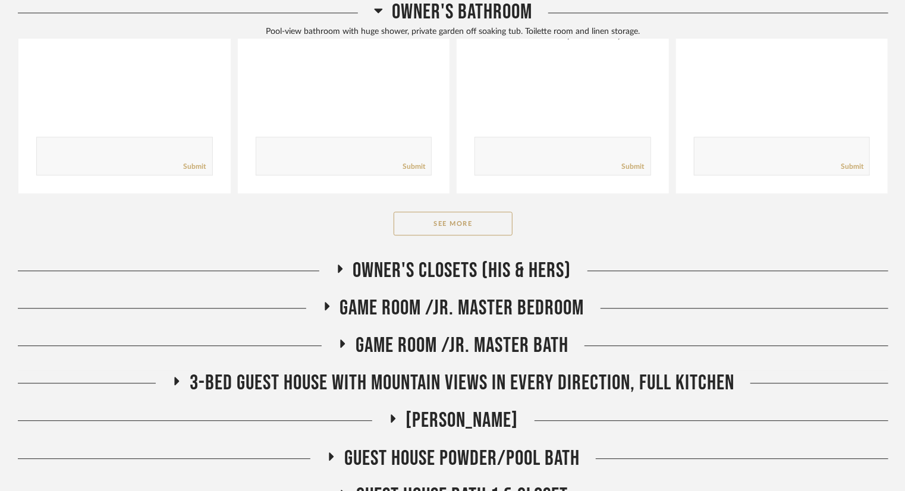
scroll to position [26305, 0]
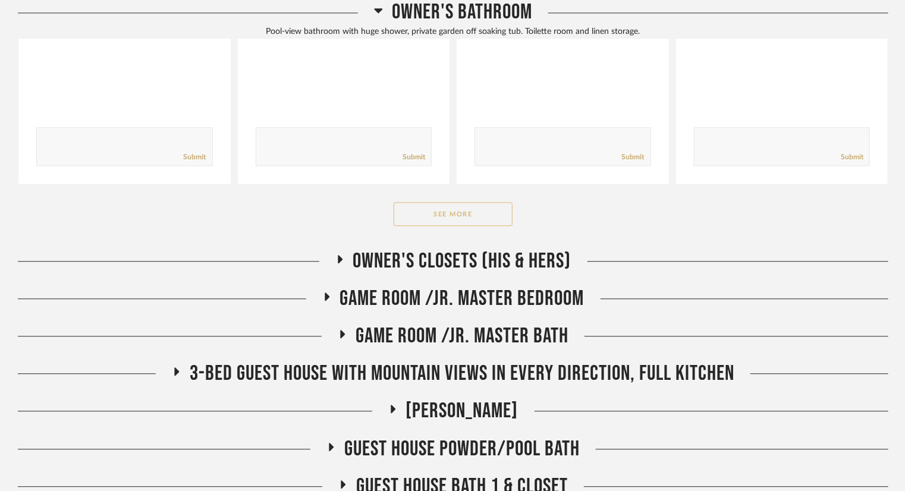
click at [412, 202] on button "See More" at bounding box center [453, 214] width 119 height 24
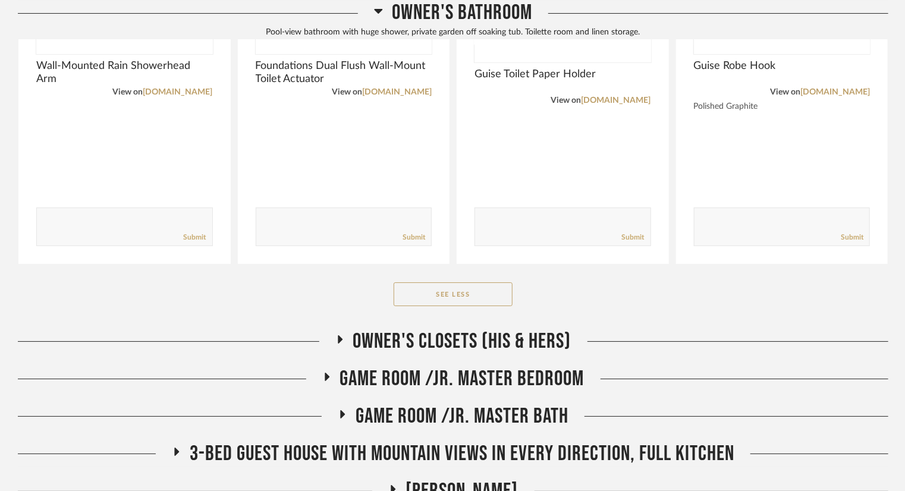
scroll to position [27138, 0]
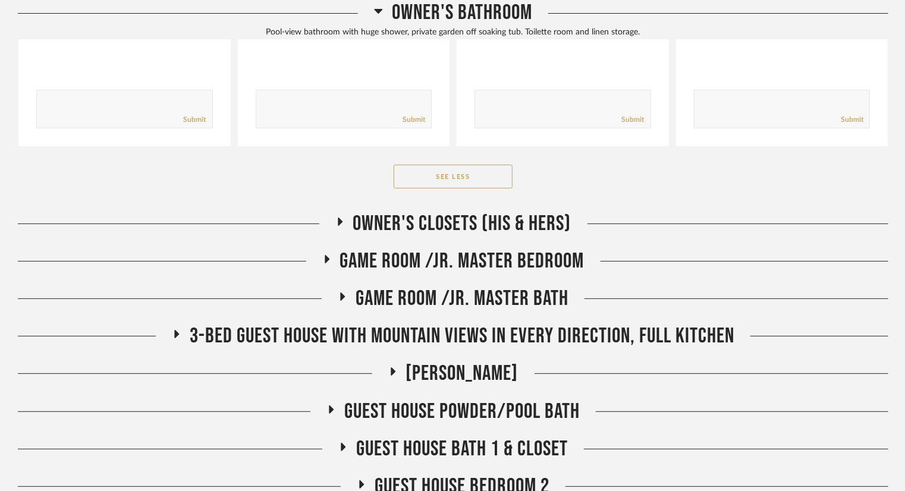
click at [538, 211] on span "Owner's Closets (His & Hers)" at bounding box center [462, 224] width 218 height 26
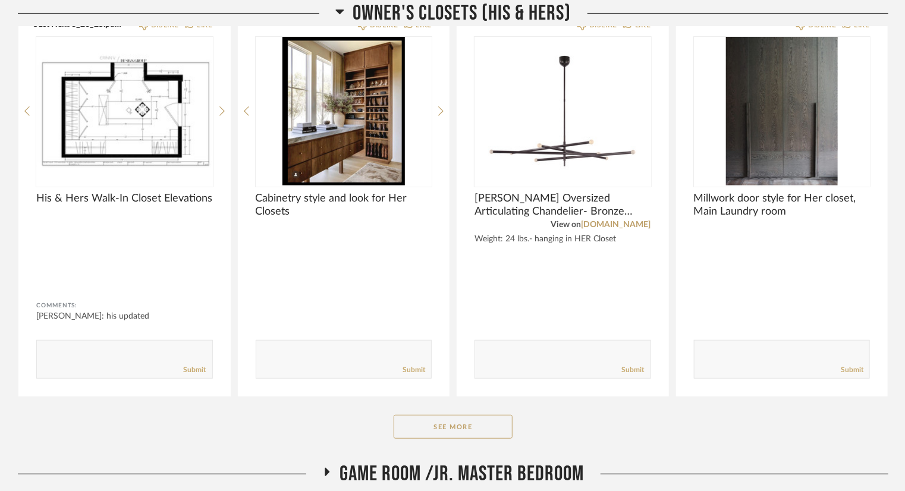
scroll to position [27435, 0]
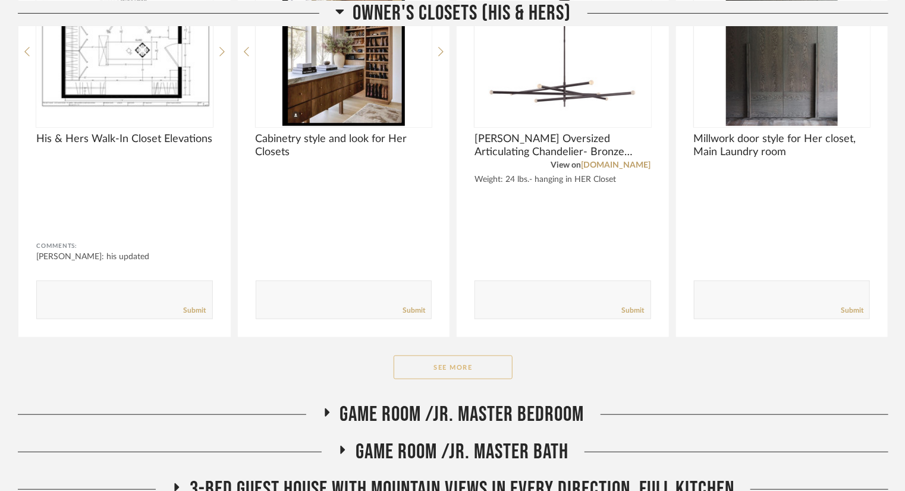
click at [453, 356] on button "See More" at bounding box center [453, 368] width 119 height 24
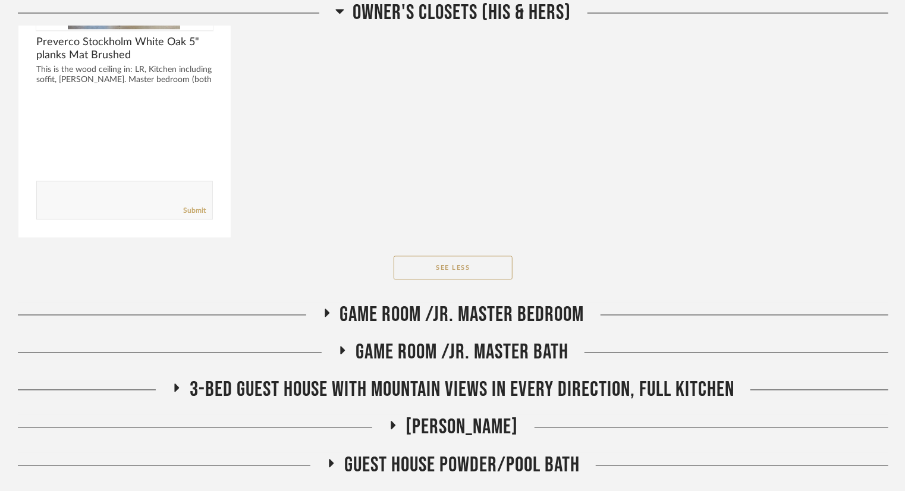
scroll to position [28208, 0]
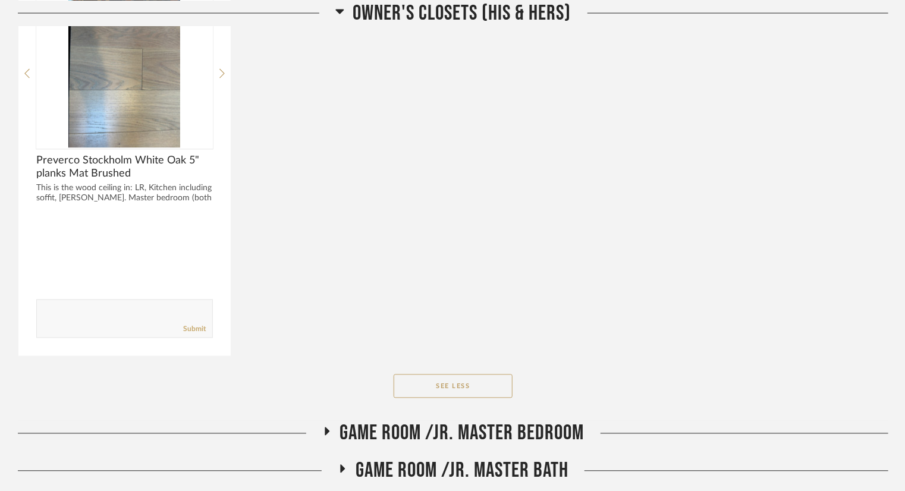
click at [529, 421] on span "Game Room /Jr. Master Bedroom" at bounding box center [462, 434] width 244 height 26
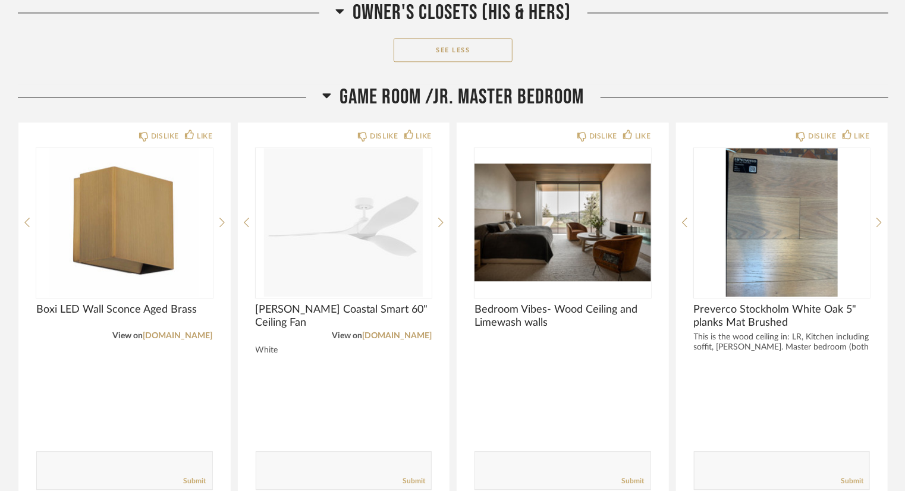
scroll to position [28565, 0]
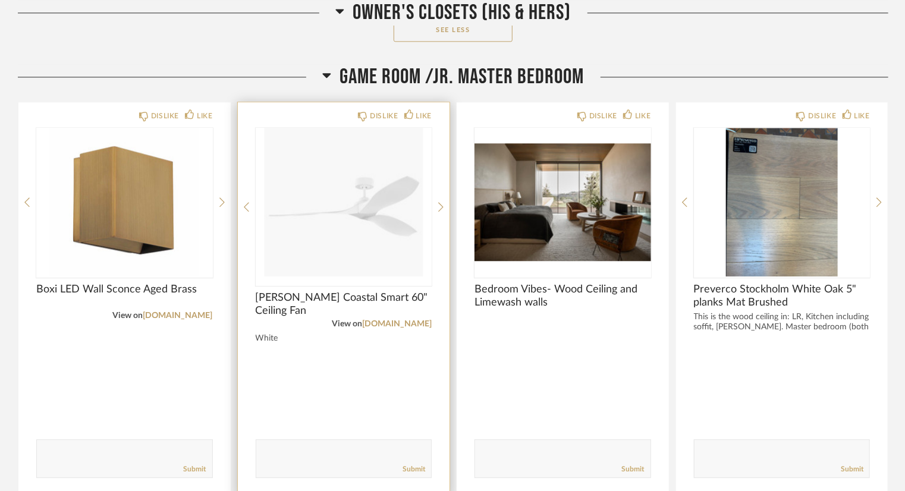
click at [0, 0] on img at bounding box center [0, 0] width 0 height 0
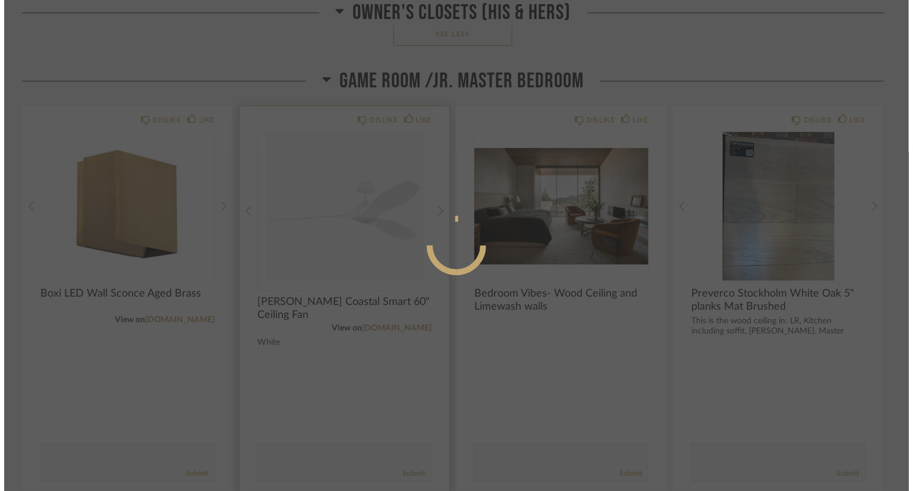
scroll to position [0, 0]
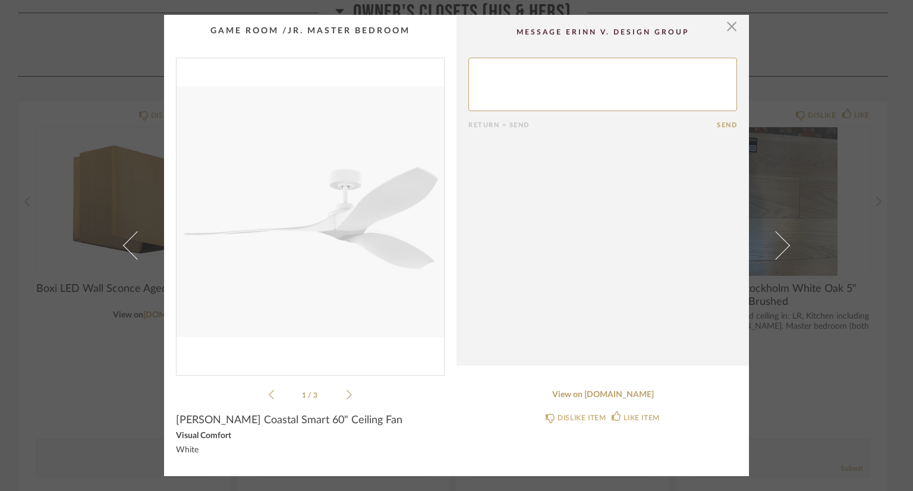
click at [347, 394] on icon at bounding box center [349, 394] width 5 height 11
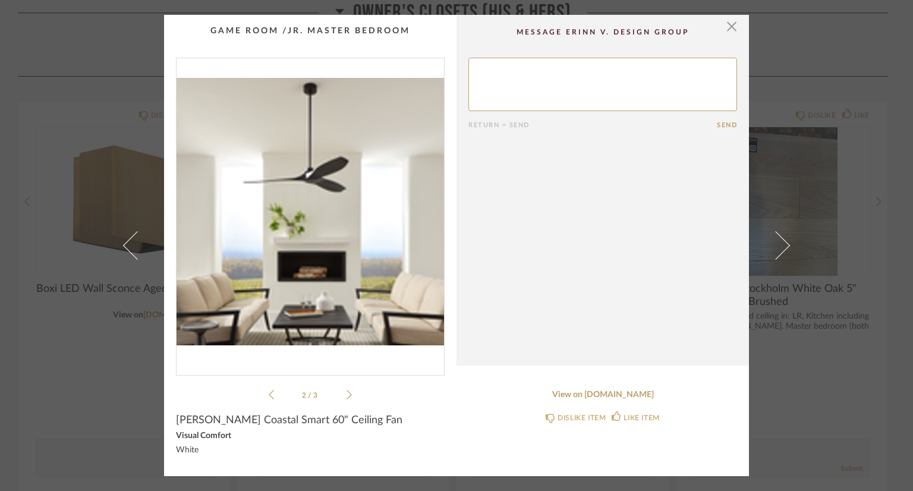
click at [347, 394] on icon at bounding box center [349, 394] width 5 height 11
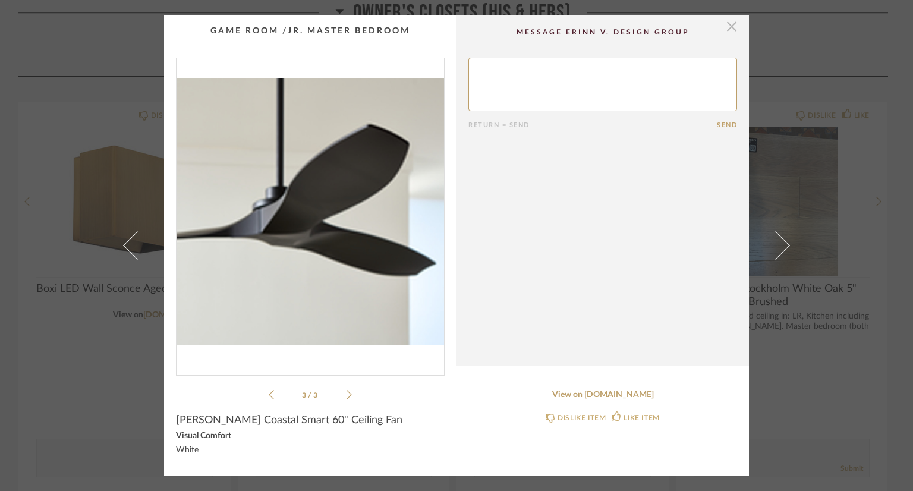
click at [724, 32] on span "button" at bounding box center [732, 27] width 24 height 24
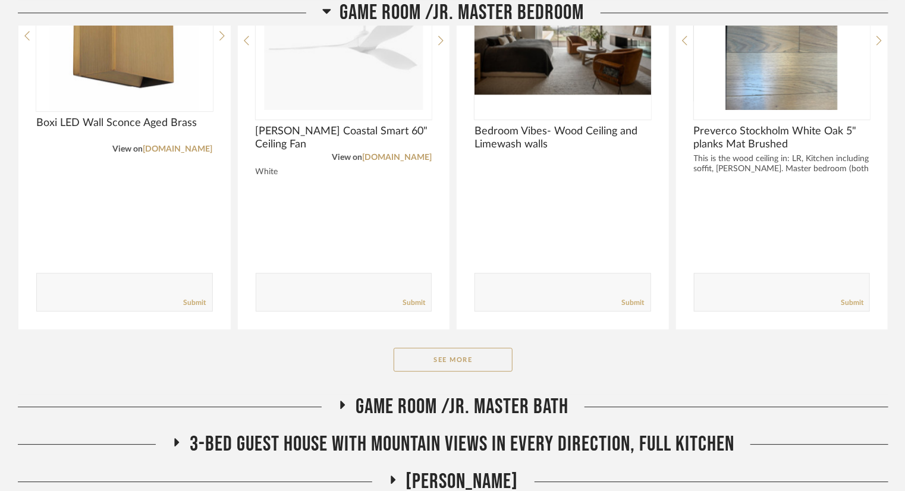
scroll to position [28862, 0]
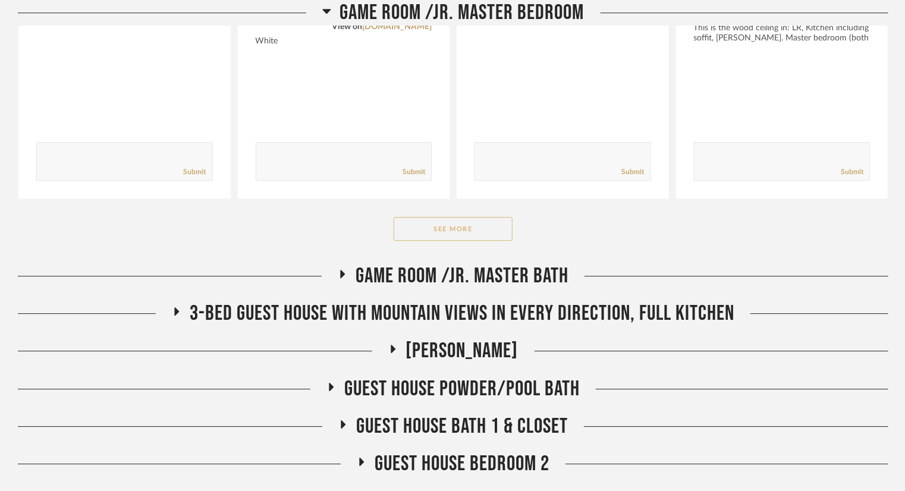
click at [429, 217] on button "See More" at bounding box center [453, 229] width 119 height 24
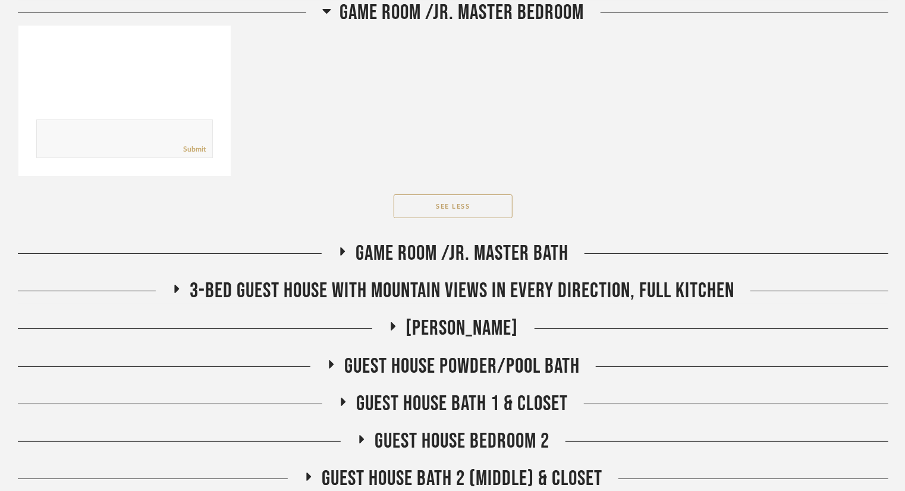
scroll to position [29278, 0]
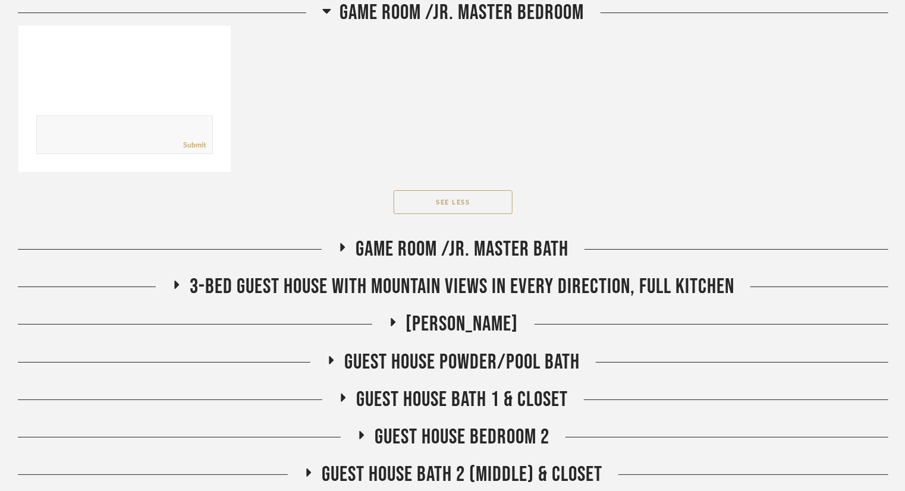
click at [522, 237] on span "Game Room /Jr. Master Bath" at bounding box center [462, 250] width 213 height 26
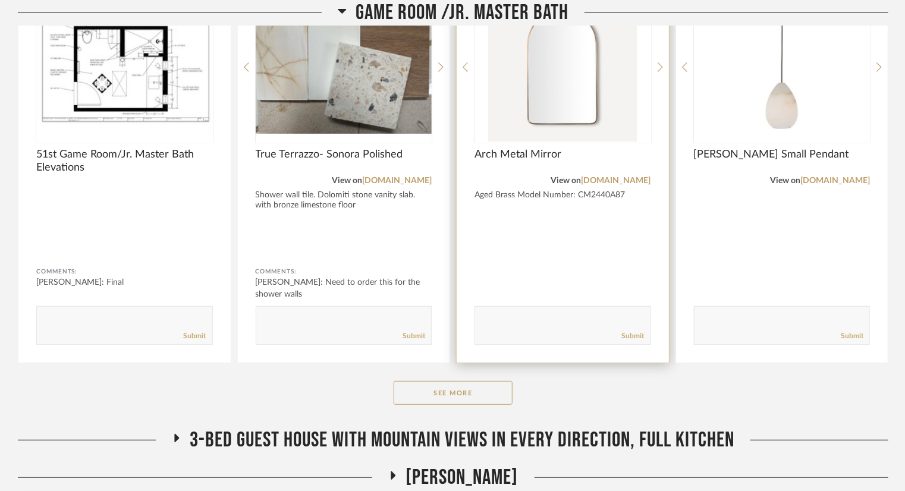
scroll to position [29635, 0]
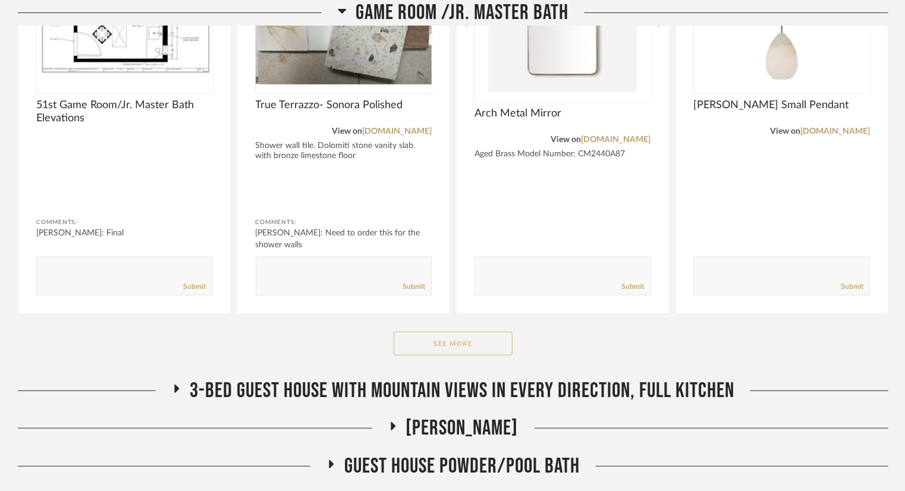
click at [440, 332] on button "See More" at bounding box center [453, 344] width 119 height 24
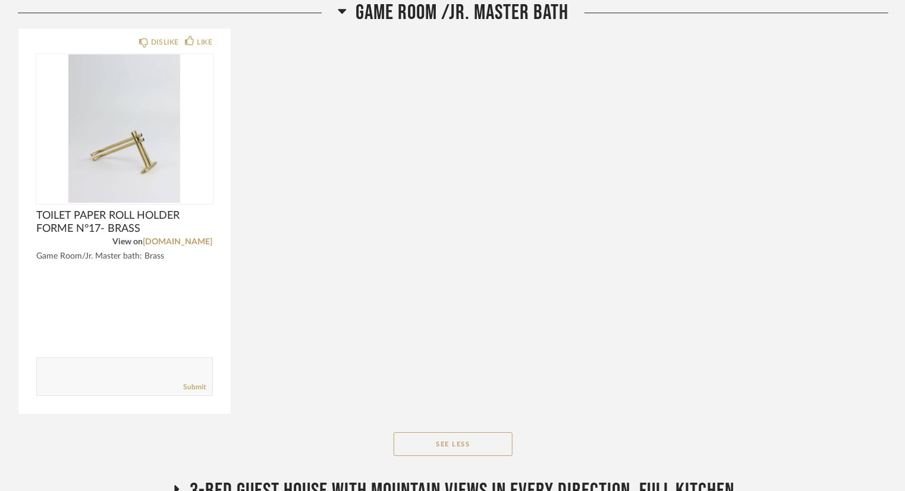
scroll to position [31241, 0]
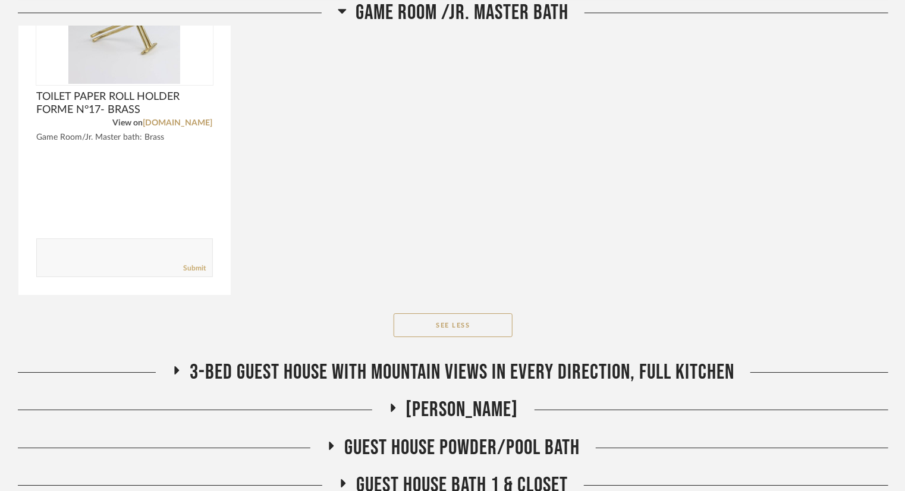
click at [640, 360] on span "3-bed Guest House with mountain views in every direction, full Kitchen" at bounding box center [462, 373] width 545 height 26
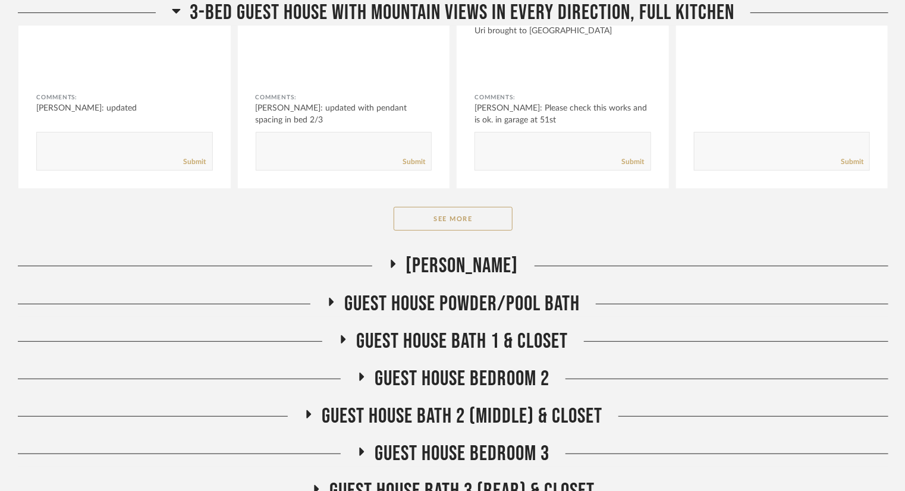
scroll to position [31835, 0]
click at [492, 171] on div "3-bed Guest House with mountain views in every direction, full Kitchen 51st Cas…" at bounding box center [453, 9] width 871 height 488
click at [495, 207] on button "See More" at bounding box center [453, 219] width 119 height 24
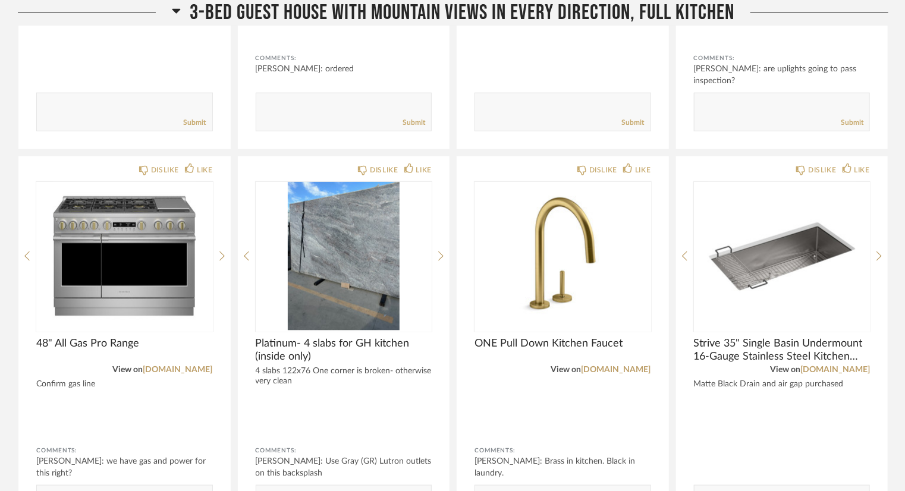
scroll to position [32311, 0]
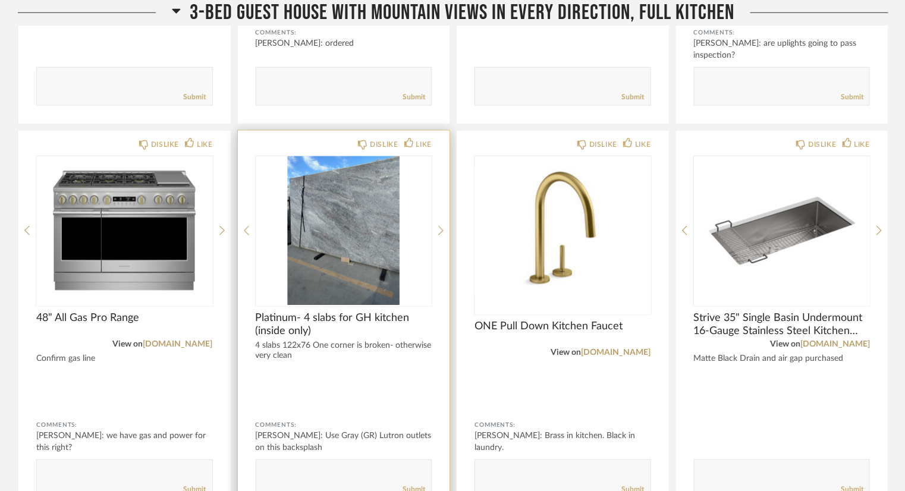
click at [366, 193] on div at bounding box center [344, 230] width 177 height 149
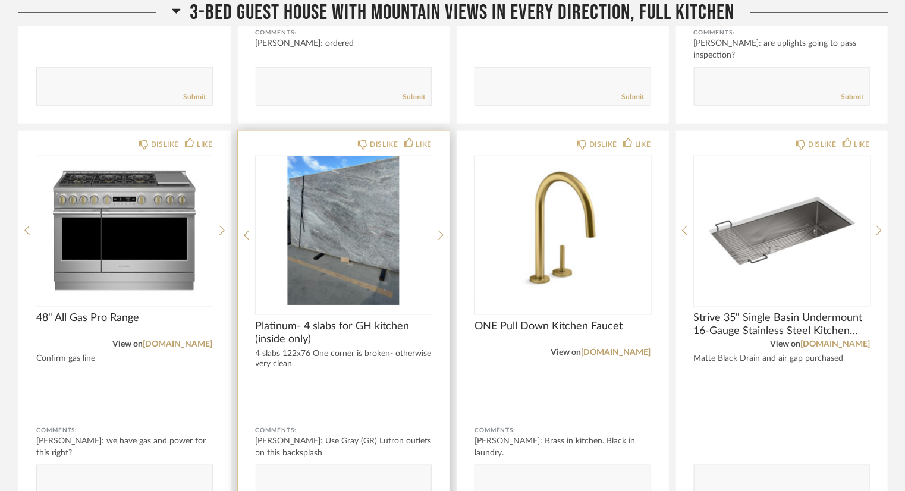
click at [363, 203] on img "0" at bounding box center [344, 230] width 177 height 149
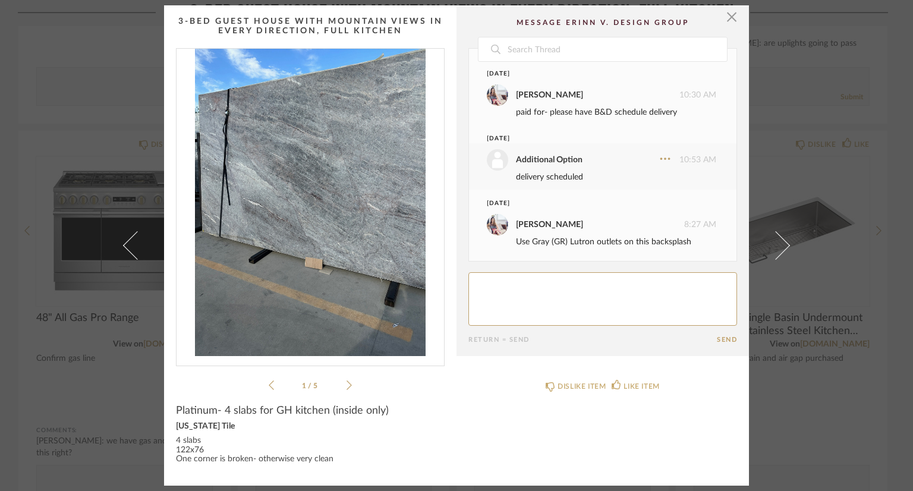
scroll to position [0, 0]
drag, startPoint x: 725, startPoint y: 16, endPoint x: 662, endPoint y: 142, distance: 140.4
click at [725, 16] on span "button" at bounding box center [732, 17] width 24 height 24
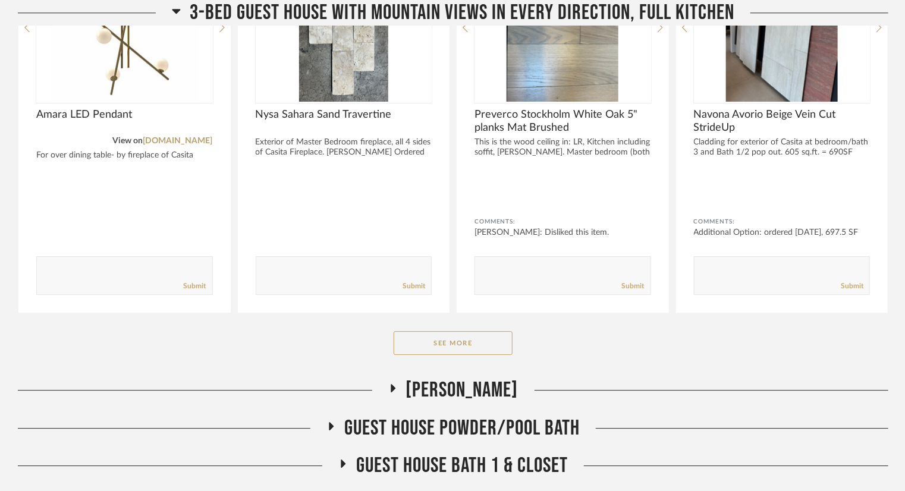
scroll to position [33441, 0]
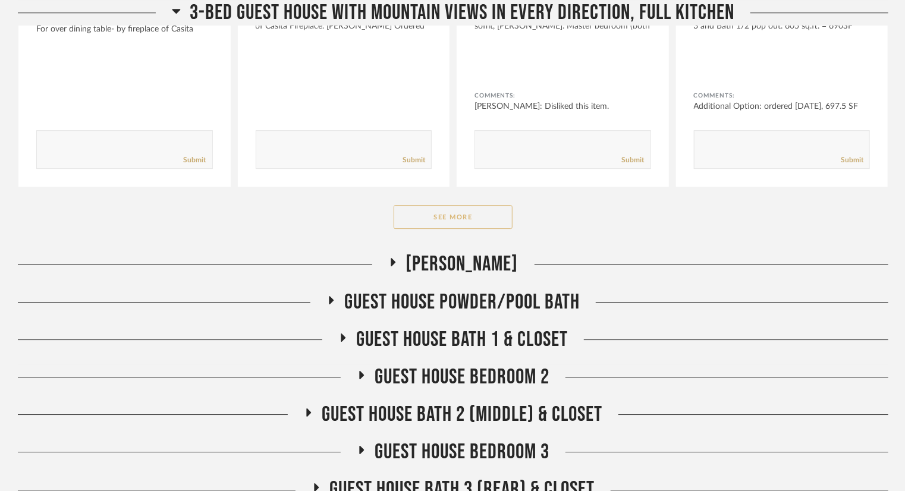
click at [473, 205] on button "See More" at bounding box center [453, 217] width 119 height 24
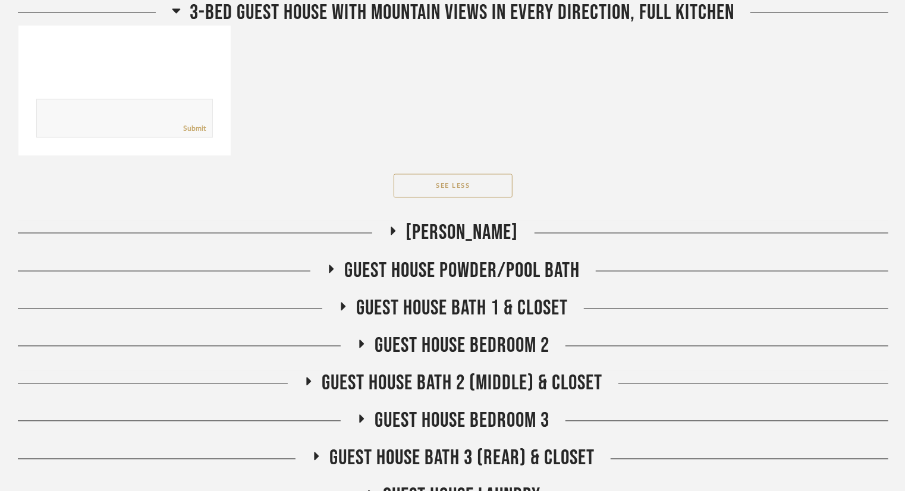
scroll to position [35047, 0]
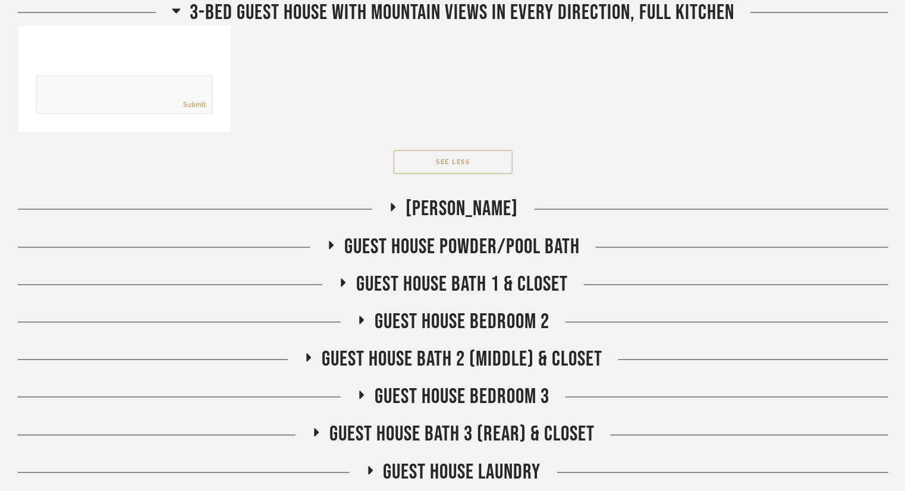
click at [457, 197] on span "[PERSON_NAME]" at bounding box center [462, 210] width 112 height 26
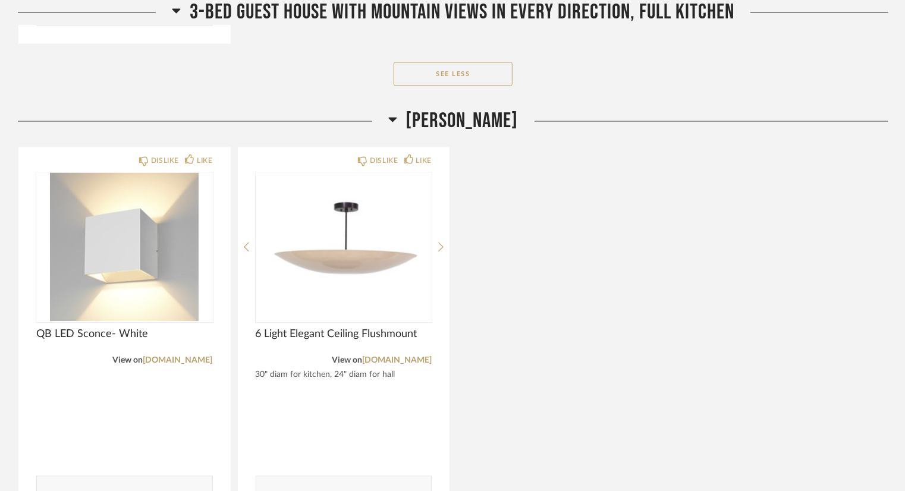
scroll to position [35403, 0]
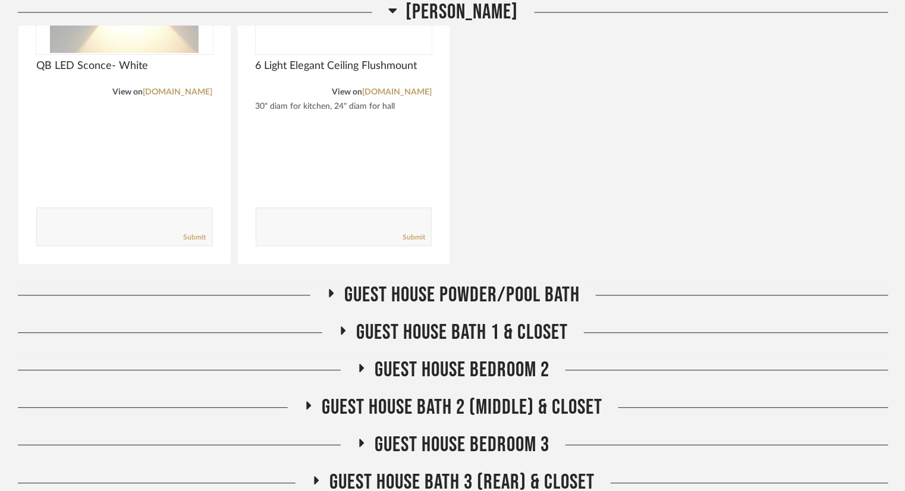
click at [460, 282] on span "Guest House Powder/Pool Bath" at bounding box center [461, 295] width 235 height 26
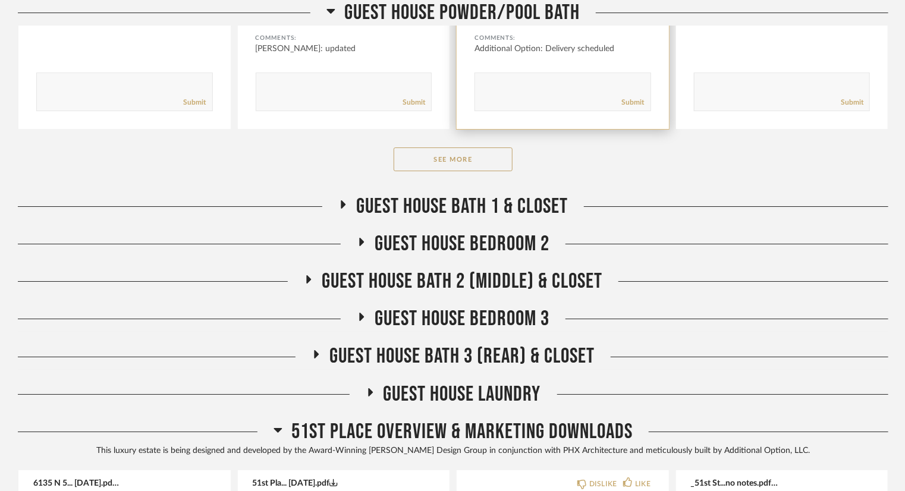
scroll to position [35998, 0]
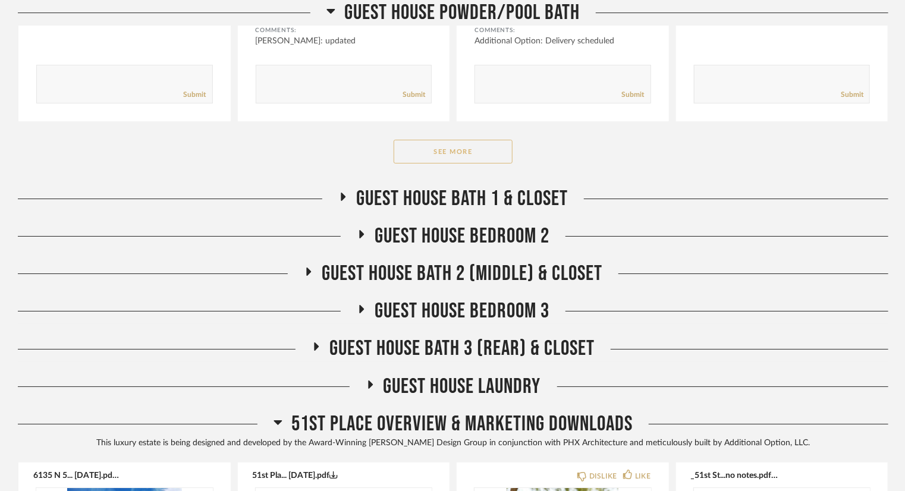
click at [476, 140] on button "See More" at bounding box center [453, 152] width 119 height 24
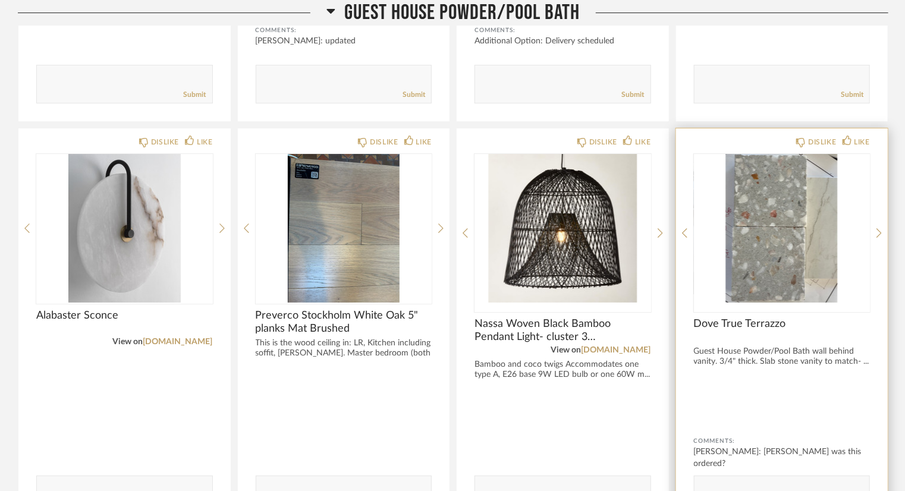
click at [747, 203] on img "0" at bounding box center [782, 228] width 177 height 149
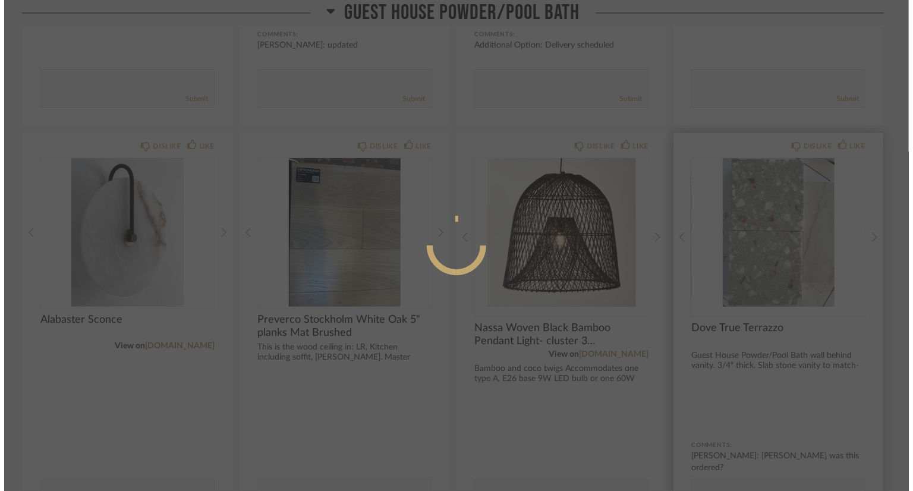
scroll to position [0, 0]
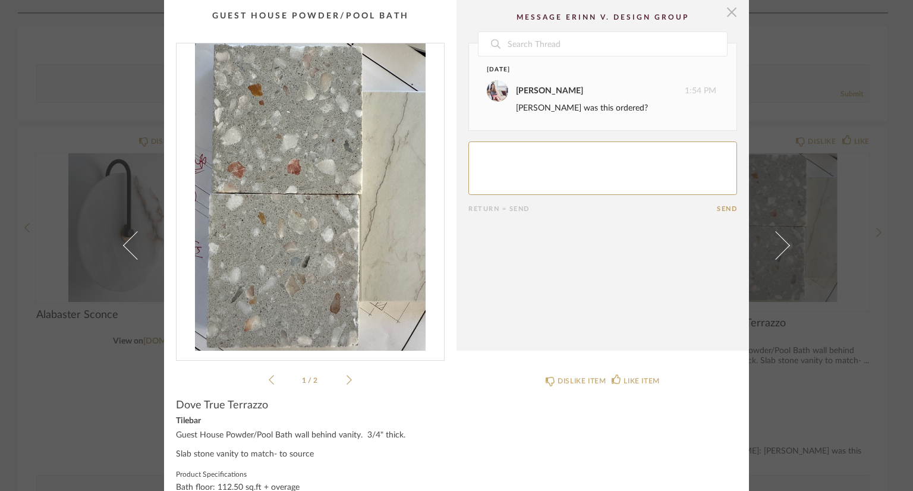
click at [723, 10] on span "button" at bounding box center [732, 12] width 24 height 24
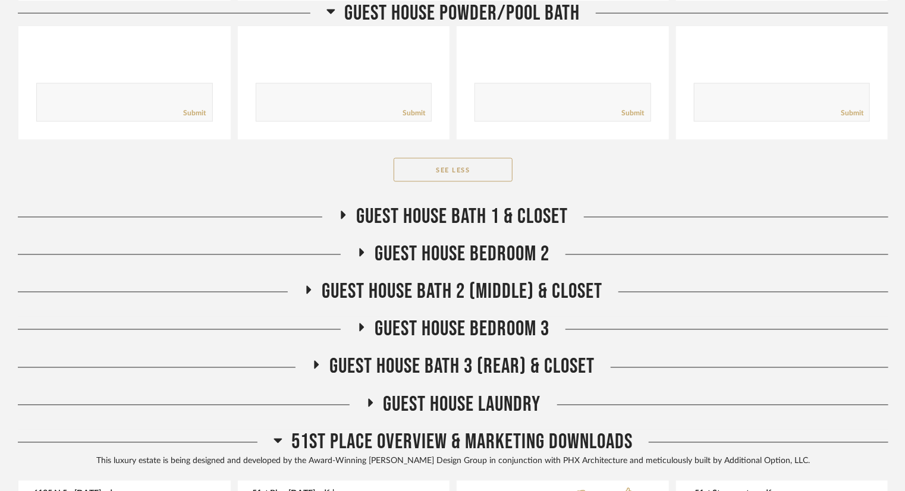
scroll to position [37187, 0]
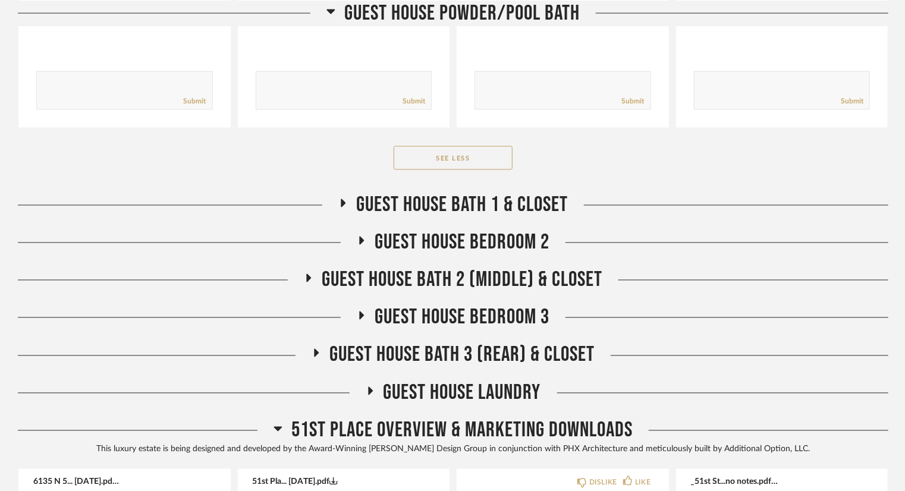
click at [497, 193] on span "Guest House Bath 1 & Closet" at bounding box center [462, 206] width 212 height 26
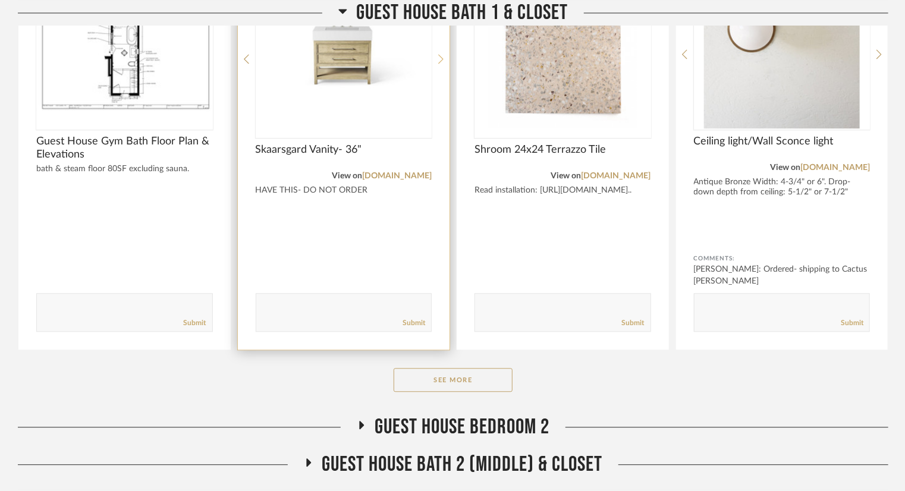
scroll to position [37485, 0]
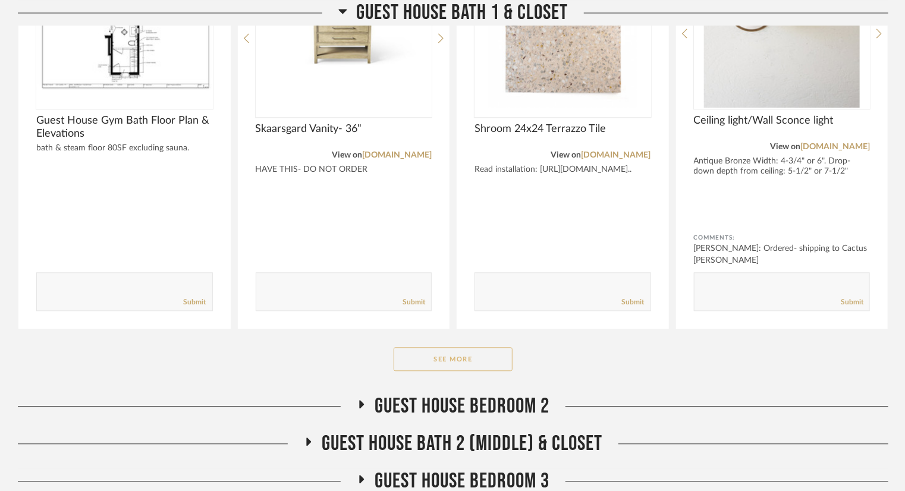
click at [466, 347] on button "See More" at bounding box center [453, 359] width 119 height 24
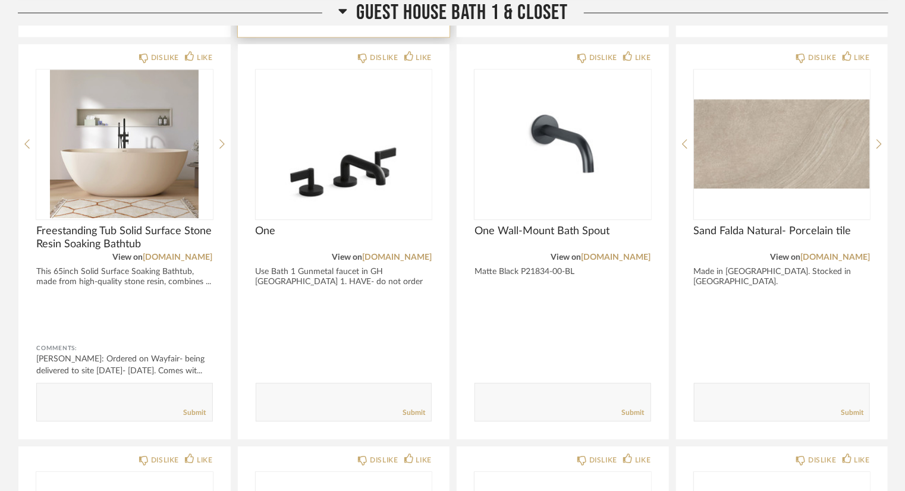
scroll to position [37782, 0]
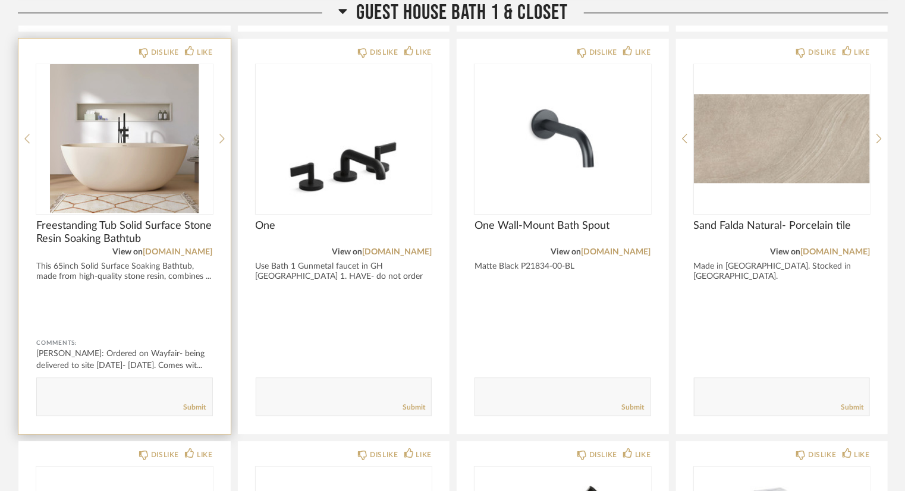
click at [137, 122] on img "0" at bounding box center [124, 138] width 177 height 149
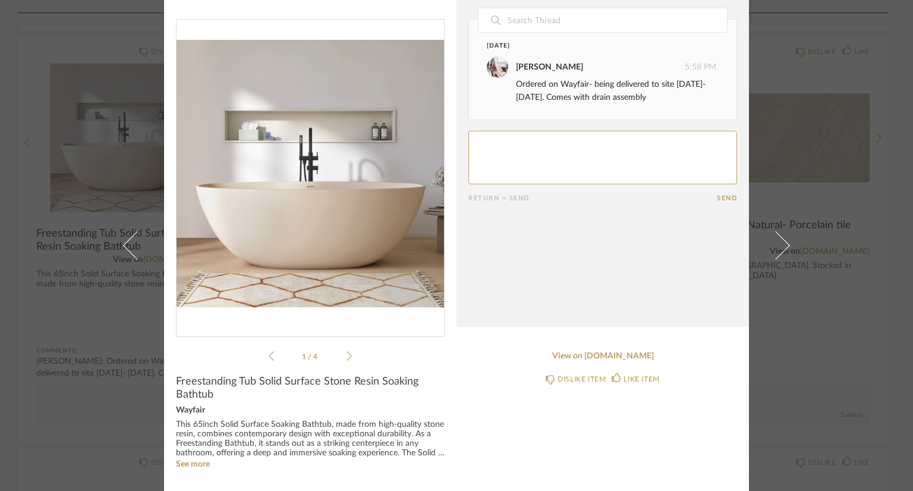
scroll to position [0, 0]
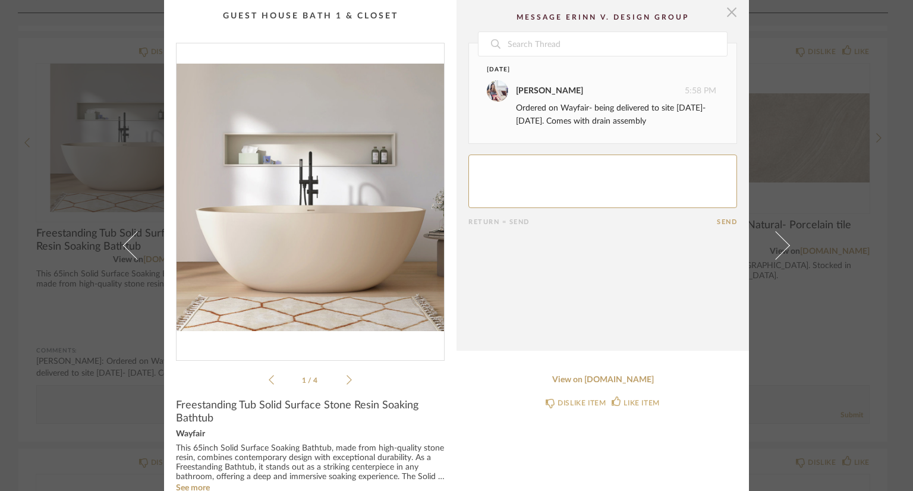
click at [731, 17] on span "button" at bounding box center [732, 12] width 24 height 24
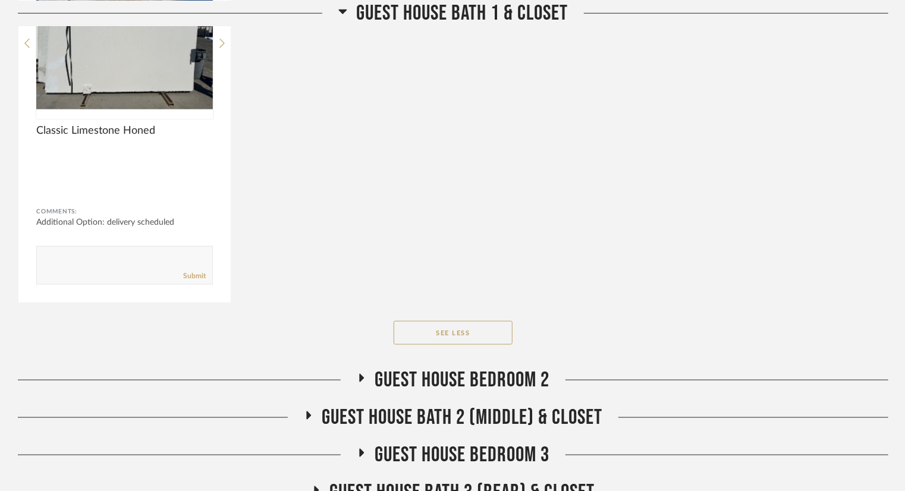
scroll to position [39090, 0]
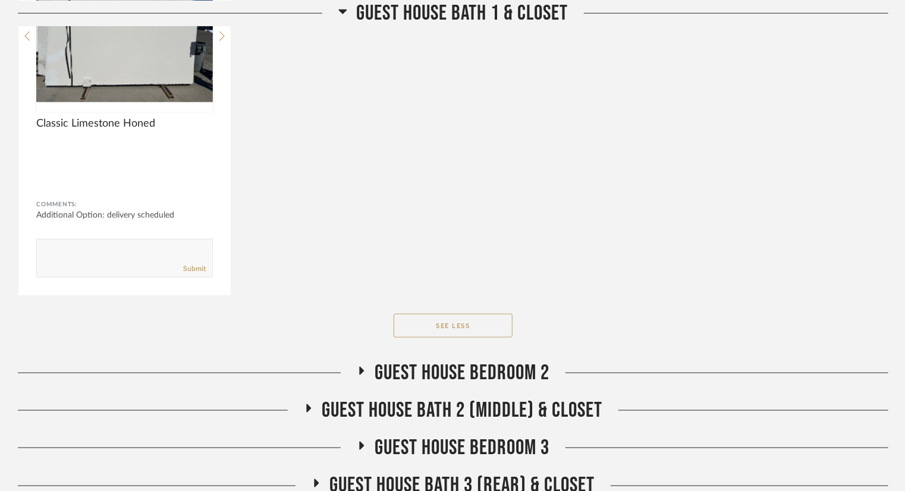
click at [500, 360] on span "Guest House Bedroom 2" at bounding box center [462, 373] width 175 height 26
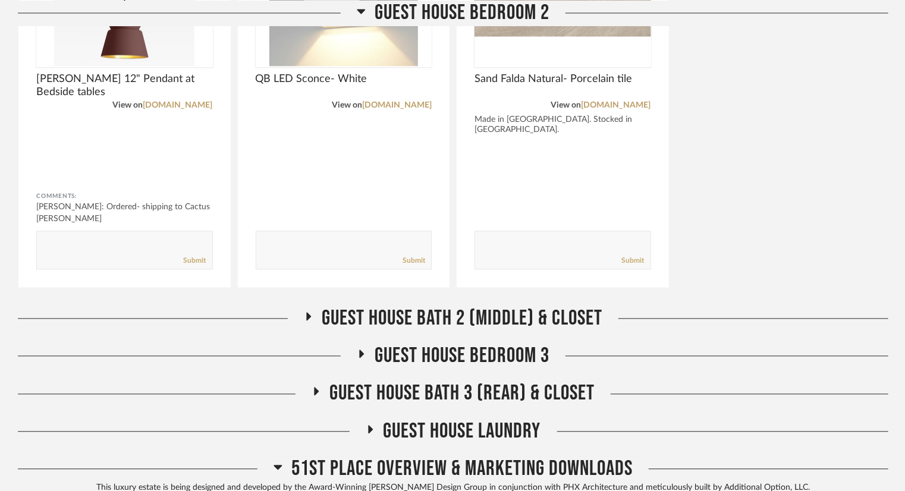
scroll to position [39625, 0]
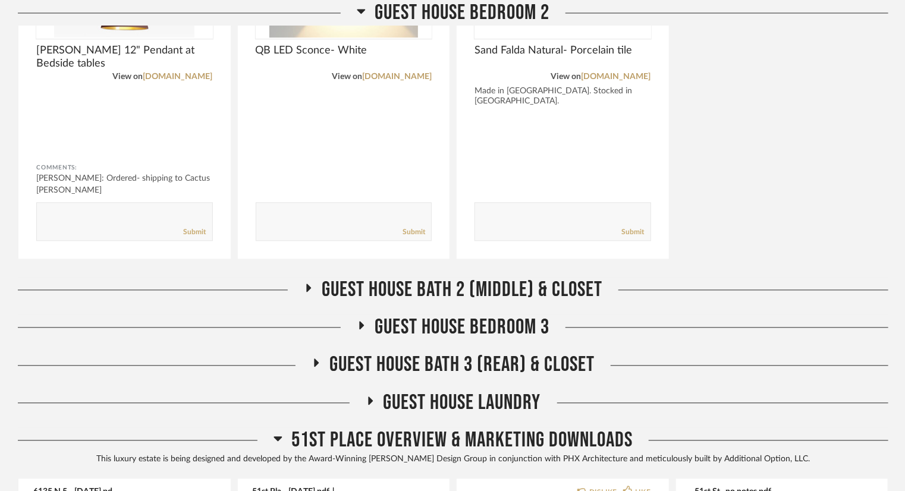
click at [536, 277] on span "Guest House Bath 2 (Middle) & Closet" at bounding box center [462, 290] width 281 height 26
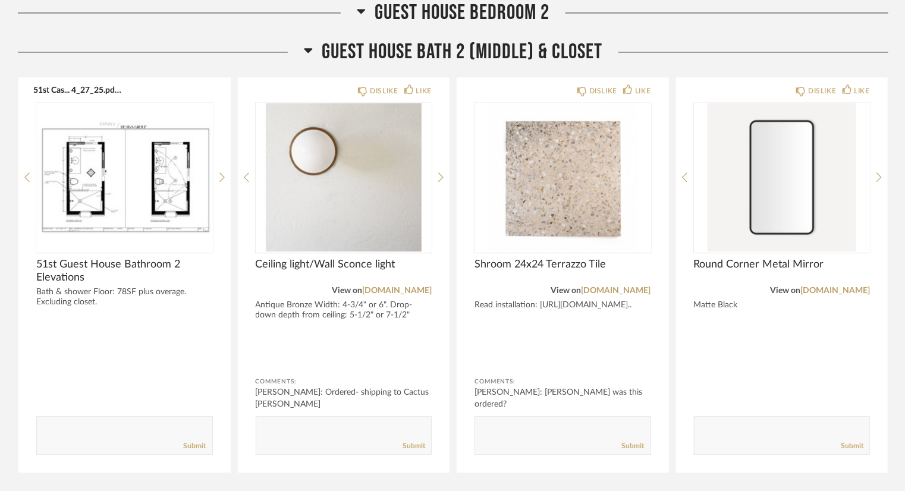
scroll to position [39982, 0]
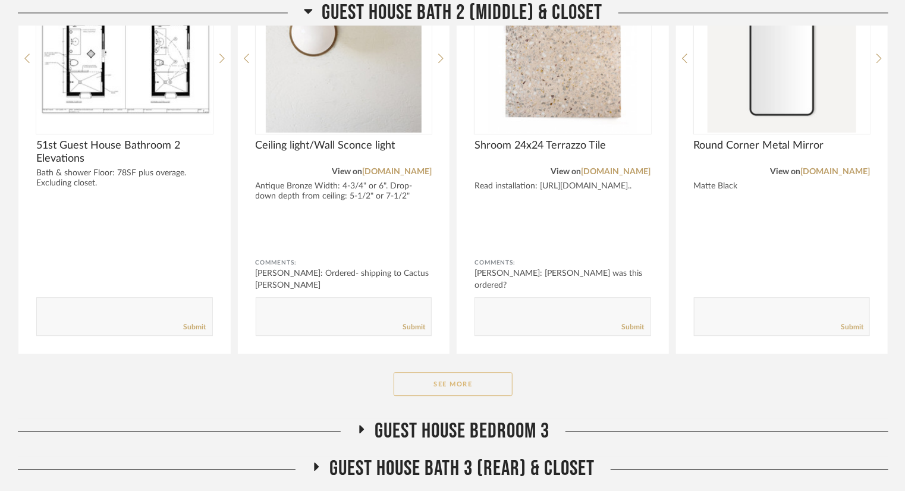
click at [483, 372] on button "See More" at bounding box center [453, 384] width 119 height 24
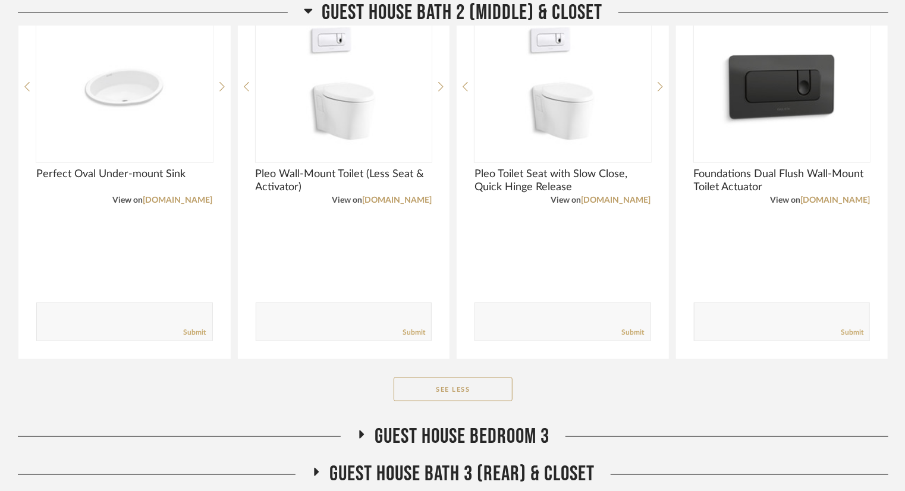
scroll to position [41231, 0]
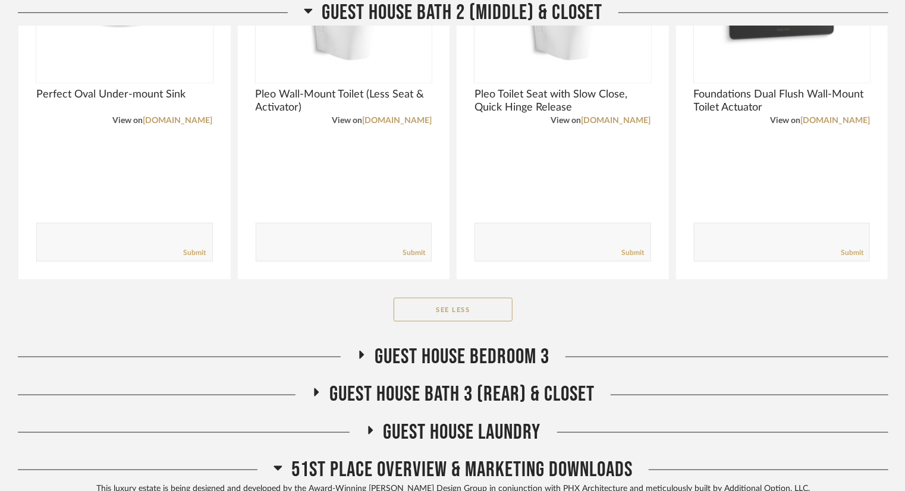
click at [460, 344] on span "Guest House Bedroom 3" at bounding box center [462, 357] width 175 height 26
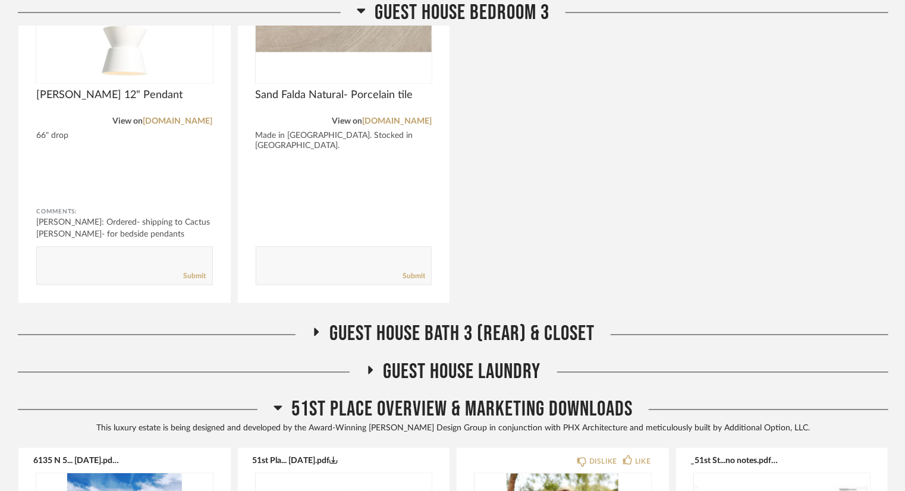
scroll to position [41707, 0]
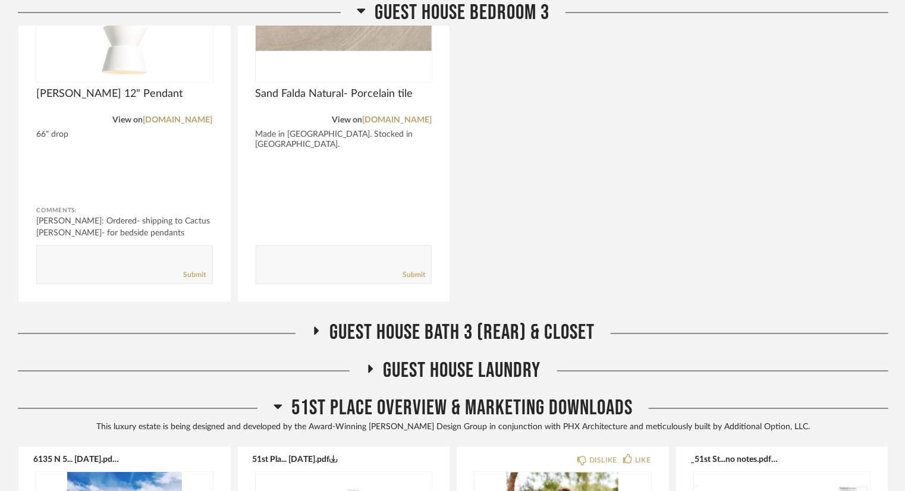
click at [519, 321] on span "Guest House Bath 3 (Rear) & Closet" at bounding box center [461, 334] width 265 height 26
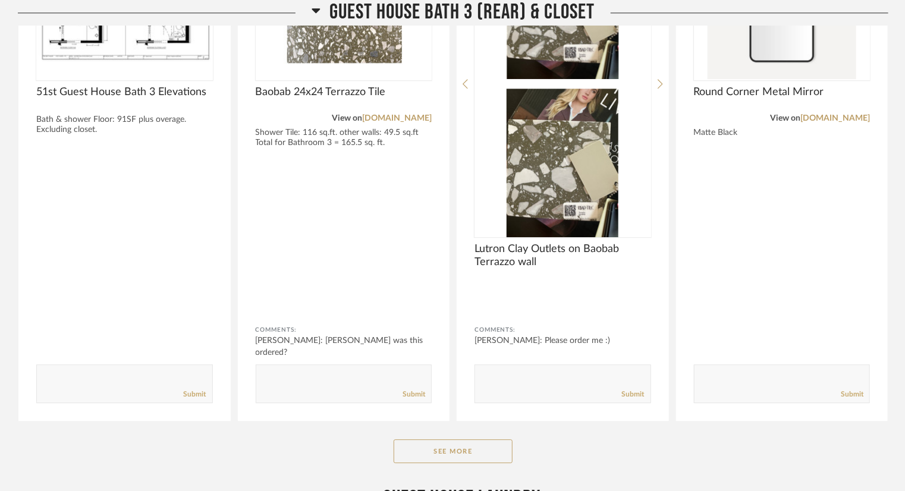
scroll to position [42182, 0]
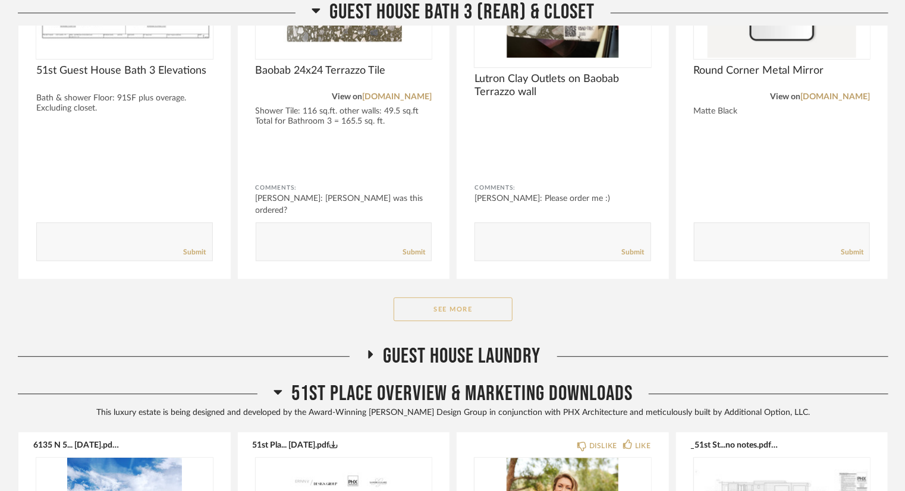
click at [489, 297] on button "See More" at bounding box center [453, 309] width 119 height 24
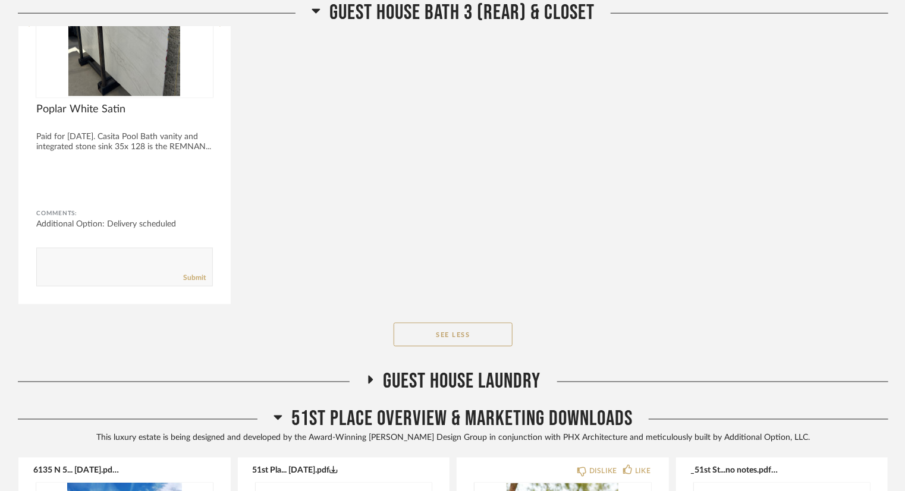
scroll to position [43847, 0]
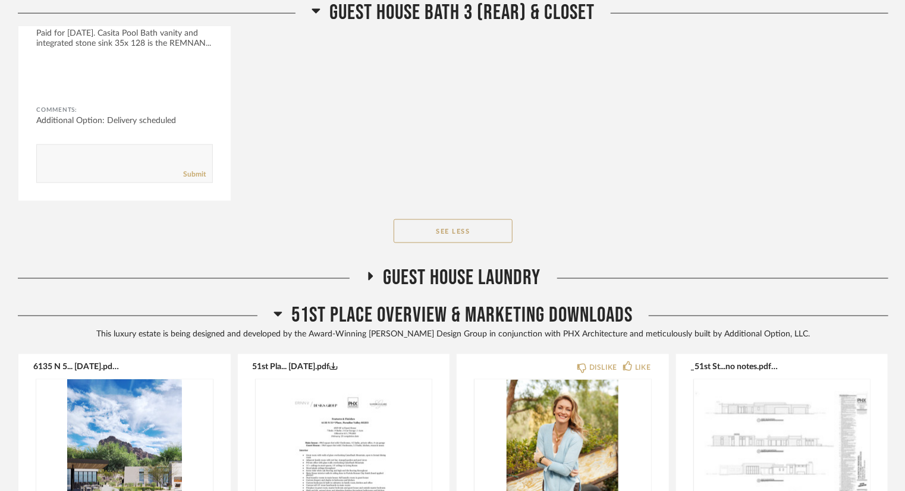
click at [452, 266] on span "Guest House Laundry" at bounding box center [463, 279] width 158 height 26
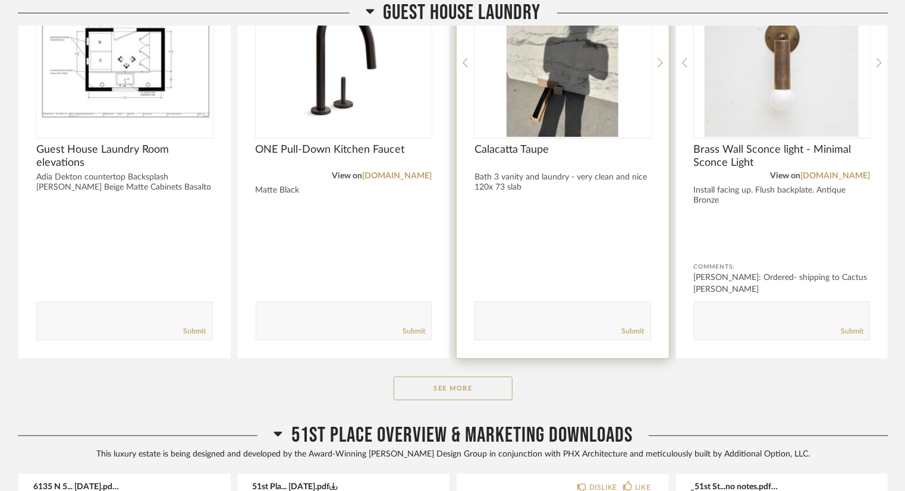
scroll to position [44204, 0]
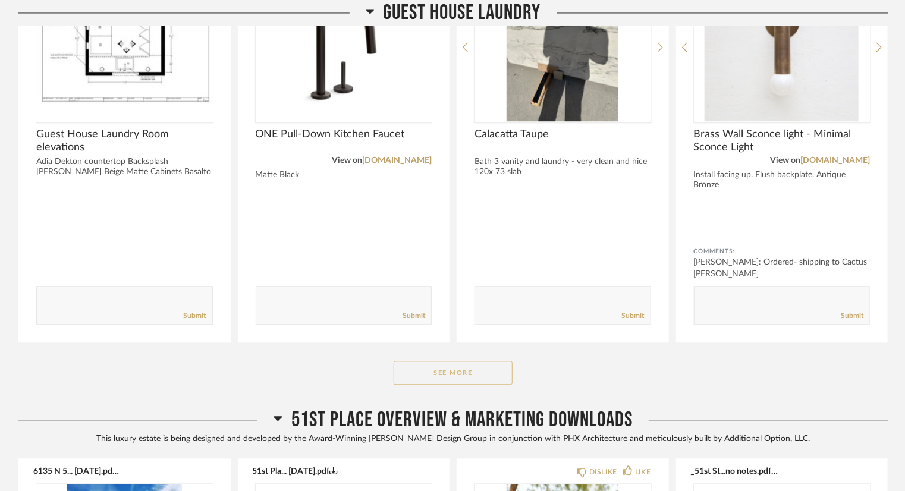
click at [488, 361] on button "See More" at bounding box center [453, 373] width 119 height 24
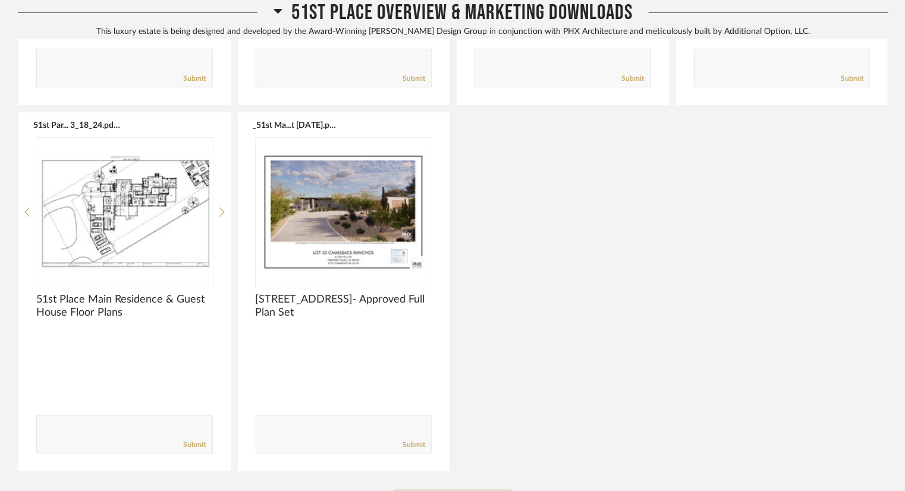
scroll to position [45401, 0]
